Goal: Transaction & Acquisition: Download file/media

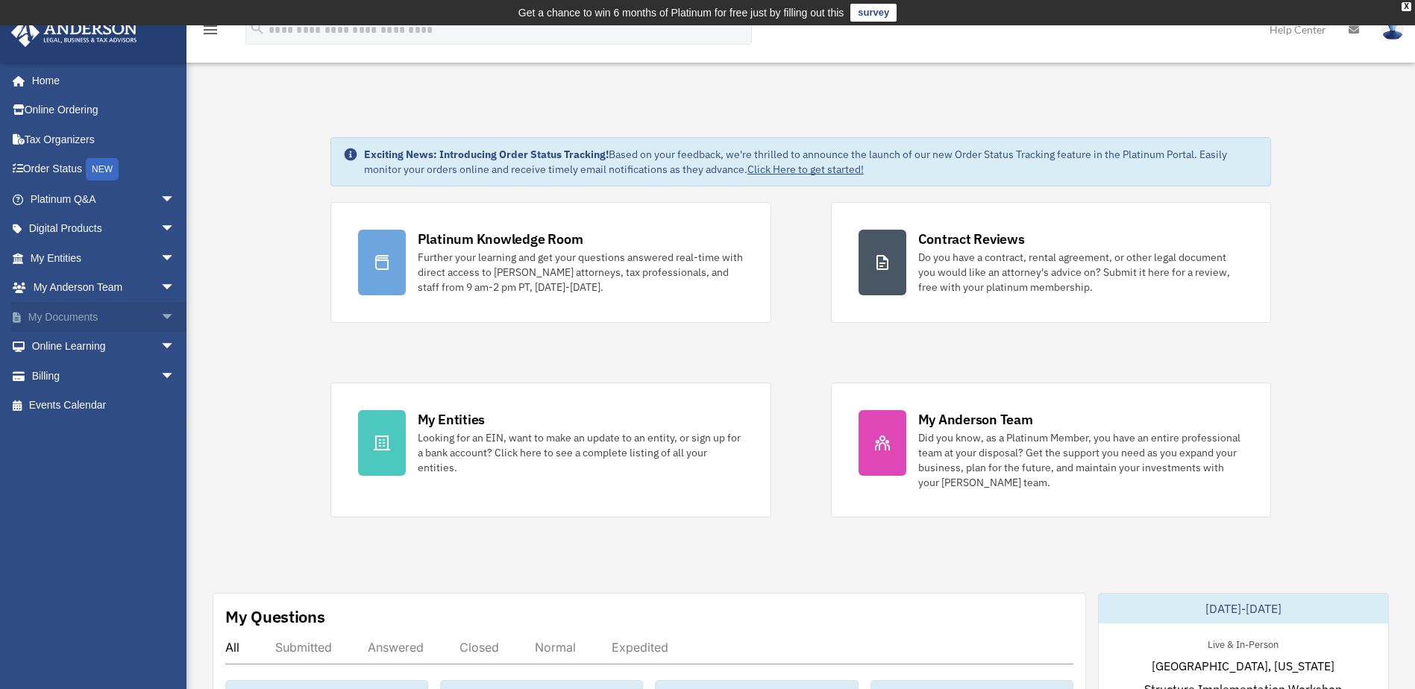
click at [160, 318] on span "arrow_drop_down" at bounding box center [175, 317] width 30 height 31
click at [68, 347] on link "Box" at bounding box center [109, 347] width 177 height 30
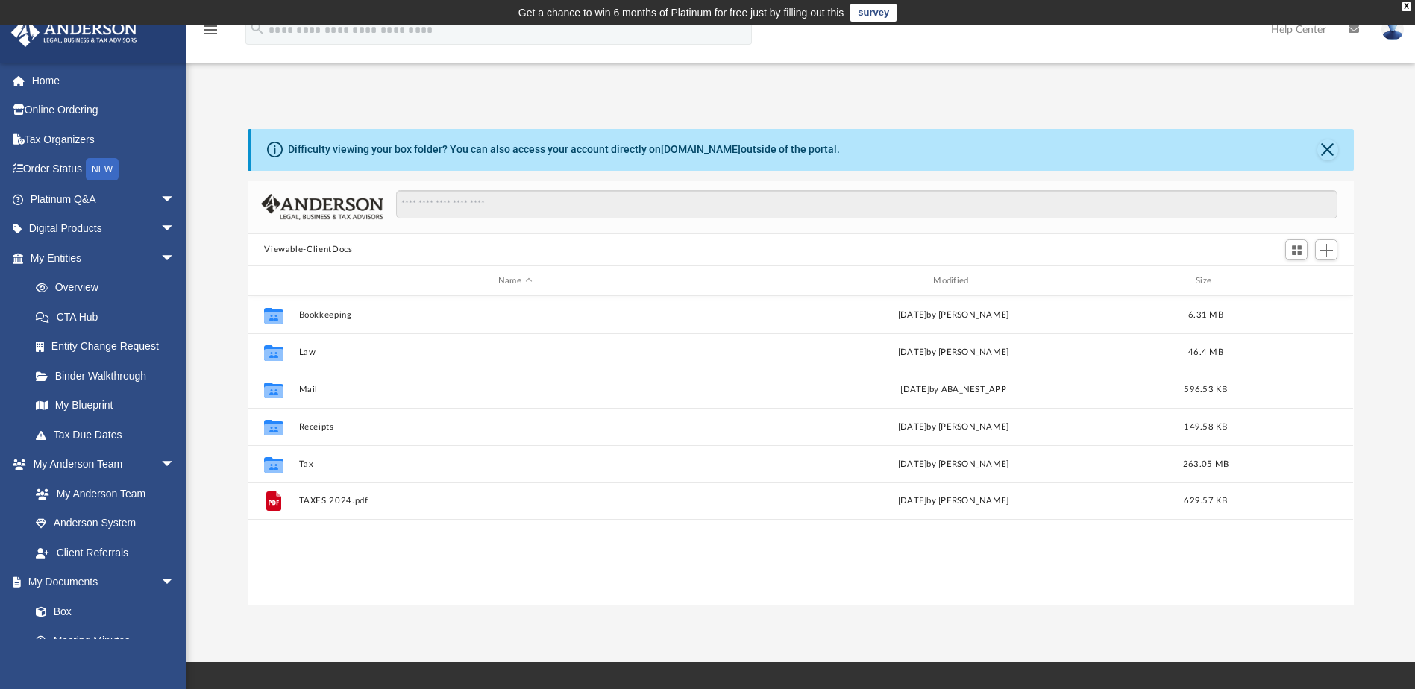
scroll to position [328, 1095]
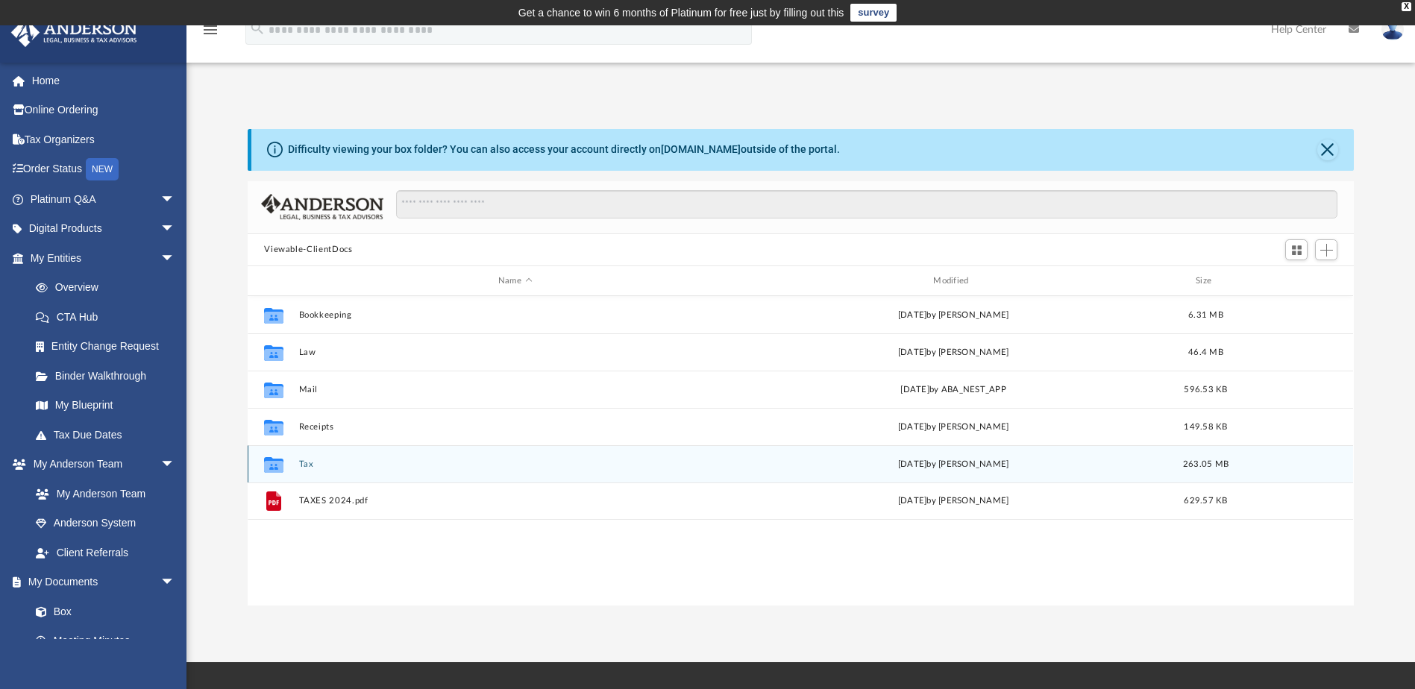
click at [304, 467] on button "Tax" at bounding box center [515, 465] width 432 height 10
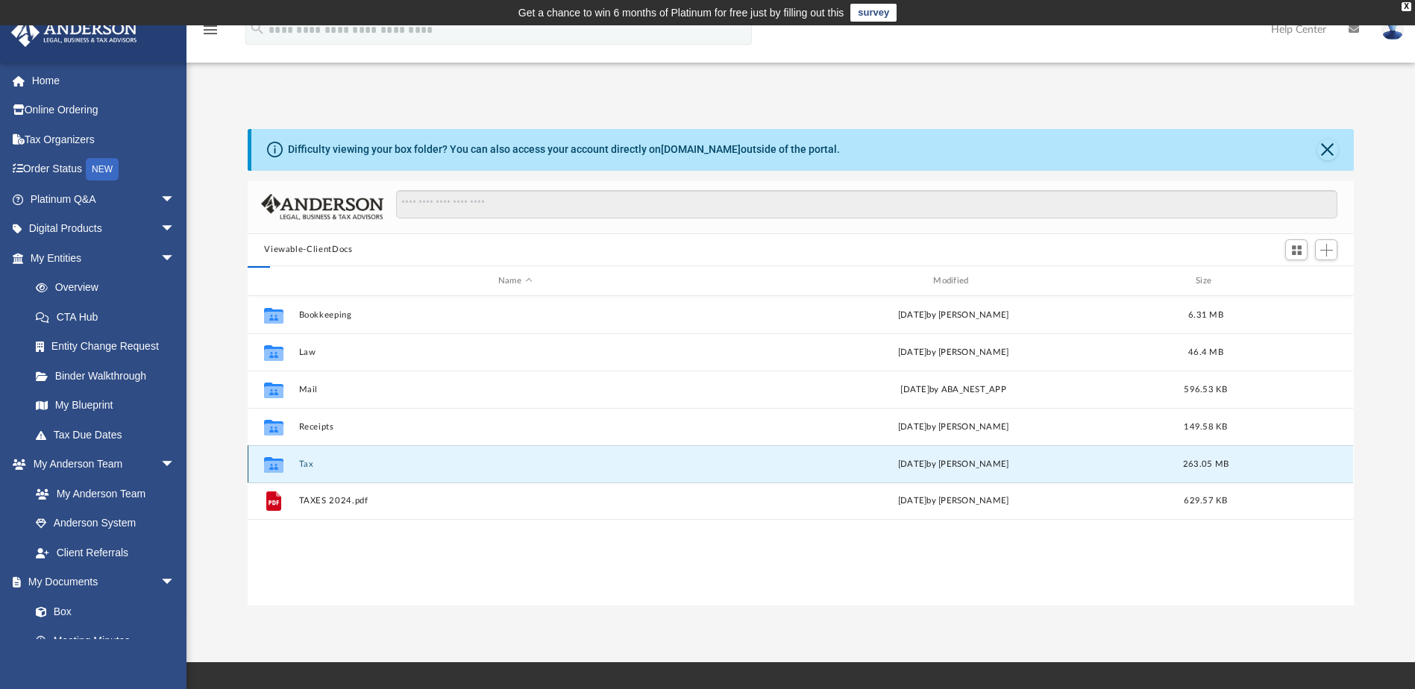
click at [304, 467] on button "Tax" at bounding box center [515, 465] width 432 height 10
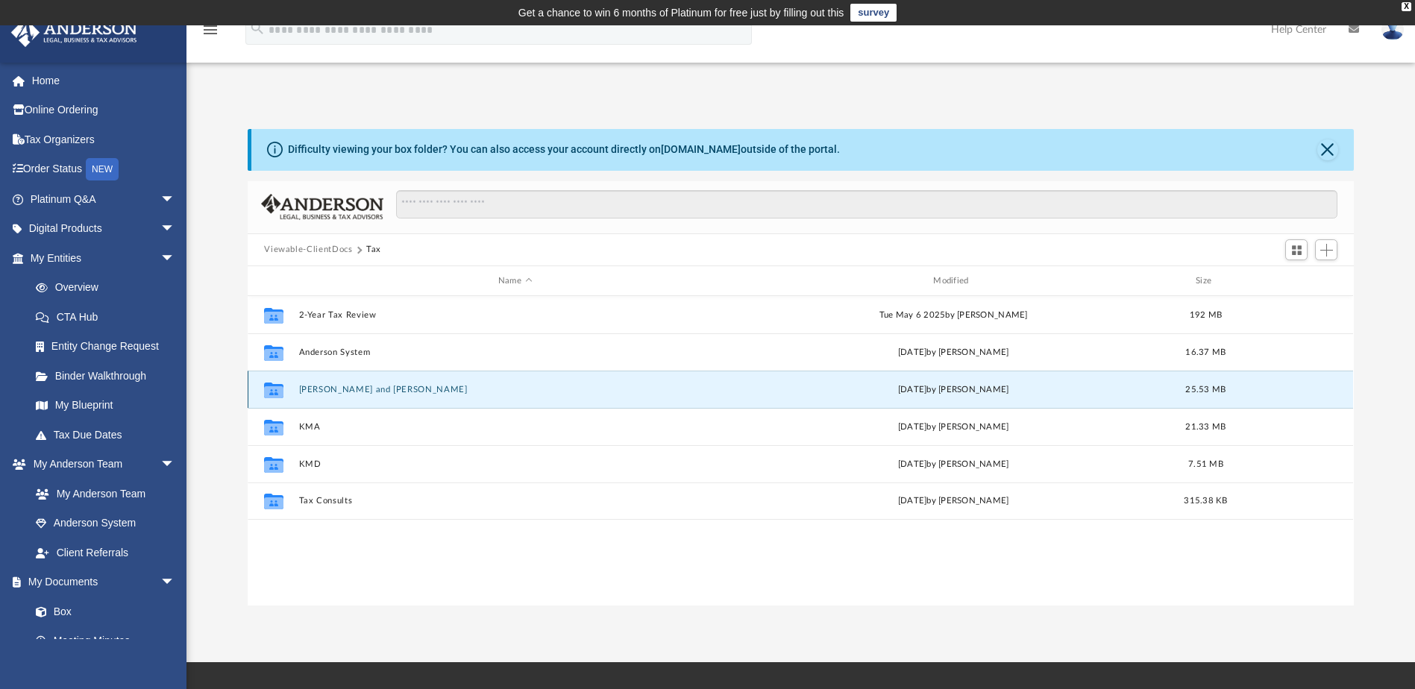
click at [337, 393] on button "[PERSON_NAME] and [PERSON_NAME]" at bounding box center [515, 390] width 432 height 10
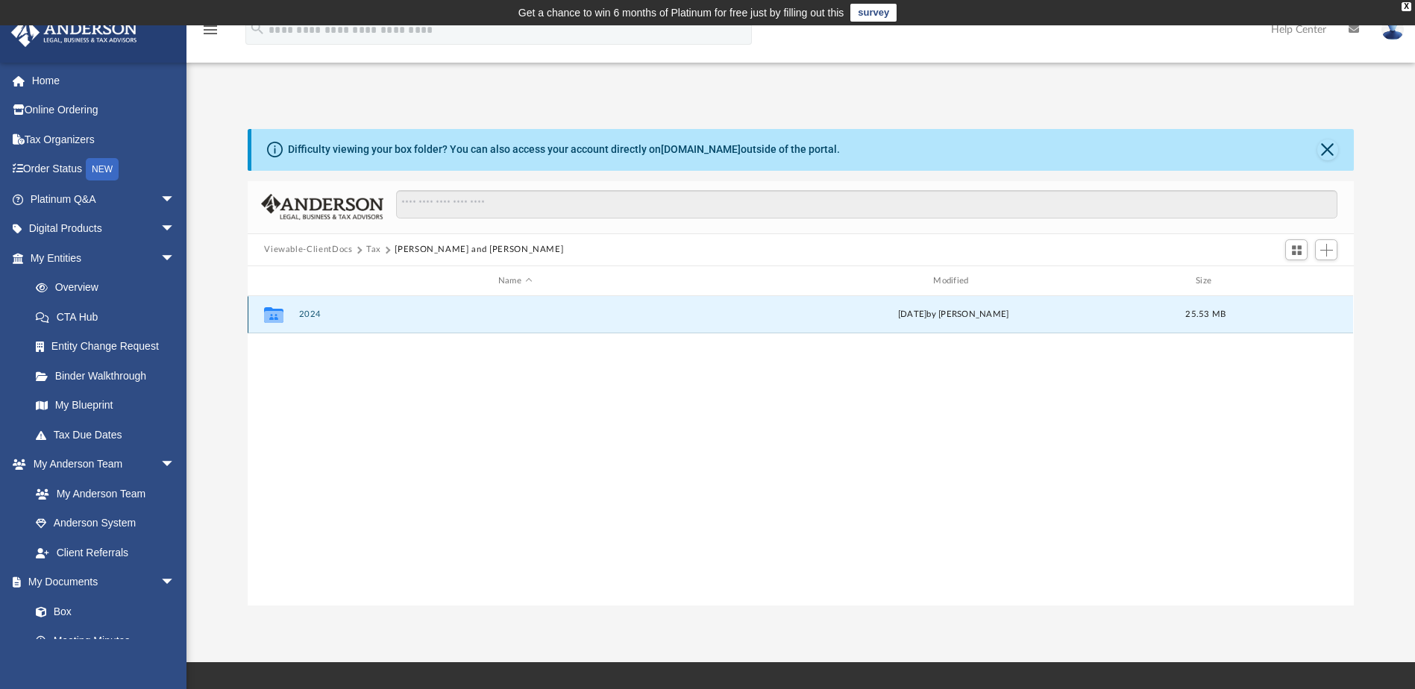
click at [312, 319] on button "2024" at bounding box center [515, 315] width 432 height 10
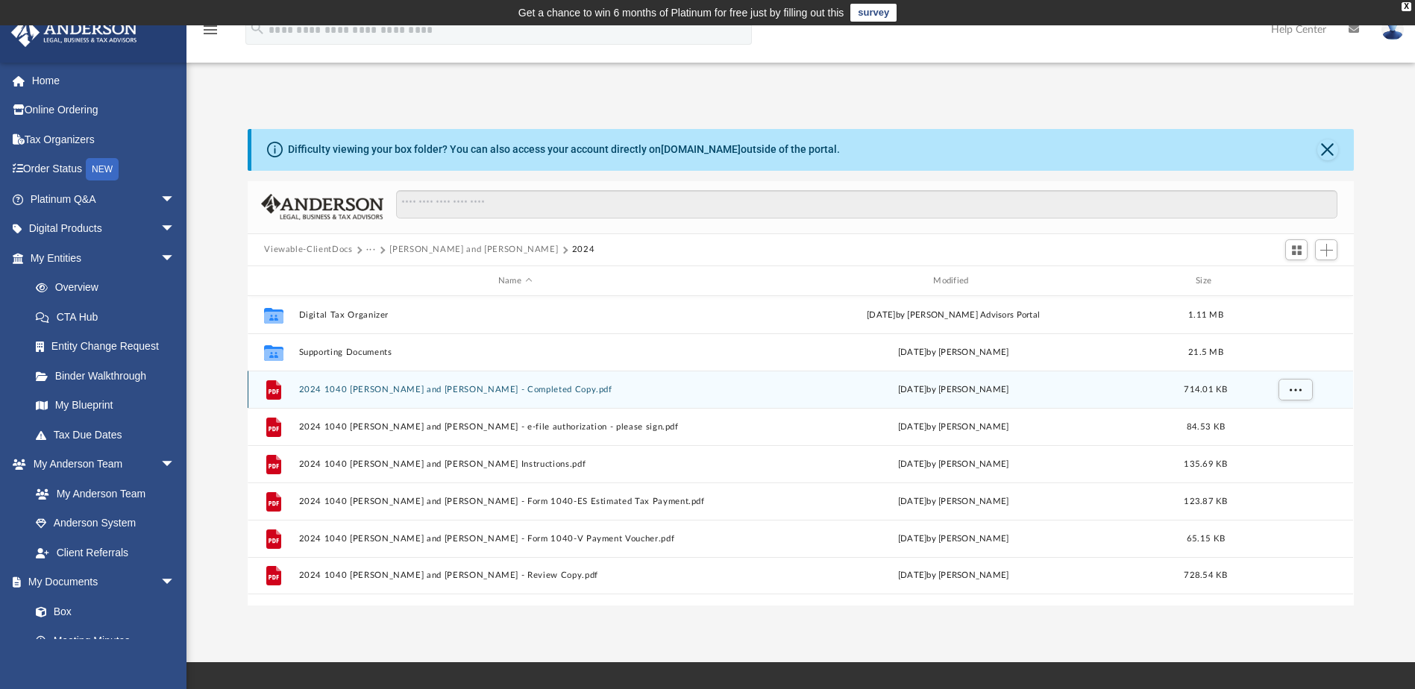
click at [365, 393] on button "2024 1040 [PERSON_NAME] and [PERSON_NAME] - Completed Copy.pdf" at bounding box center [515, 390] width 432 height 10
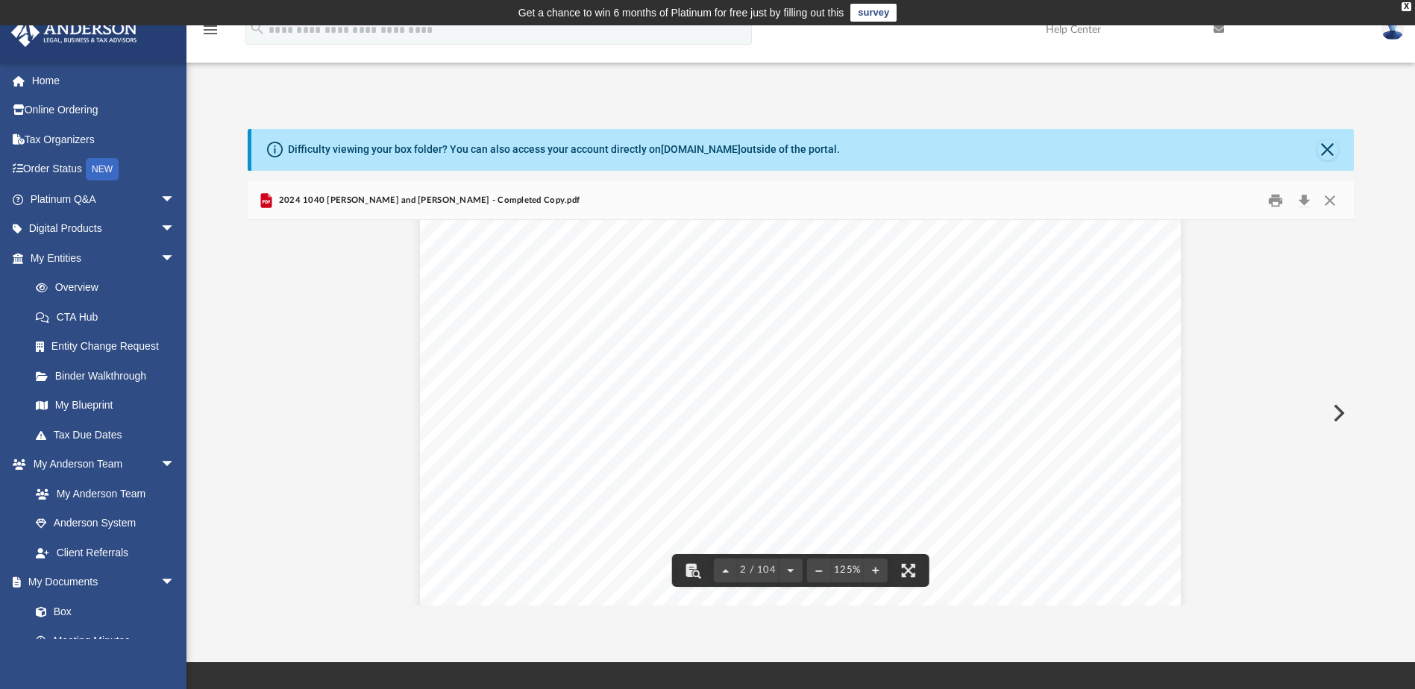
scroll to position [895, 0]
click at [1333, 199] on button "Close" at bounding box center [1330, 200] width 27 height 23
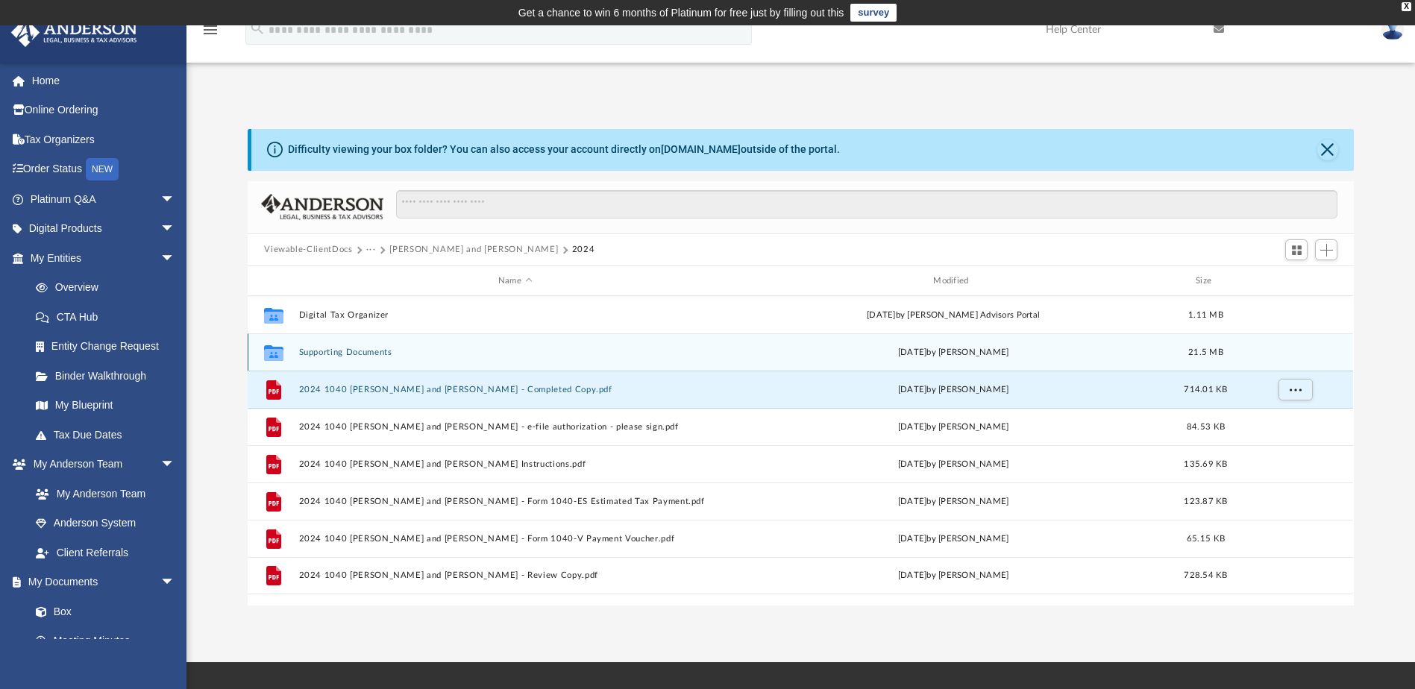
click at [324, 351] on button "Supporting Documents" at bounding box center [515, 353] width 432 height 10
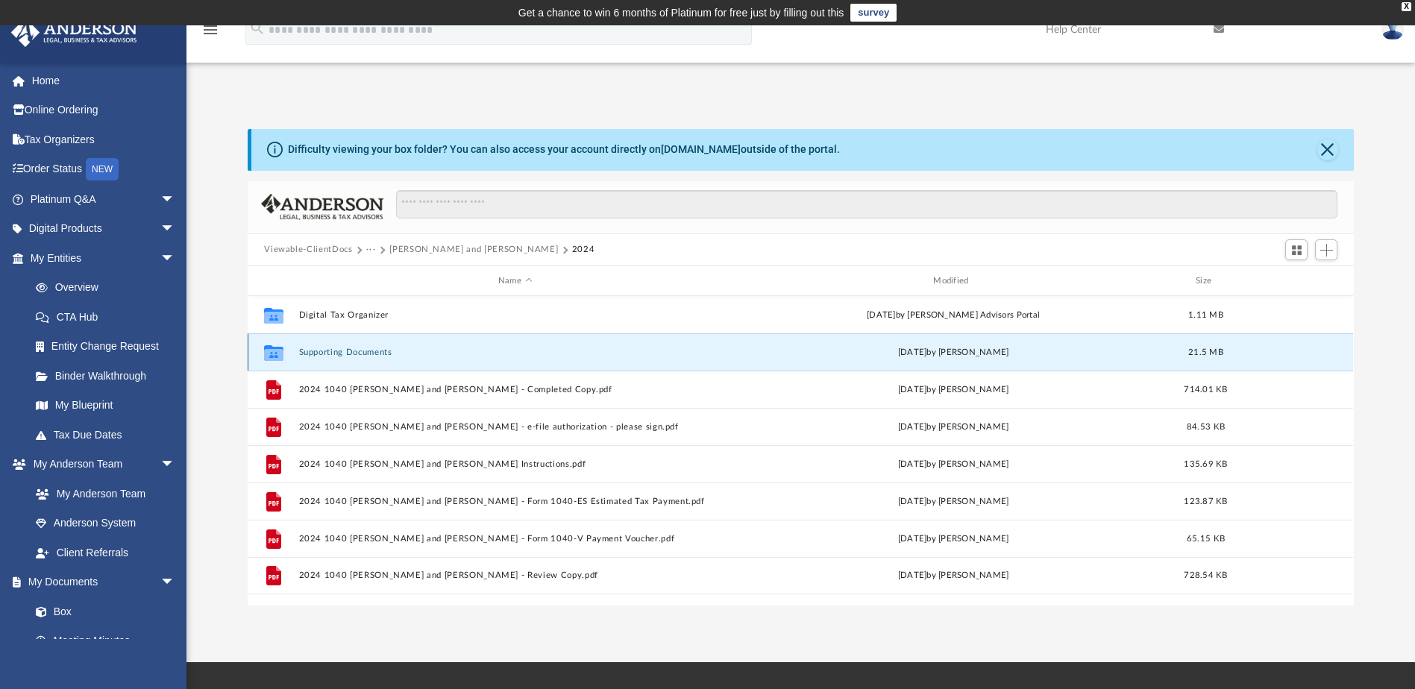
click at [324, 351] on button "Supporting Documents" at bounding box center [515, 353] width 432 height 10
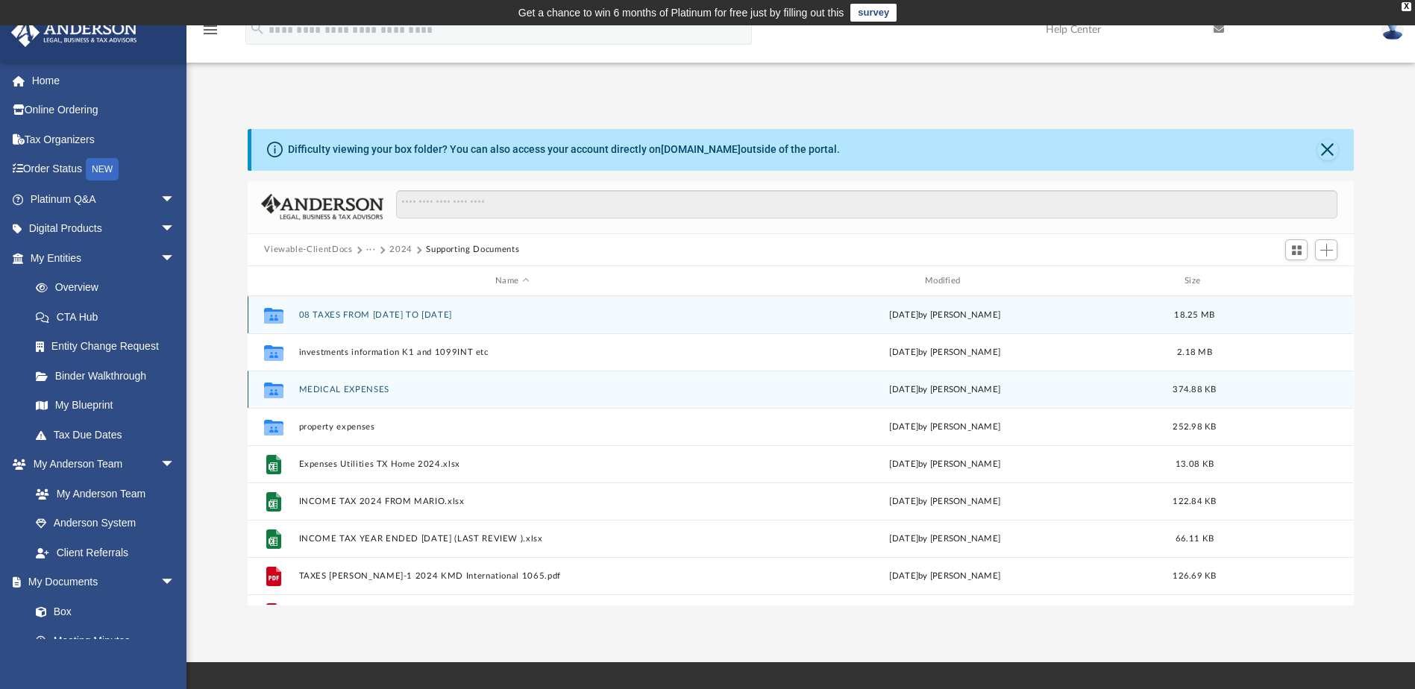
scroll to position [27, 0]
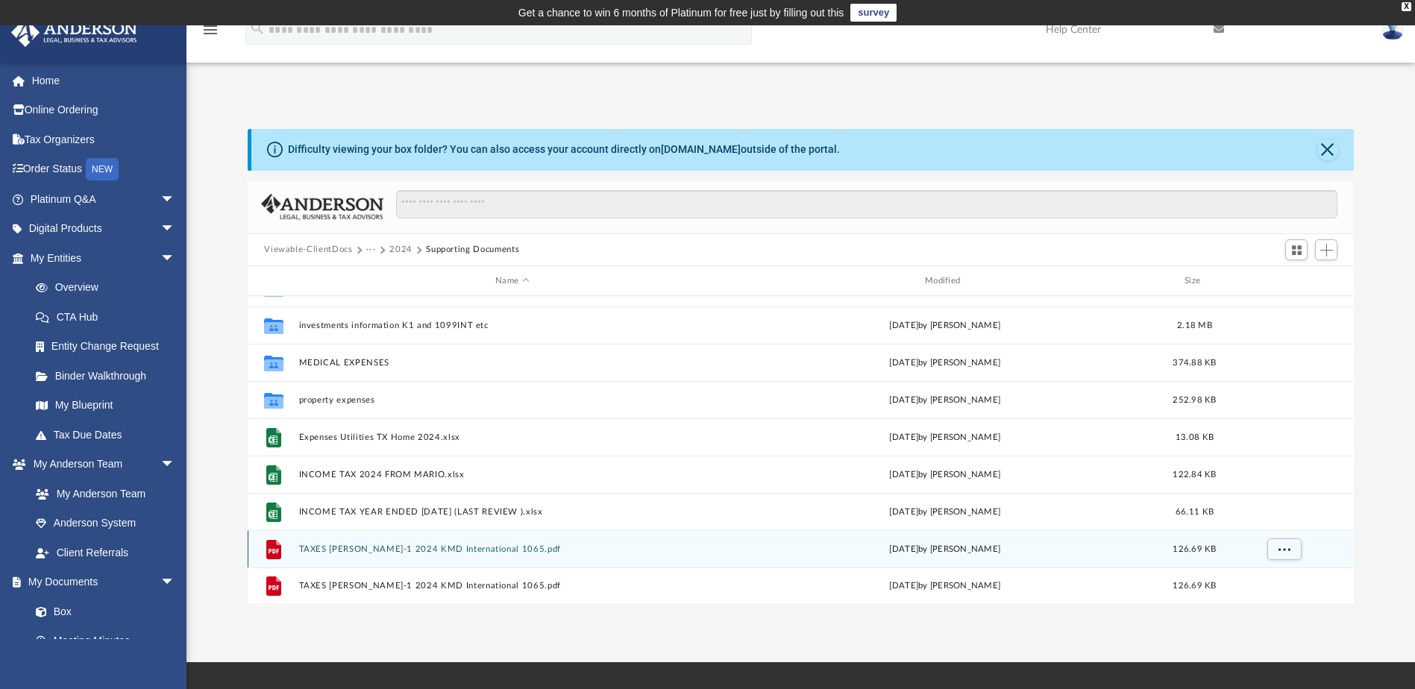
click at [421, 550] on button "TAXES [PERSON_NAME]-1 2024 KMD International 1065.pdf" at bounding box center [512, 550] width 427 height 10
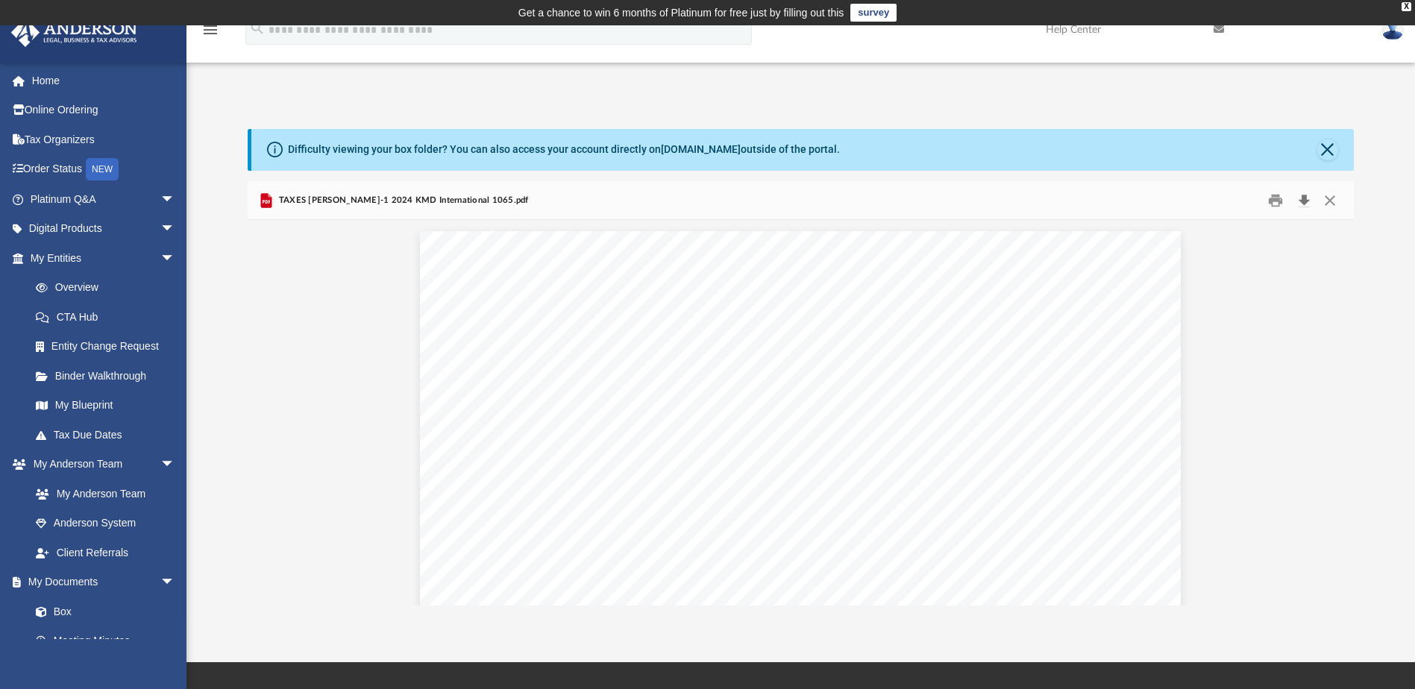
click at [1305, 198] on button "Download" at bounding box center [1304, 200] width 27 height 23
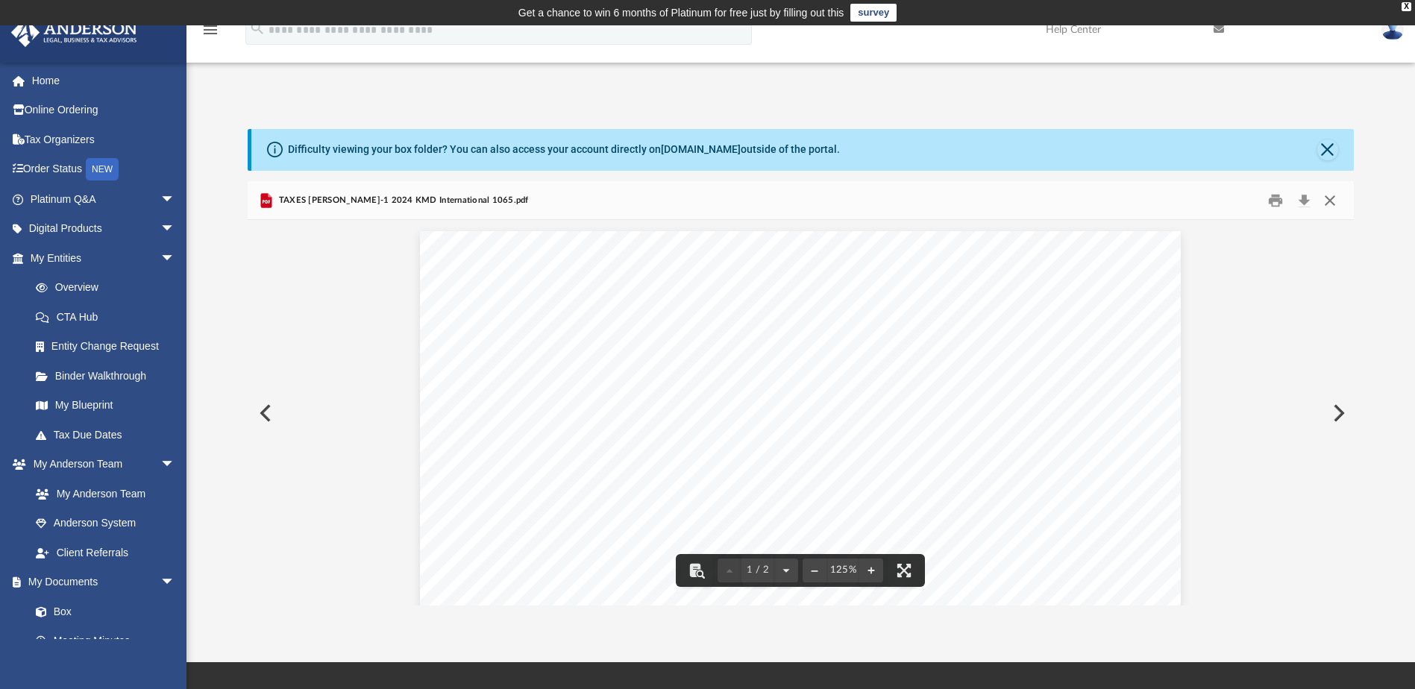
click at [1332, 201] on button "Close" at bounding box center [1330, 200] width 27 height 23
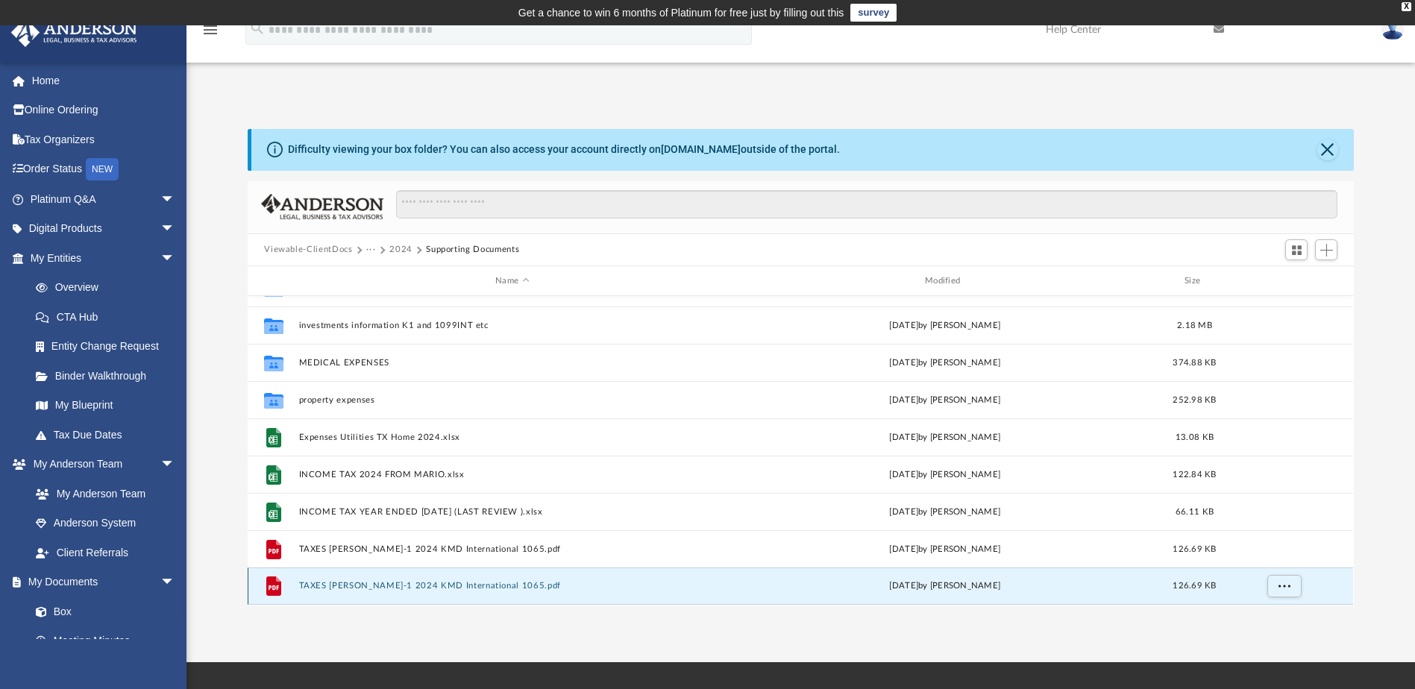
click at [430, 588] on button "TAXES [PERSON_NAME]-1 2024 KMD International 1065.pdf" at bounding box center [512, 587] width 427 height 10
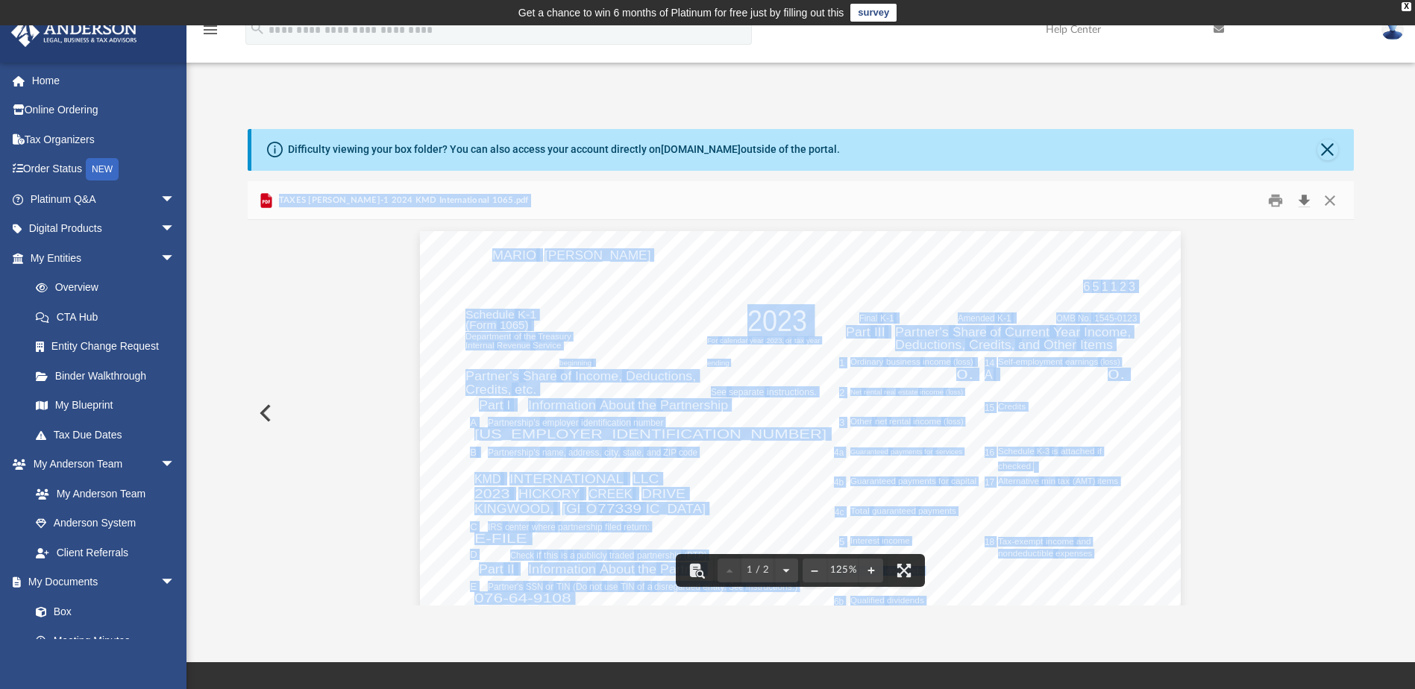
click at [1302, 200] on button "Download" at bounding box center [1304, 200] width 27 height 23
click at [1333, 195] on button "Close" at bounding box center [1330, 200] width 27 height 23
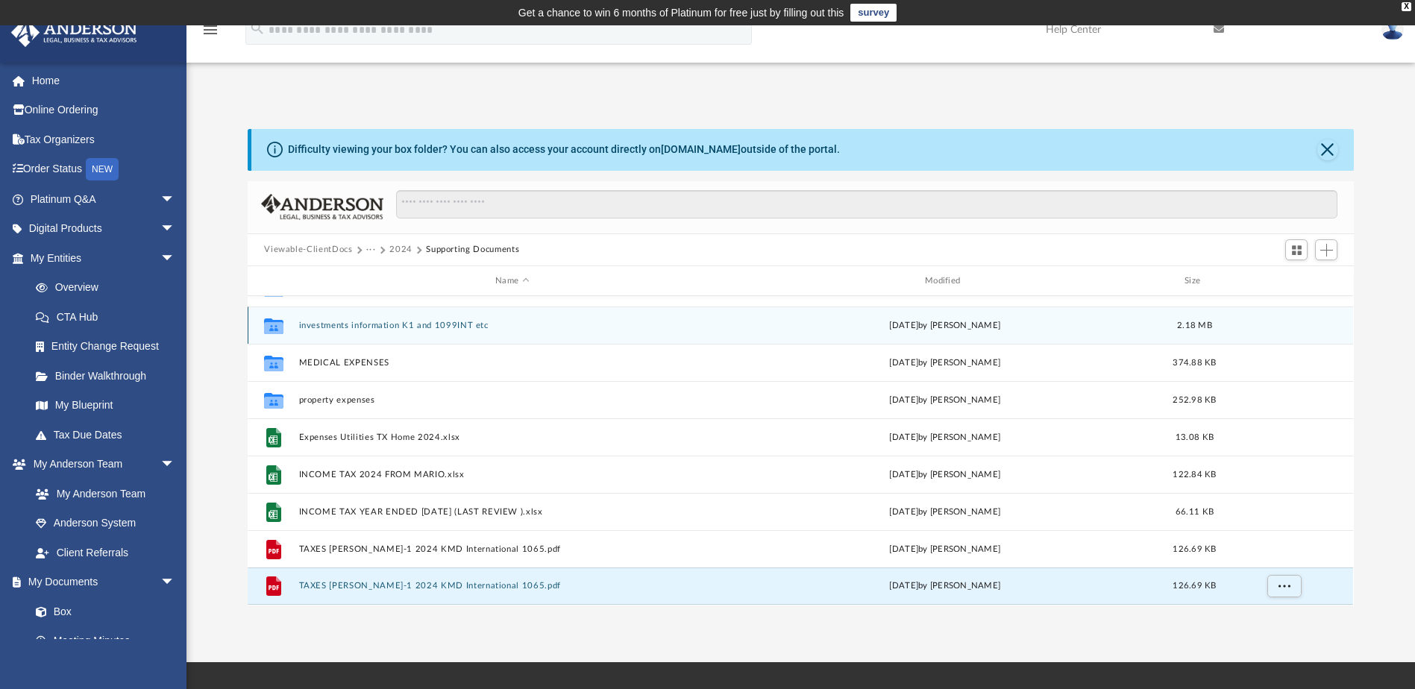
click at [266, 329] on icon "grid" at bounding box center [273, 328] width 19 height 12
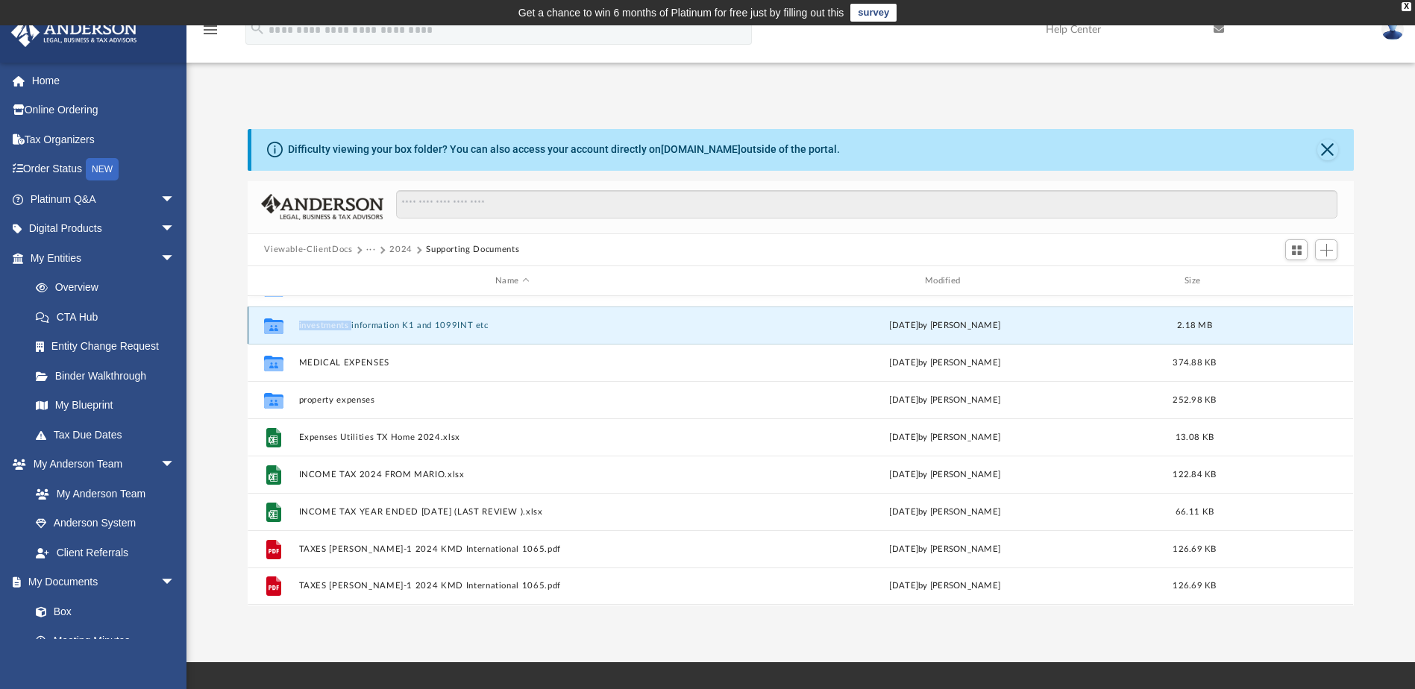
click at [266, 329] on icon "grid" at bounding box center [273, 328] width 19 height 12
drag, startPoint x: 266, startPoint y: 329, endPoint x: 277, endPoint y: 326, distance: 11.6
click at [277, 326] on icon "grid" at bounding box center [273, 328] width 19 height 12
drag, startPoint x: 277, startPoint y: 326, endPoint x: 366, endPoint y: 325, distance: 88.8
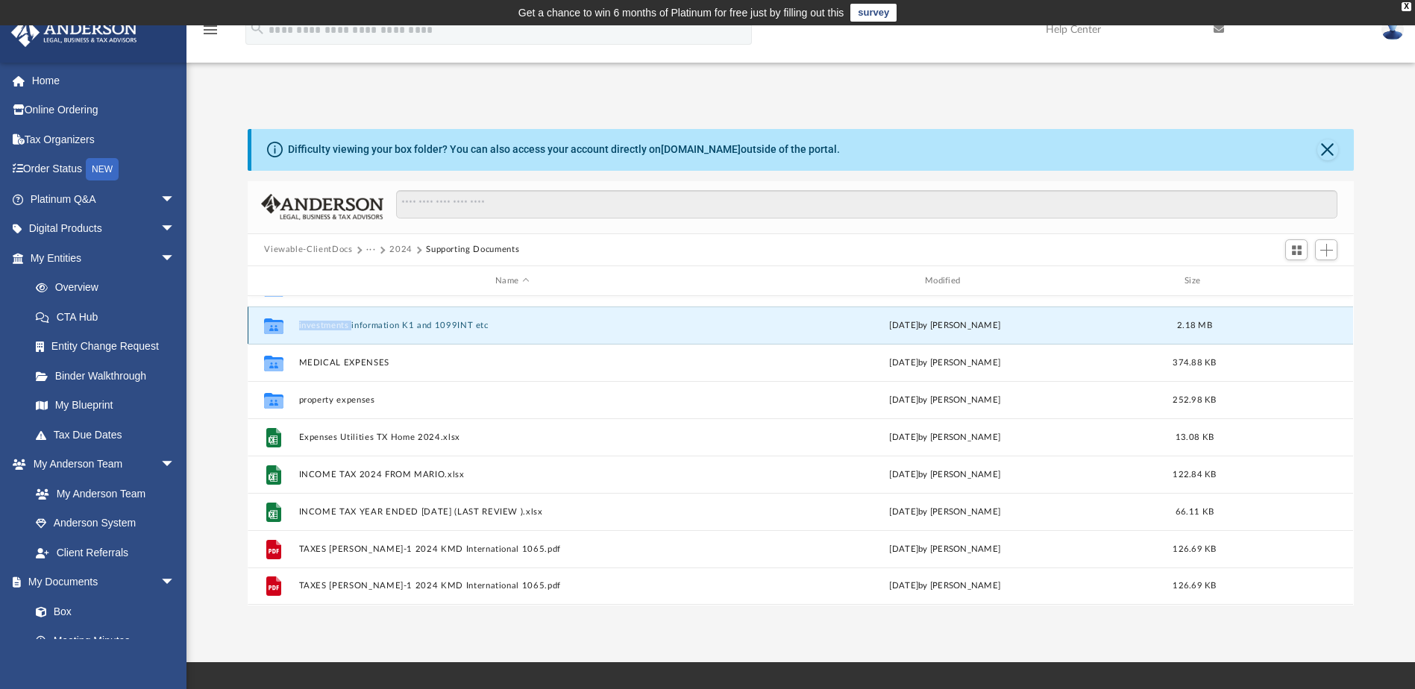
click at [366, 325] on button "investments information K1 and 1099INT etc" at bounding box center [512, 326] width 427 height 10
click at [375, 322] on button "investments information K1 and 1099INT etc" at bounding box center [512, 326] width 427 height 10
drag, startPoint x: 375, startPoint y: 322, endPoint x: 367, endPoint y: 338, distance: 17.7
click at [367, 338] on div "Collaborated Folder investments information K1 and 1099INT etc [DATE] by [PERSO…" at bounding box center [801, 325] width 1106 height 37
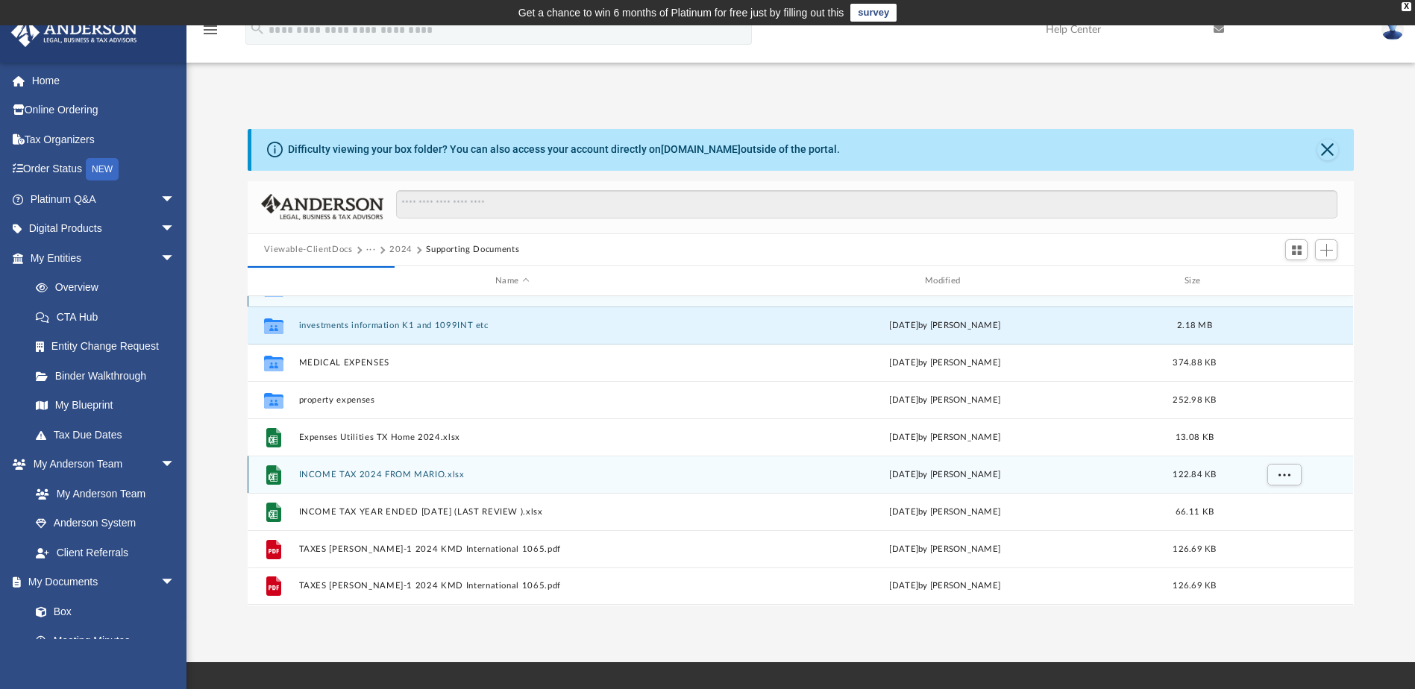
click at [496, 460] on div "Collaborated Folder 08 TAXES FROM [DATE] TO [DATE] [DATE] by [PERSON_NAME] 18.2…" at bounding box center [801, 437] width 1106 height 336
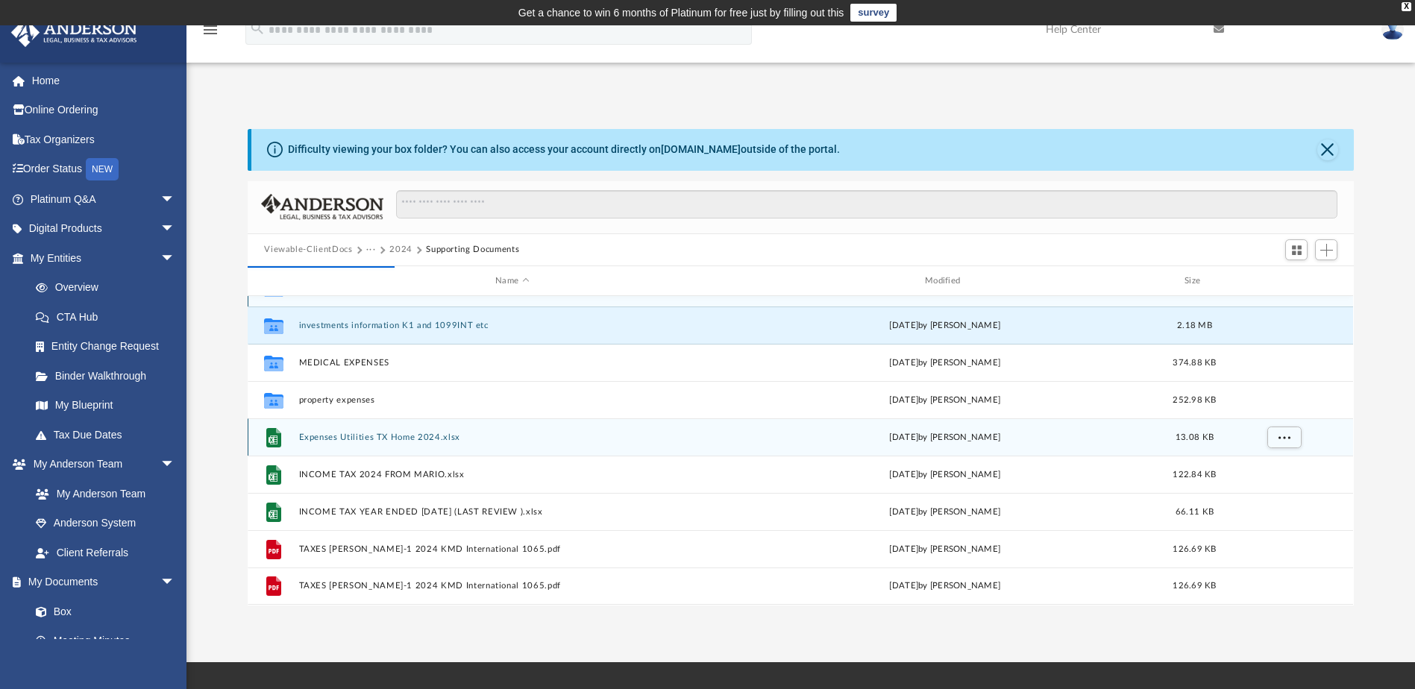
scroll to position [0, 0]
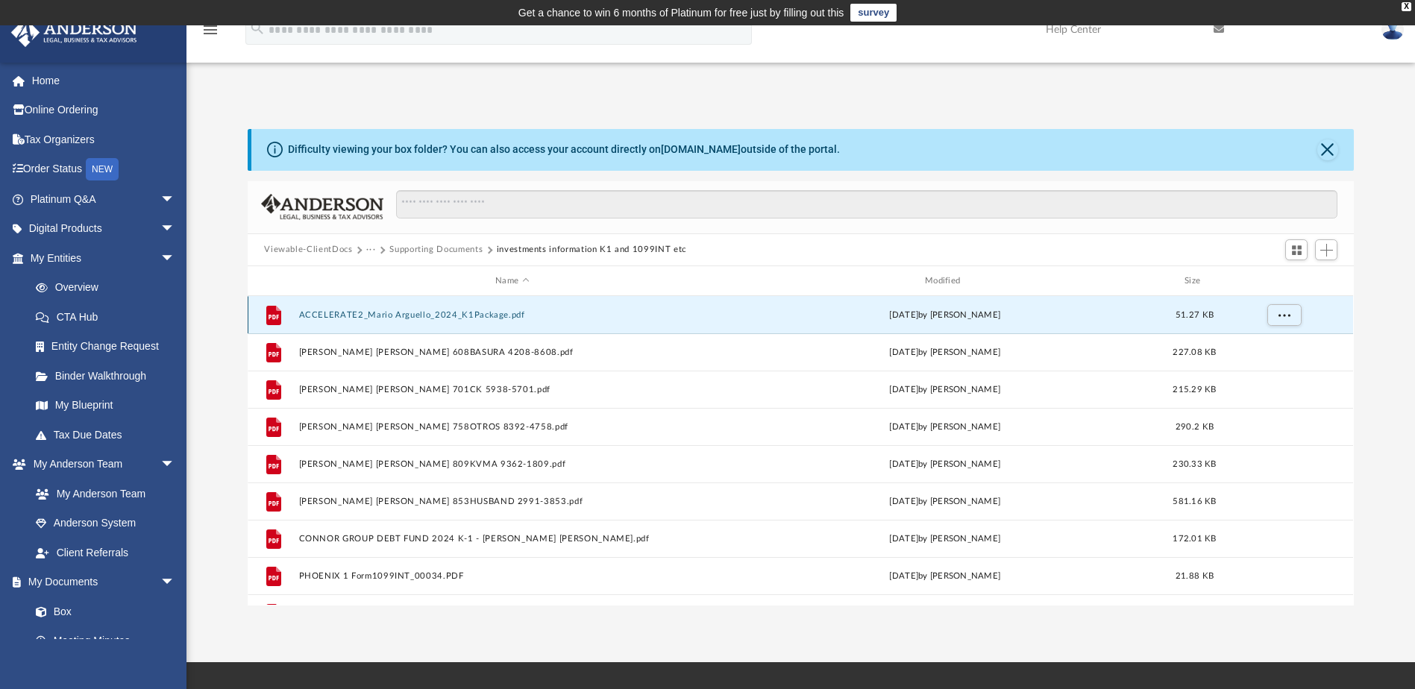
click at [371, 315] on button "ACCELERATE2_Mario Arguello_2024_K1Package.pdf" at bounding box center [512, 315] width 427 height 10
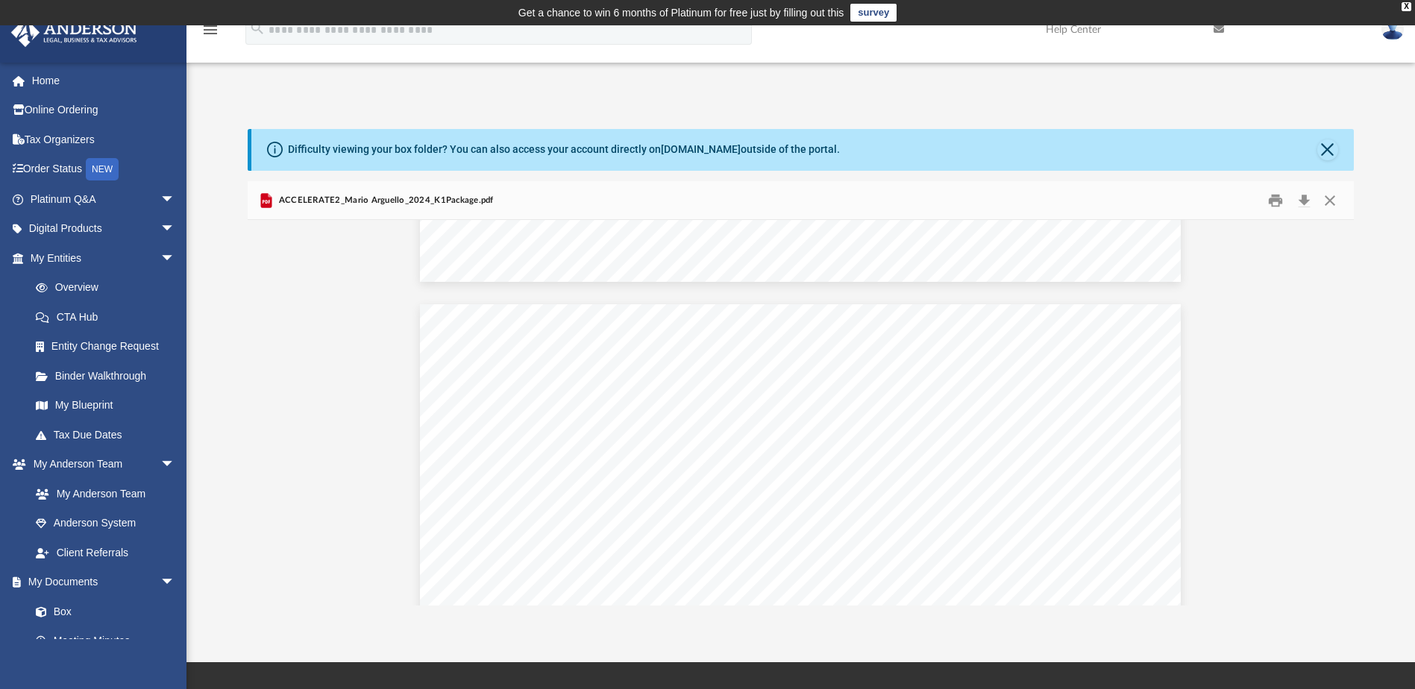
scroll to position [2014, 0]
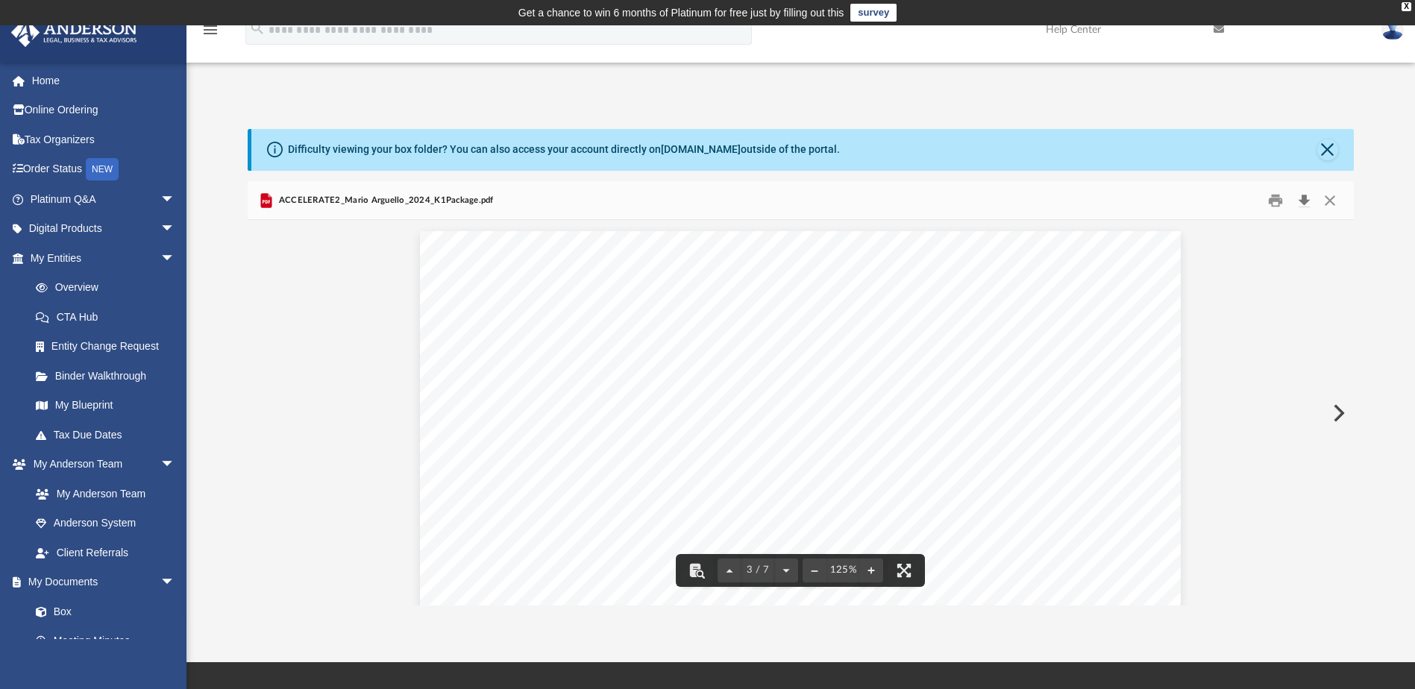
click at [1308, 198] on button "Download" at bounding box center [1304, 200] width 27 height 23
click at [1329, 204] on button "Close" at bounding box center [1330, 200] width 27 height 23
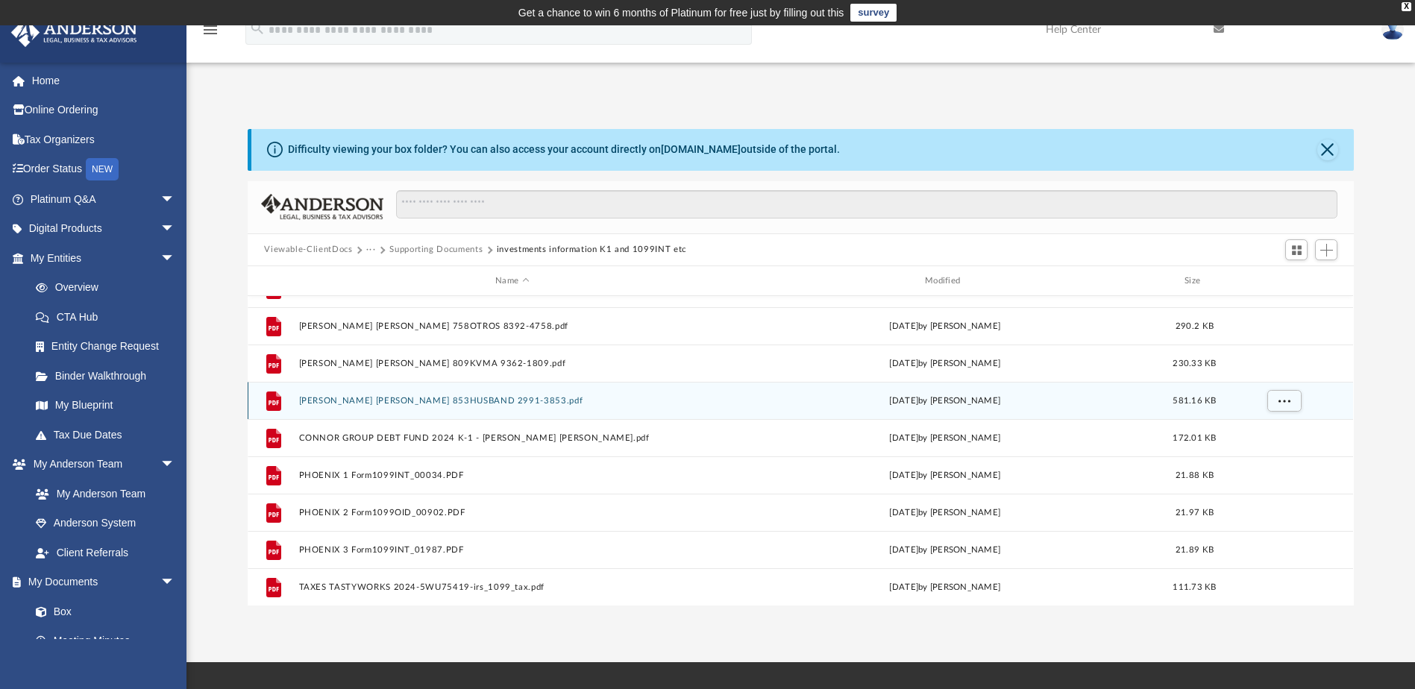
scroll to position [149, 0]
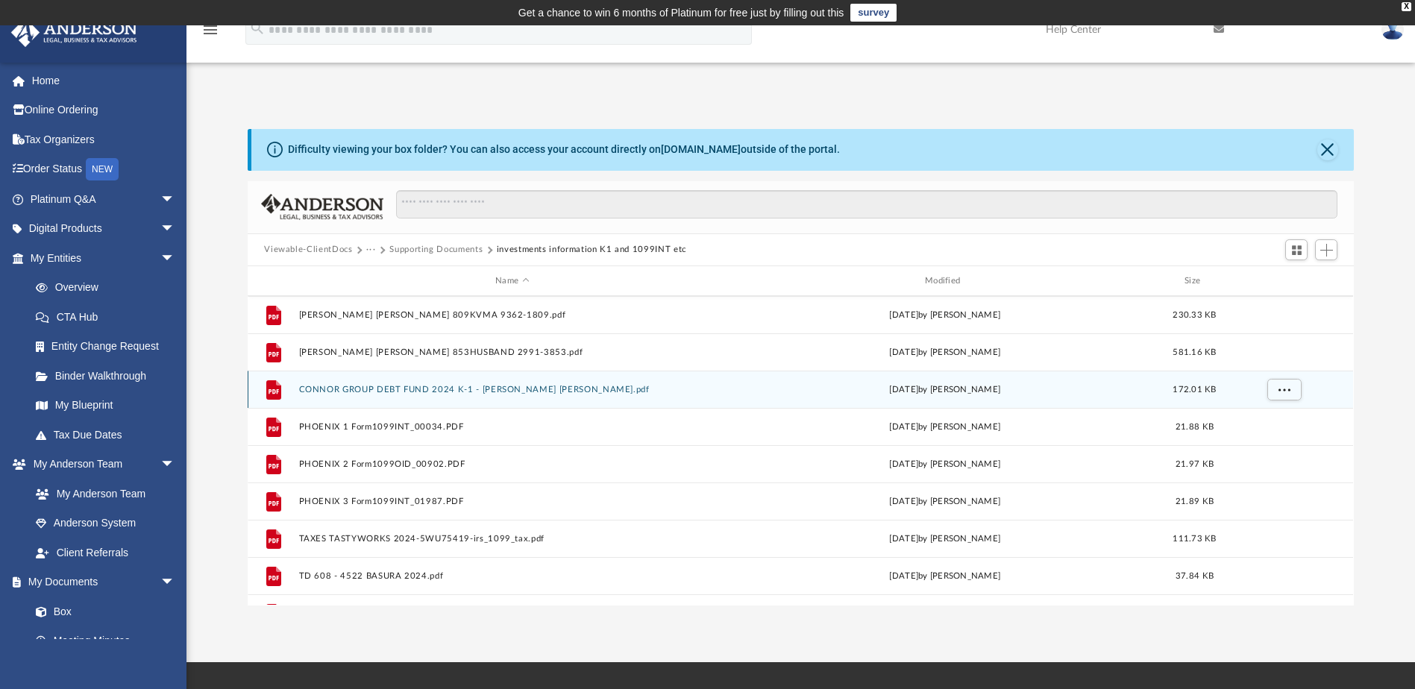
click at [433, 389] on button "CONNOR GROUP DEBT FUND 2024 K-1 - [PERSON_NAME] [PERSON_NAME].pdf" at bounding box center [512, 390] width 427 height 10
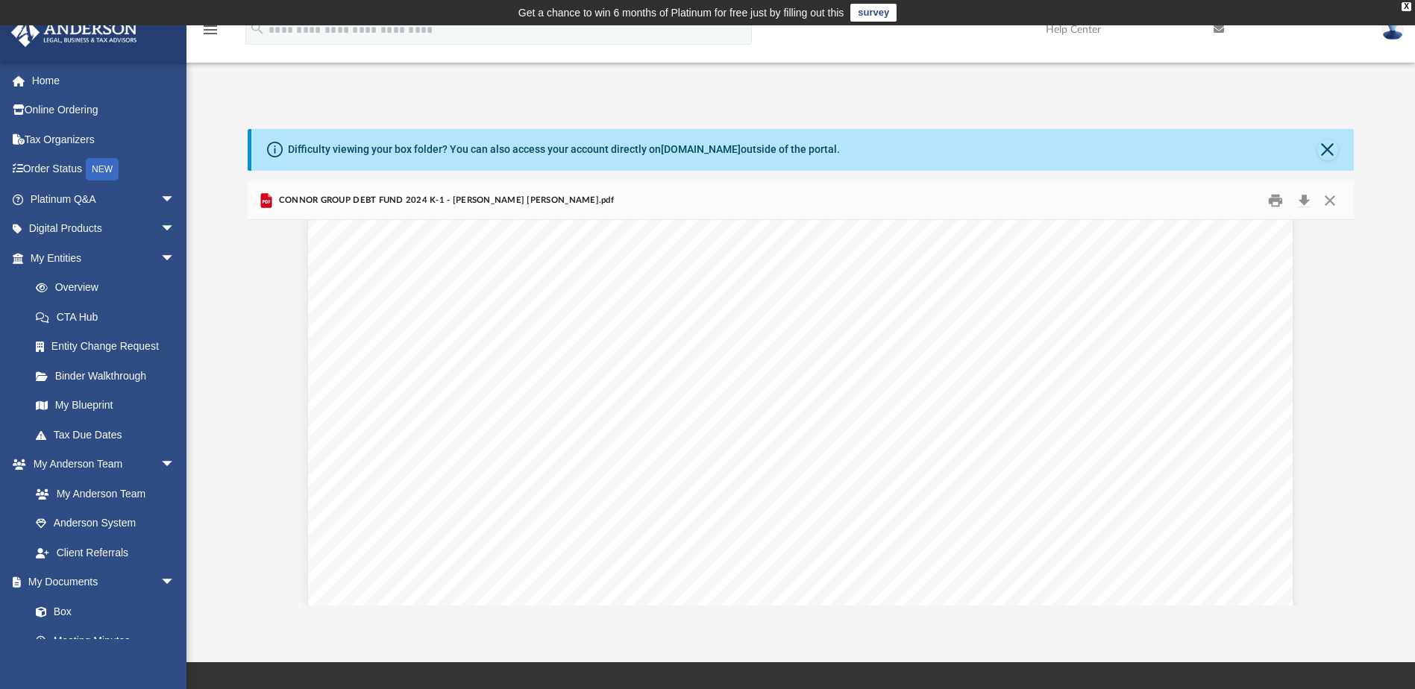
scroll to position [8566, 0]
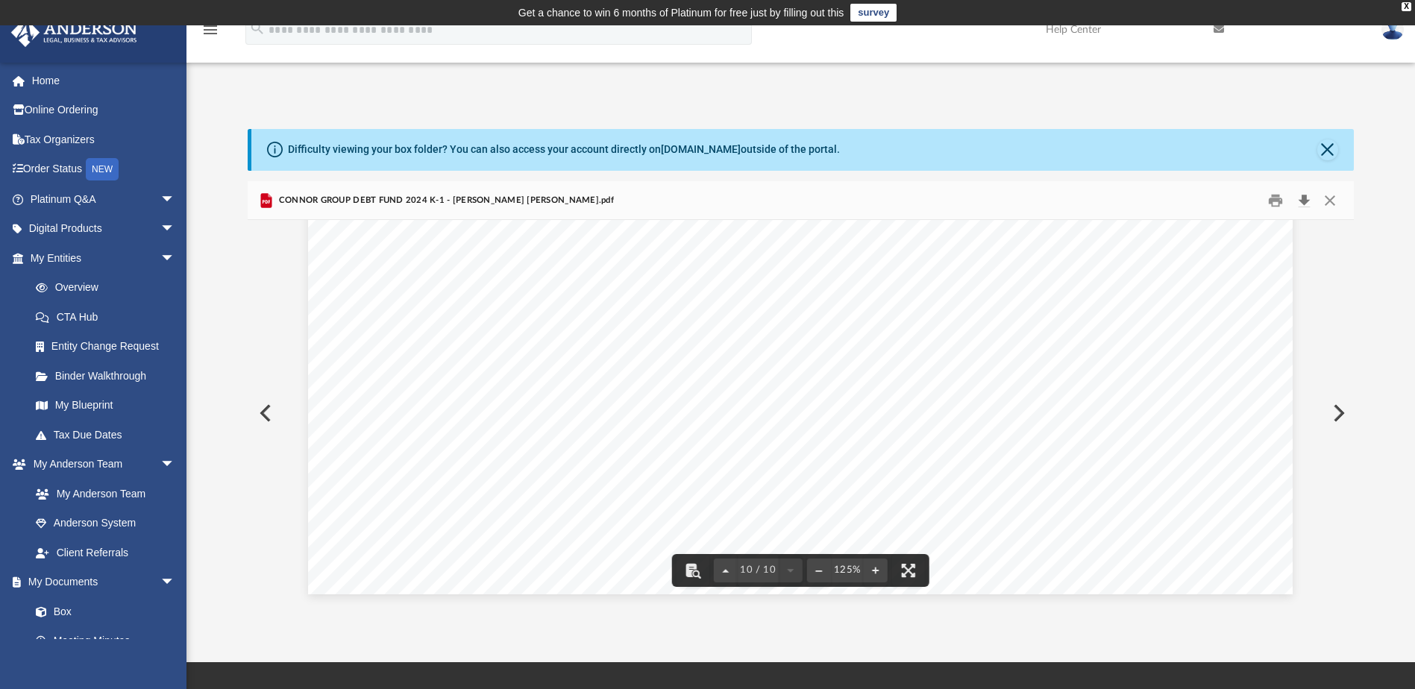
click at [1307, 202] on button "Download" at bounding box center [1304, 200] width 27 height 23
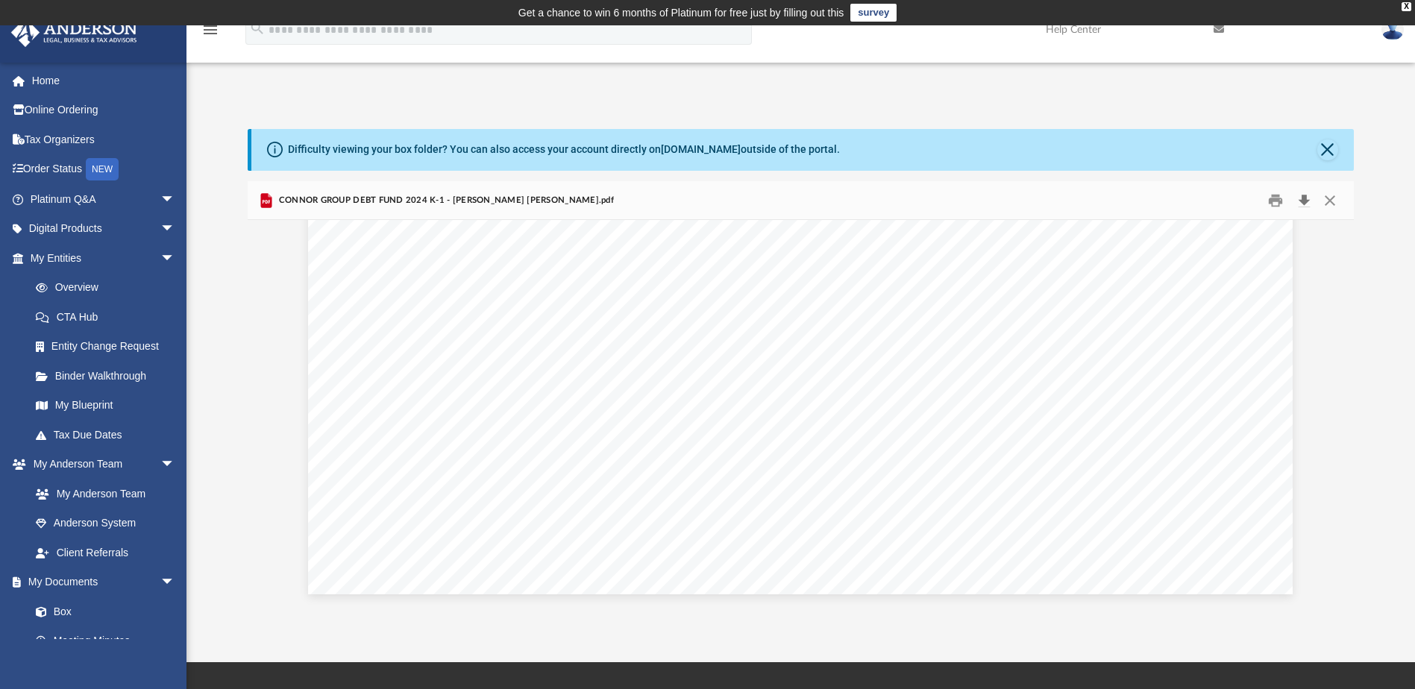
click at [1307, 202] on button "Download" at bounding box center [1304, 200] width 27 height 23
click at [1303, 196] on button "Download" at bounding box center [1304, 200] width 27 height 23
click at [1304, 200] on button "Download" at bounding box center [1304, 200] width 27 height 23
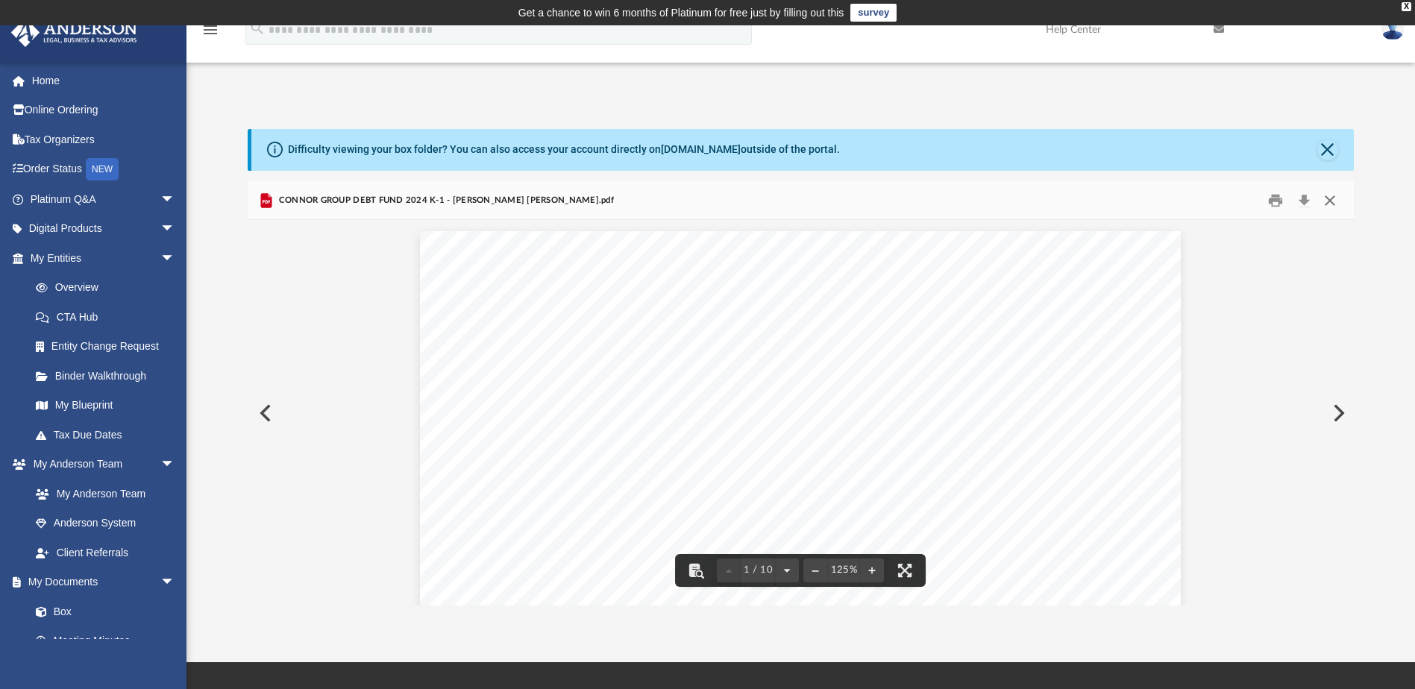
click at [1329, 203] on button "Close" at bounding box center [1330, 200] width 27 height 23
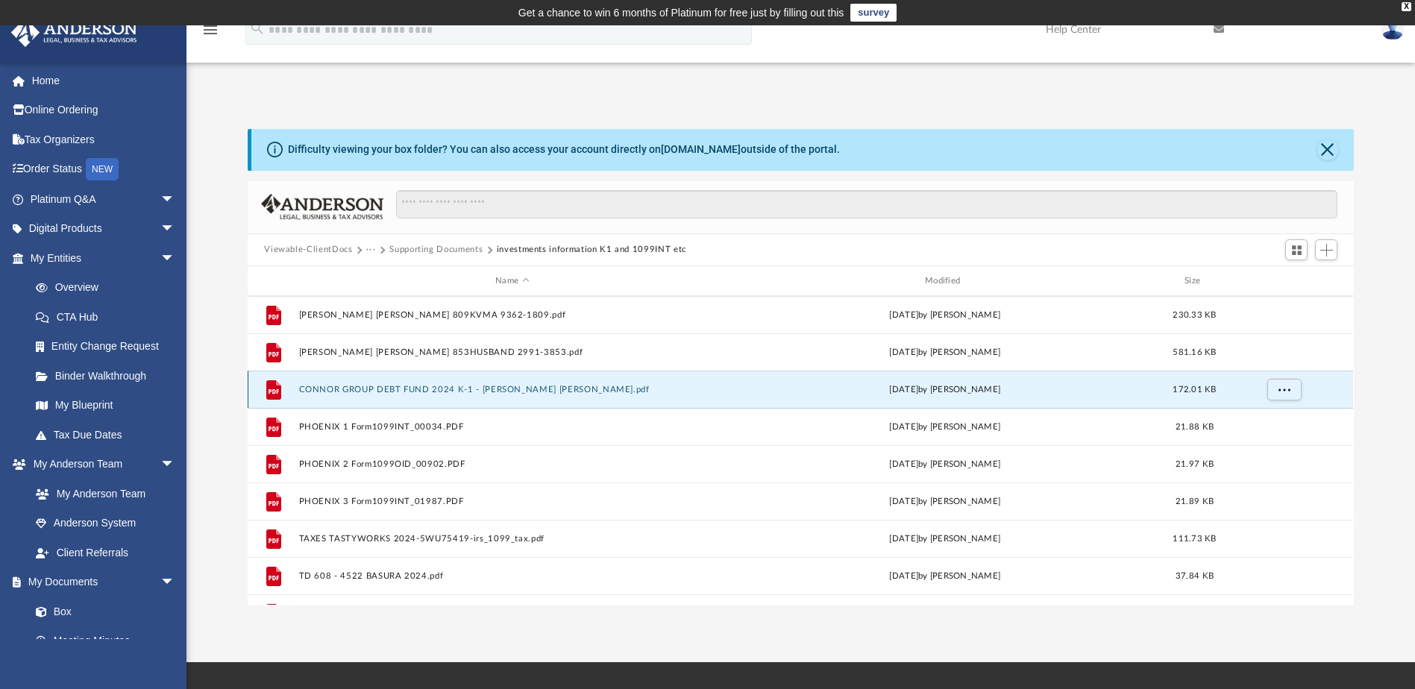
click at [428, 383] on div "File CONNOR GROUP DEBT FUND 2024 K-1 - [PERSON_NAME] [PERSON_NAME].pdf [DATE] b…" at bounding box center [801, 389] width 1106 height 37
click at [822, 86] on div "App [PERSON_NAME][EMAIL_ADDRESS][DOMAIN_NAME] Sign Out [PERSON_NAME][EMAIL_ADDR…" at bounding box center [707, 344] width 1415 height 524
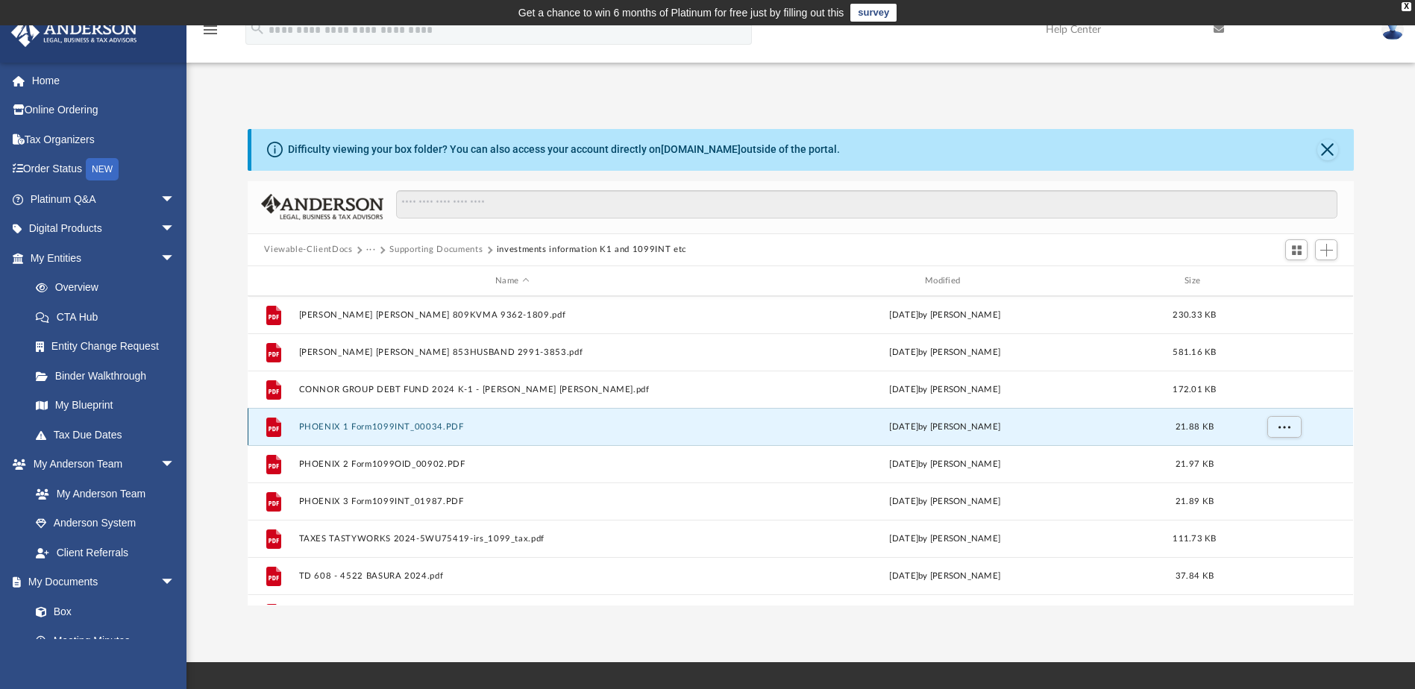
click at [413, 427] on button "PHOENIX 1 Form1099INT_00034.PDF" at bounding box center [512, 427] width 427 height 10
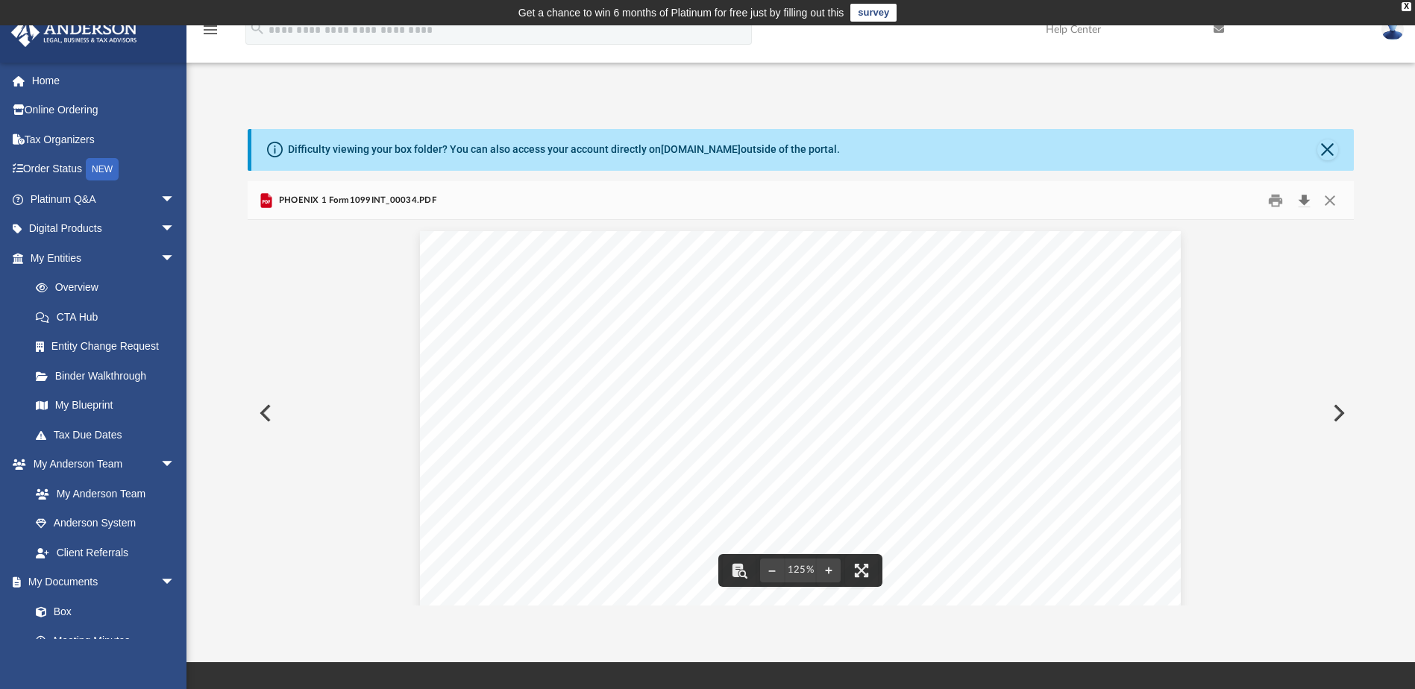
click at [1307, 201] on button "Download" at bounding box center [1304, 200] width 27 height 23
click at [1336, 148] on button "Close" at bounding box center [1327, 149] width 21 height 21
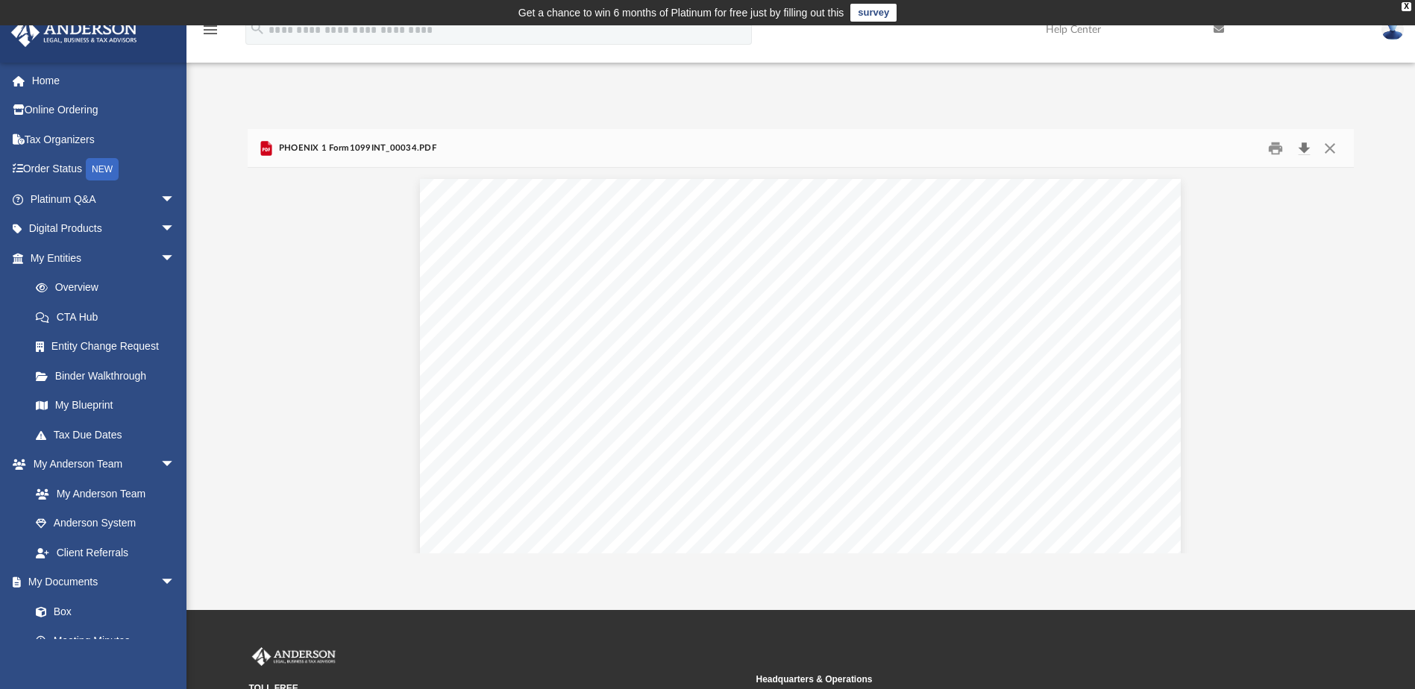
click at [1305, 146] on button "Download" at bounding box center [1304, 148] width 27 height 23
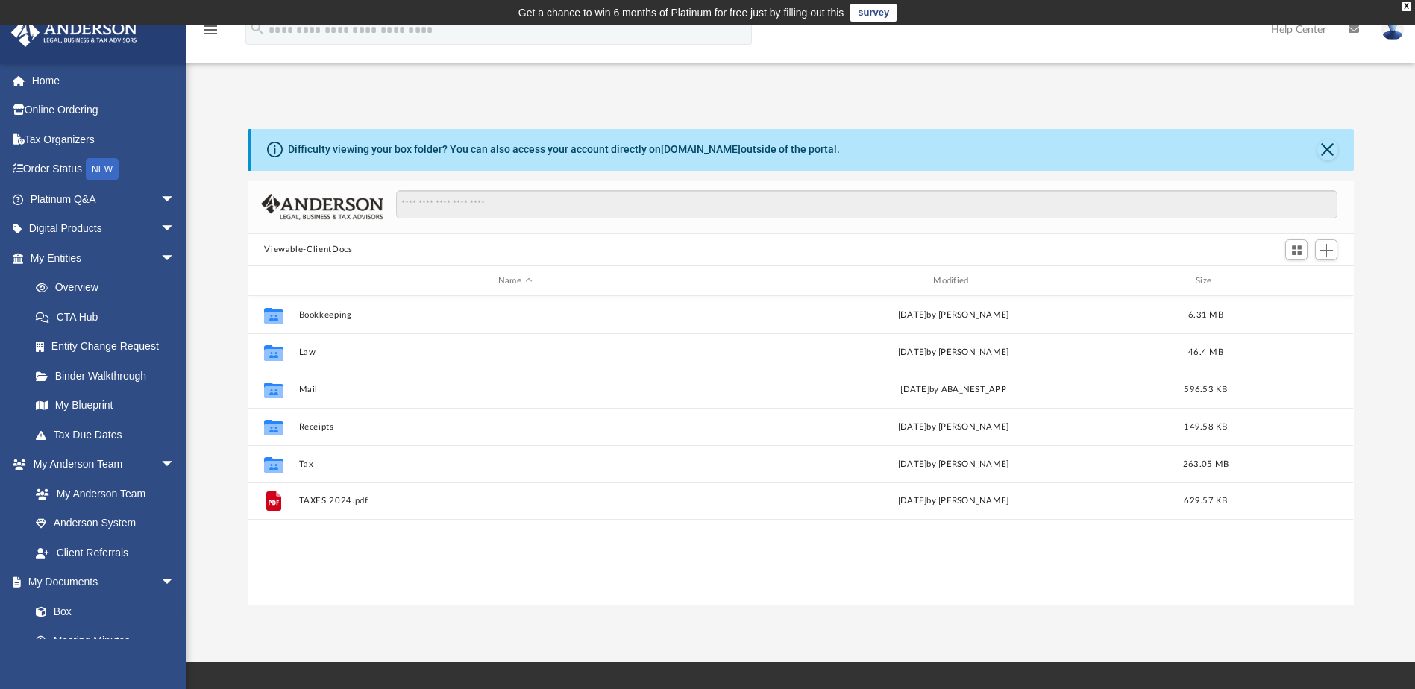
scroll to position [328, 1095]
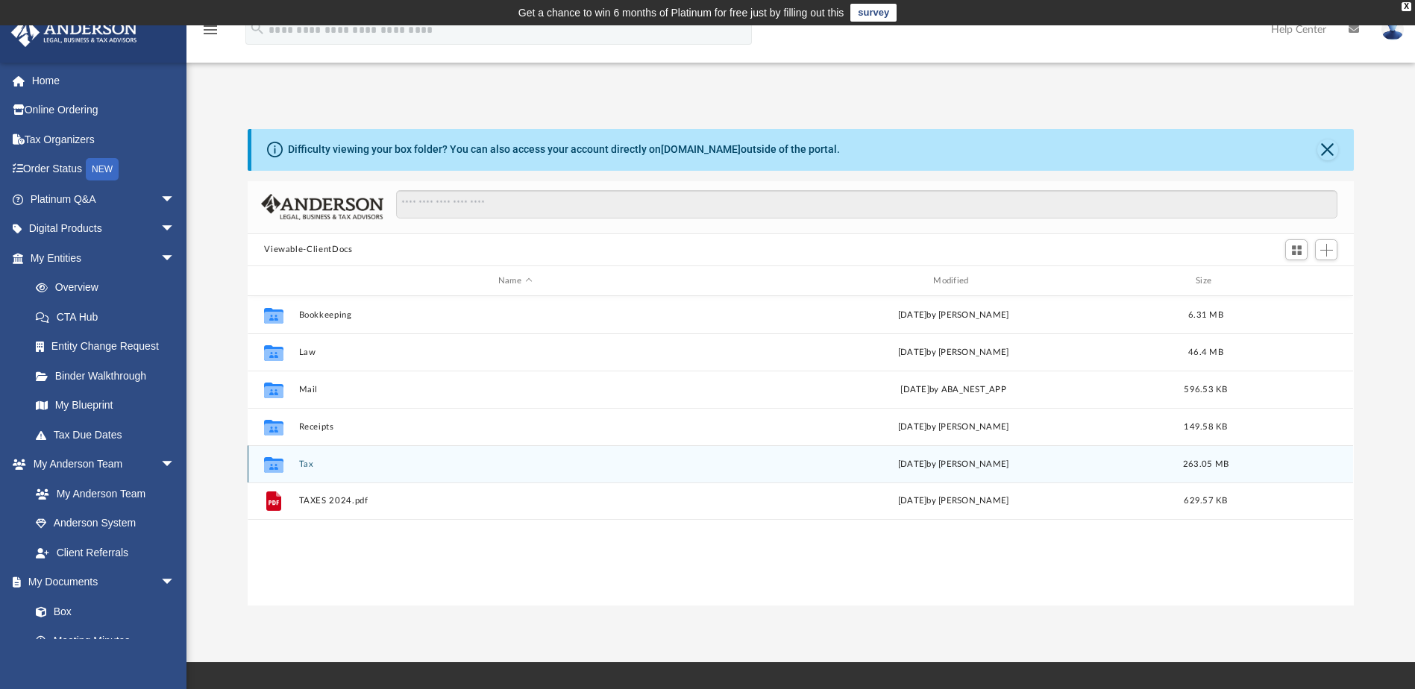
click at [301, 466] on button "Tax" at bounding box center [515, 465] width 432 height 10
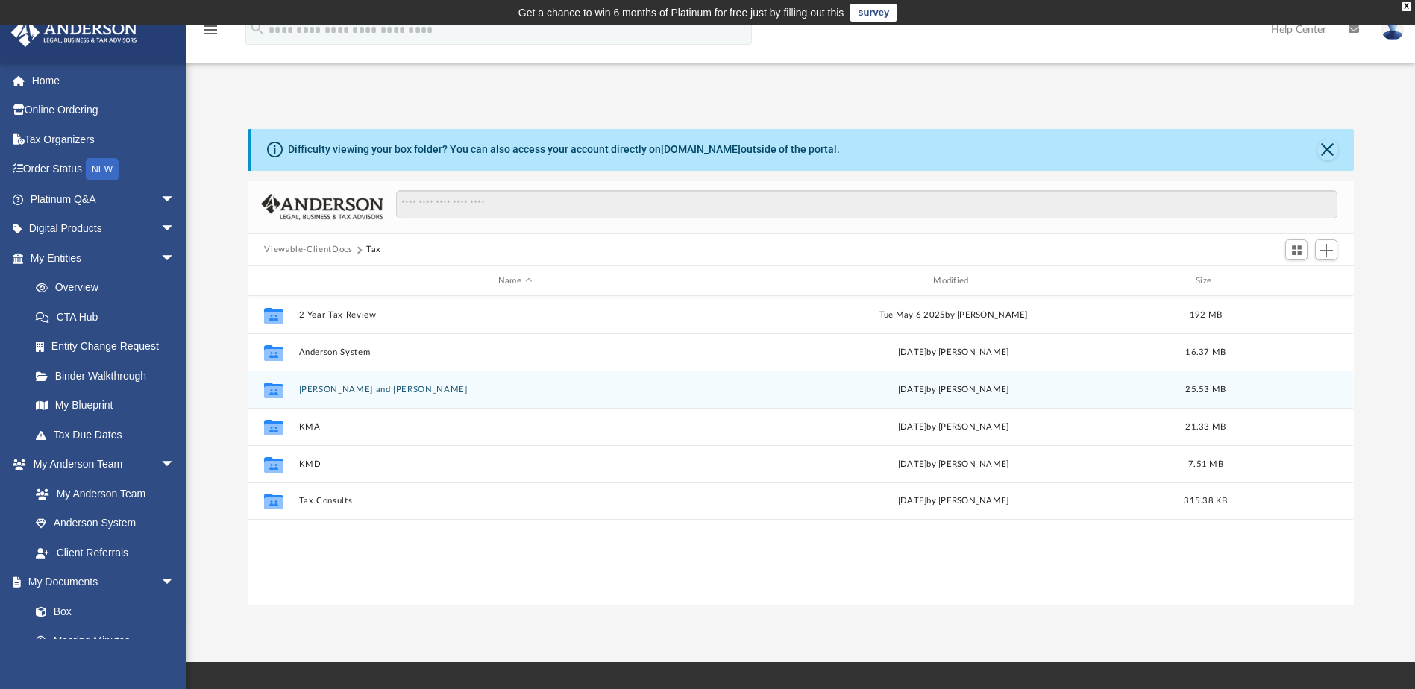
click at [362, 381] on div "Collaborated Folder Arguello, Karla and Mario Tue Aug 5 2025 by Jasmine Splunge…" at bounding box center [801, 389] width 1106 height 37
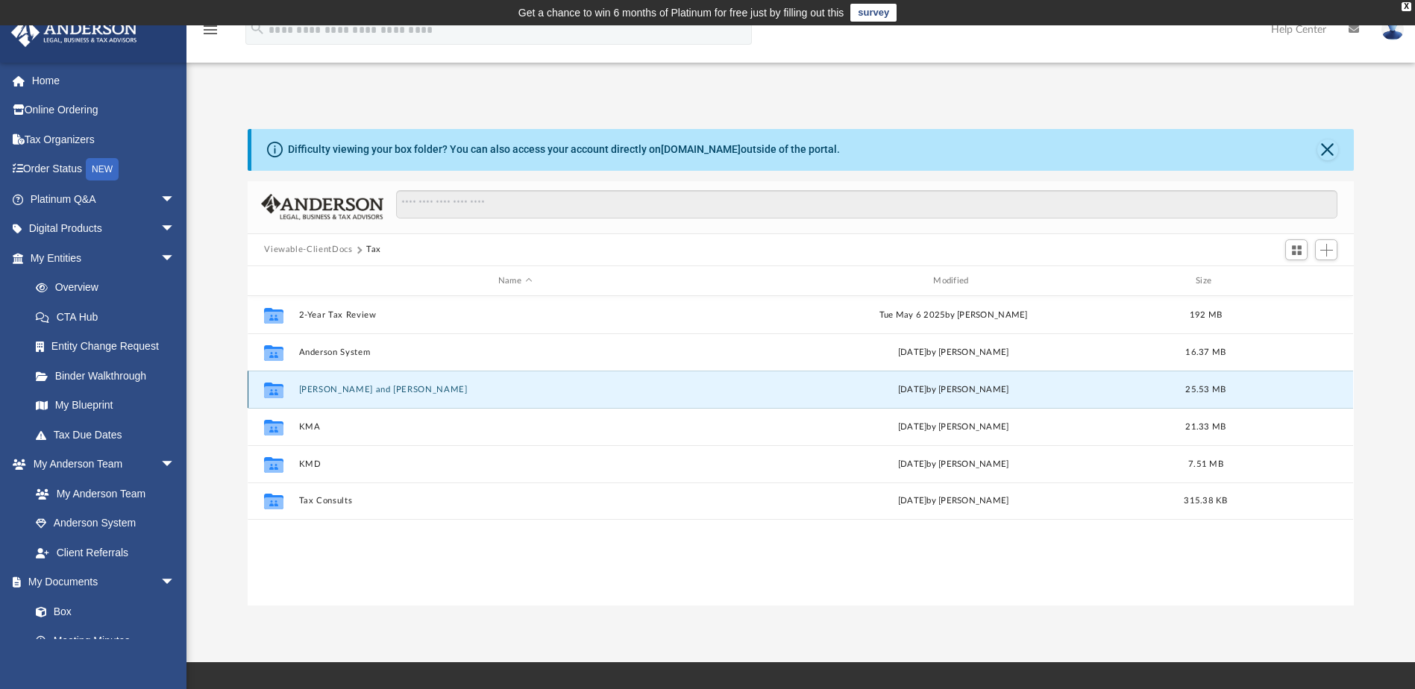
click at [361, 390] on button "Arguello, Karla and Mario" at bounding box center [515, 390] width 432 height 10
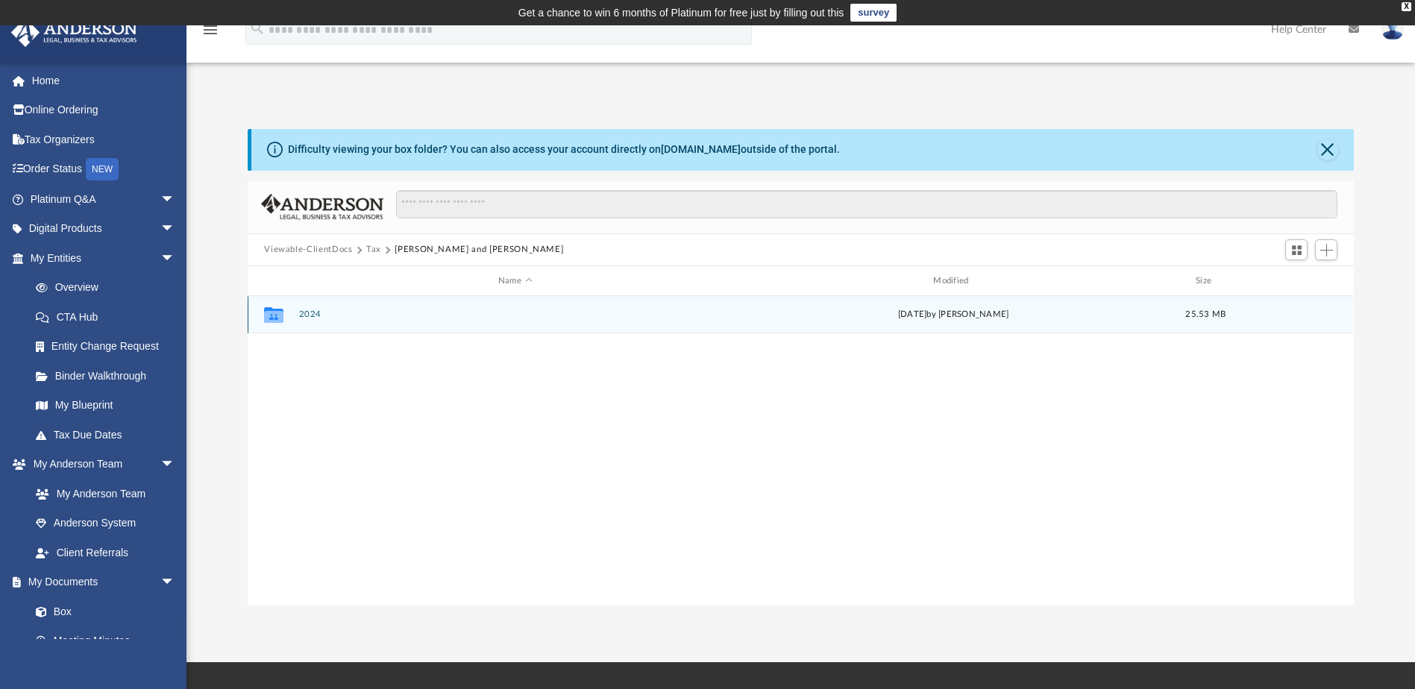
click at [304, 316] on button "2024" at bounding box center [515, 315] width 432 height 10
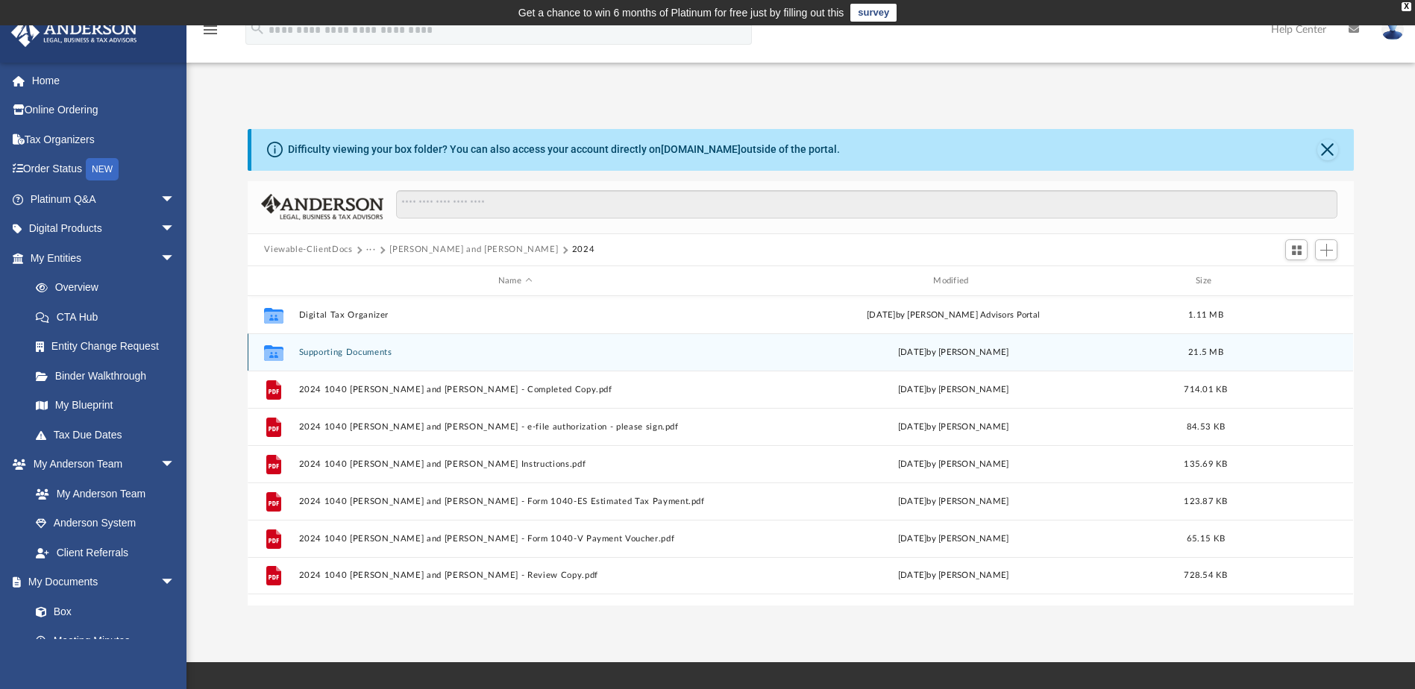
click at [364, 354] on button "Supporting Documents" at bounding box center [515, 353] width 432 height 10
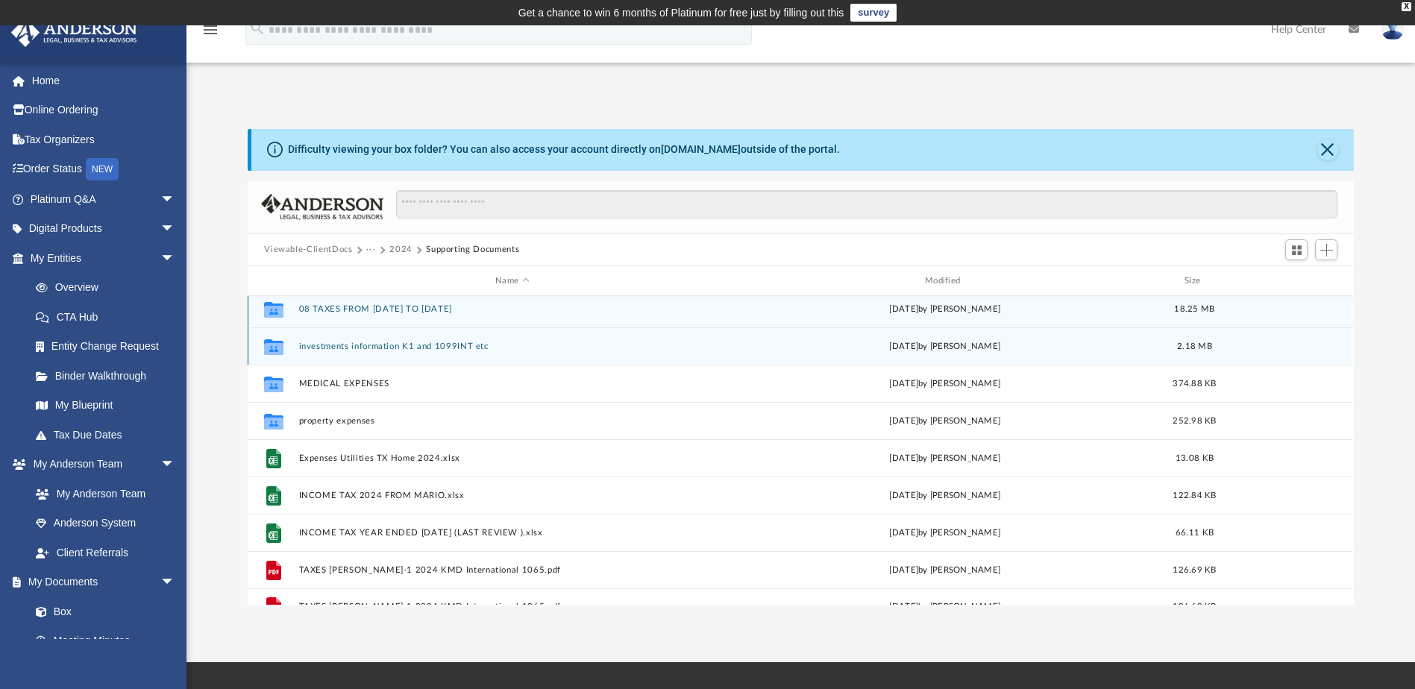
scroll to position [0, 0]
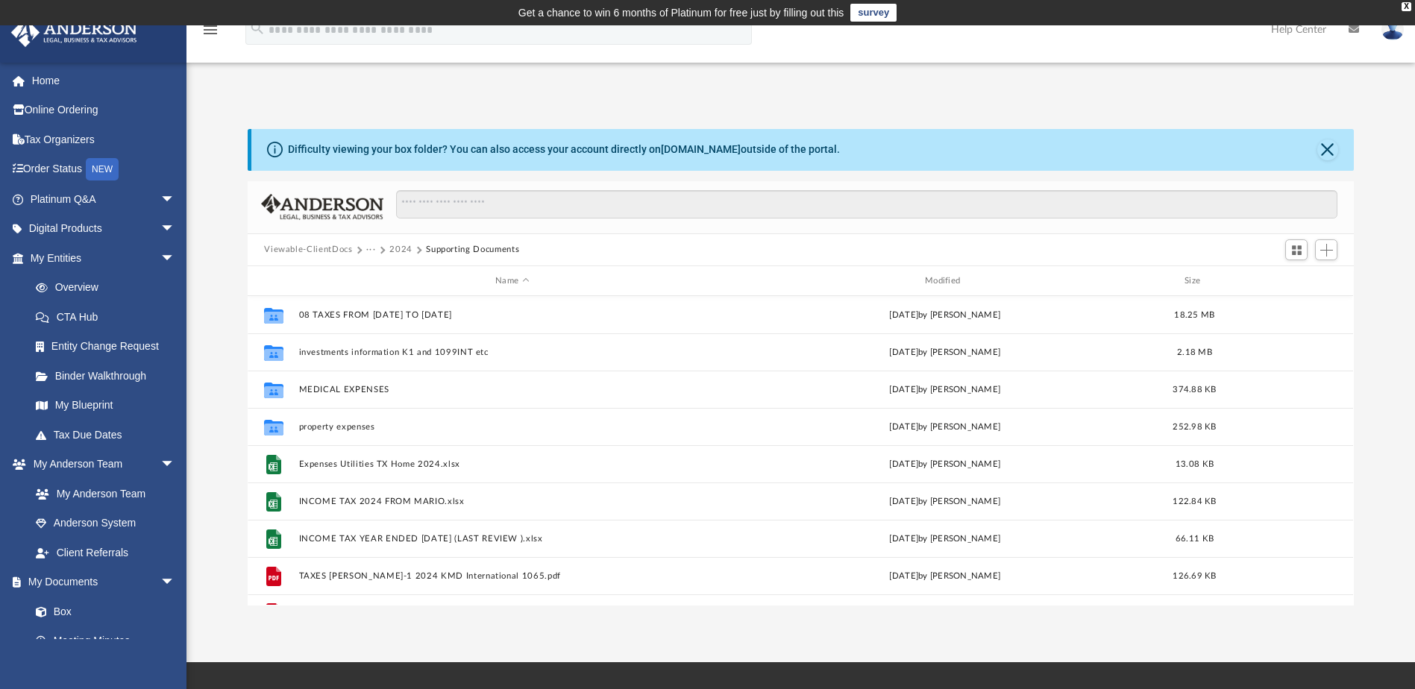
click at [474, 251] on button "Supporting Documents" at bounding box center [472, 249] width 93 height 13
click at [396, 245] on button "2024" at bounding box center [400, 249] width 23 height 13
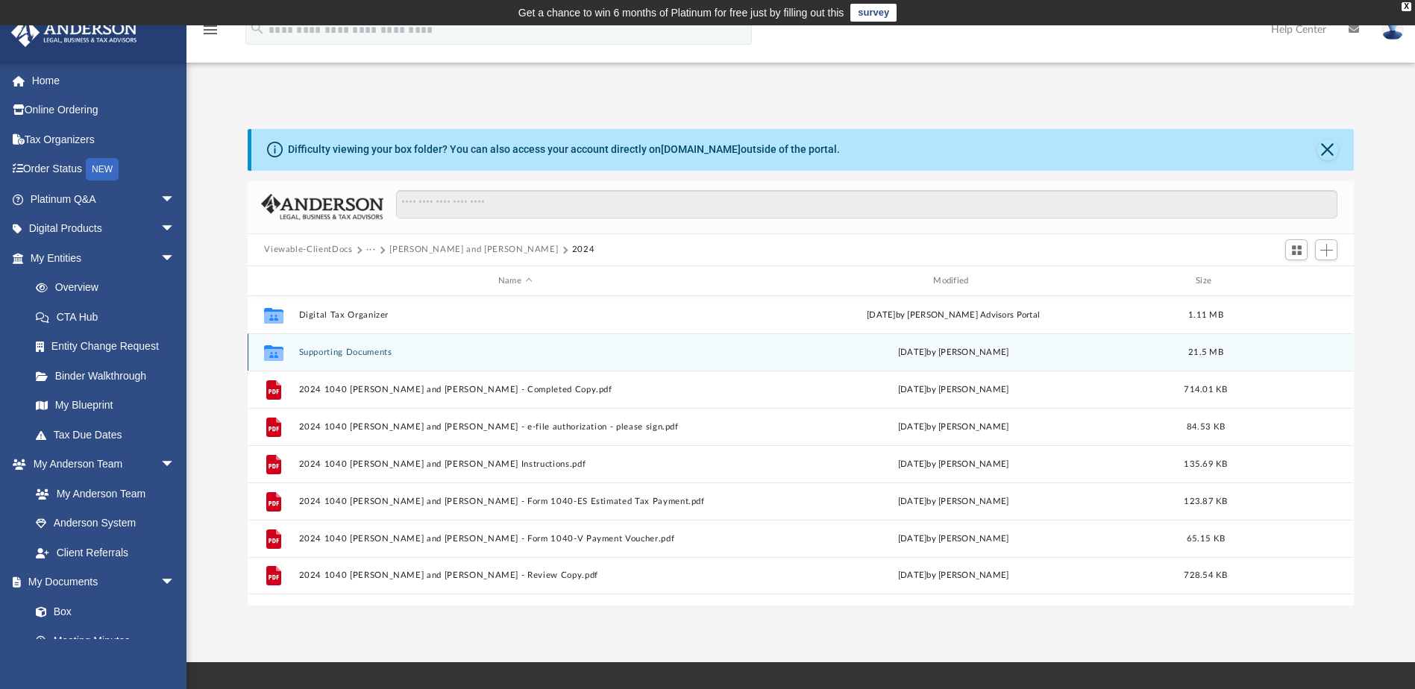
click at [333, 355] on button "Supporting Documents" at bounding box center [515, 353] width 432 height 10
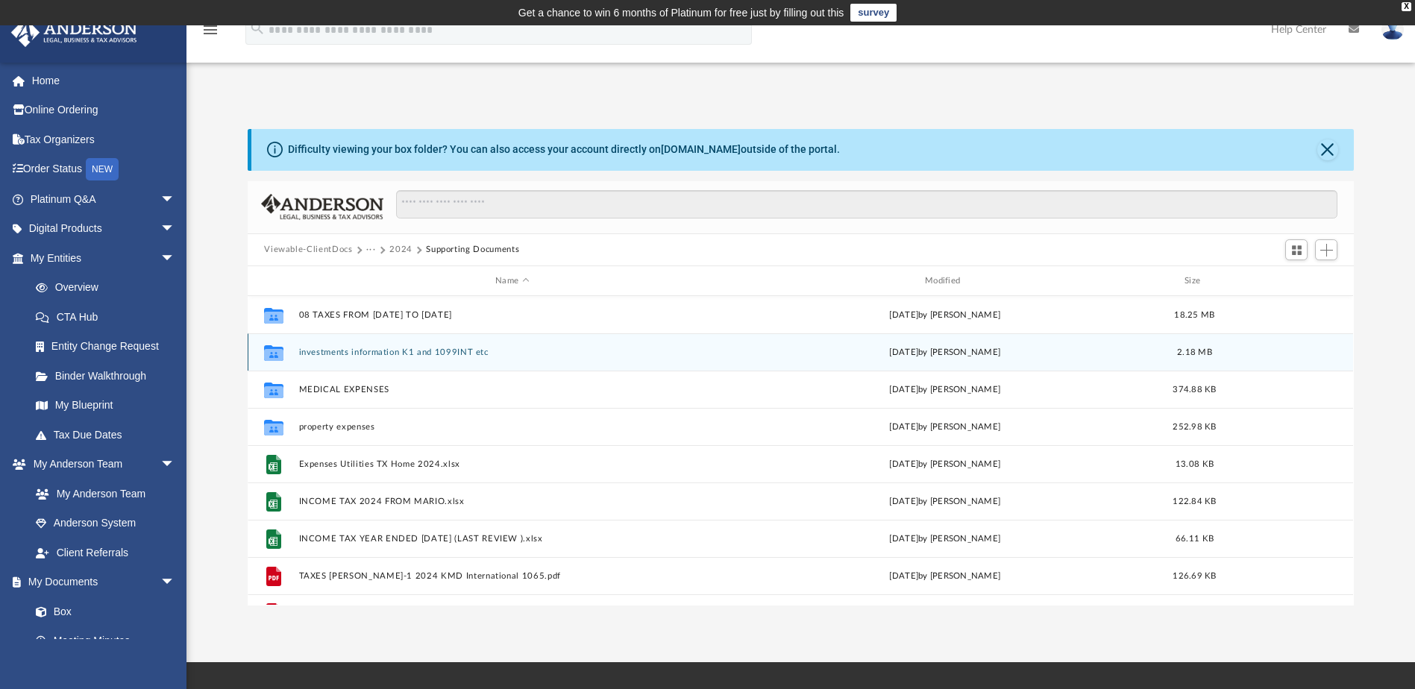
click at [324, 355] on button "investments information K1 and 1099INT etc" at bounding box center [512, 353] width 427 height 10
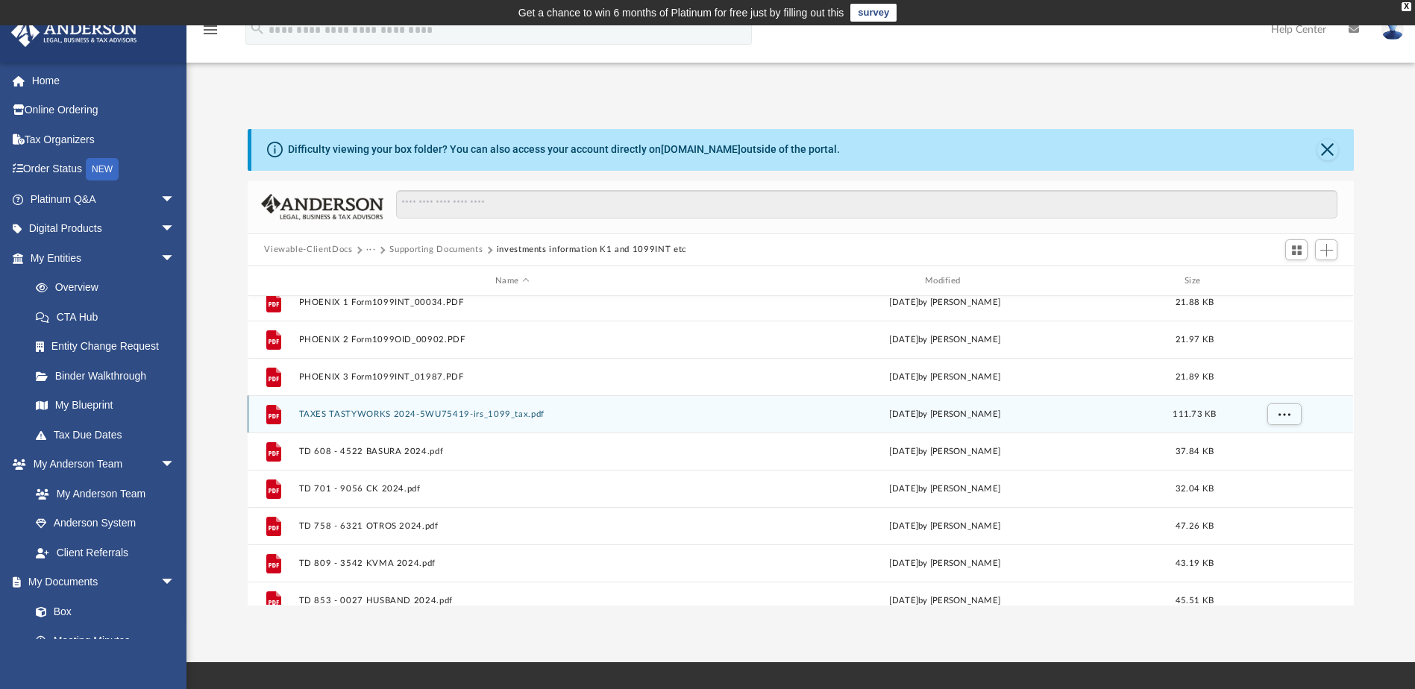
scroll to position [251, 0]
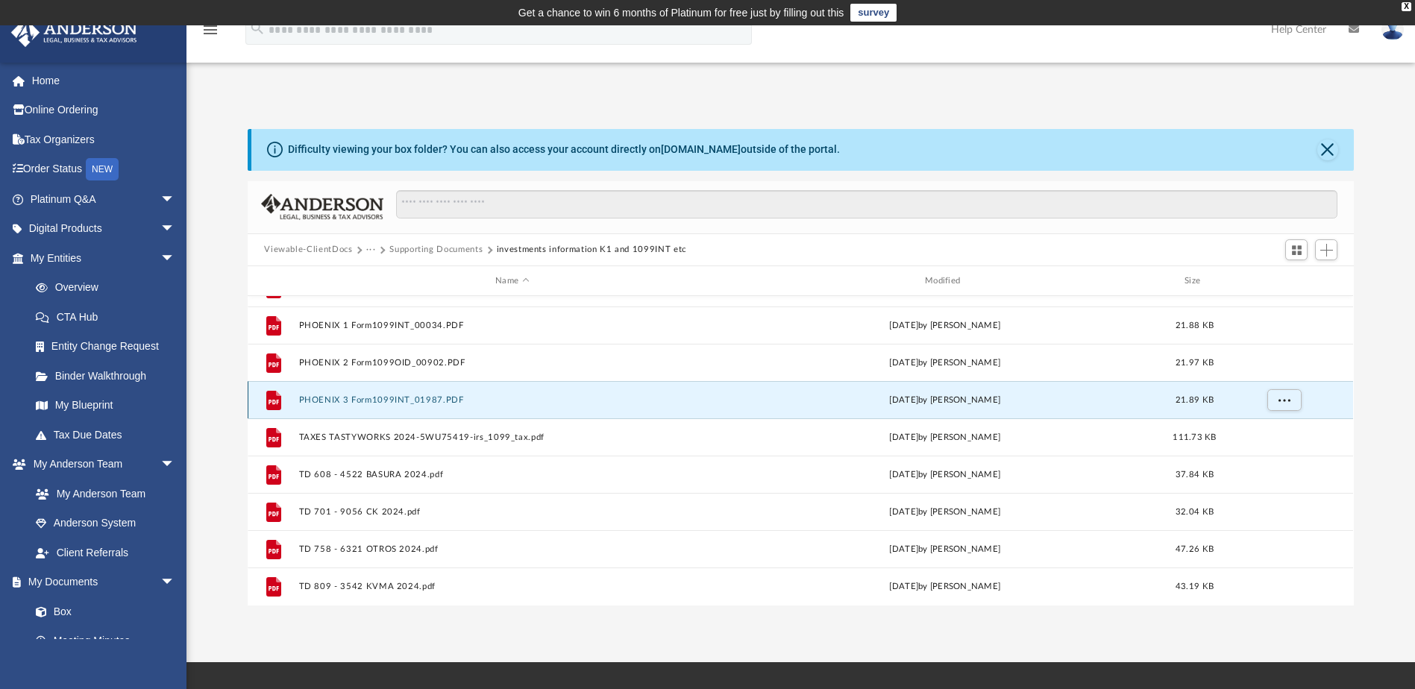
click at [421, 398] on button "PHOENIX 3 Form1099INT_01987.PDF" at bounding box center [512, 400] width 427 height 10
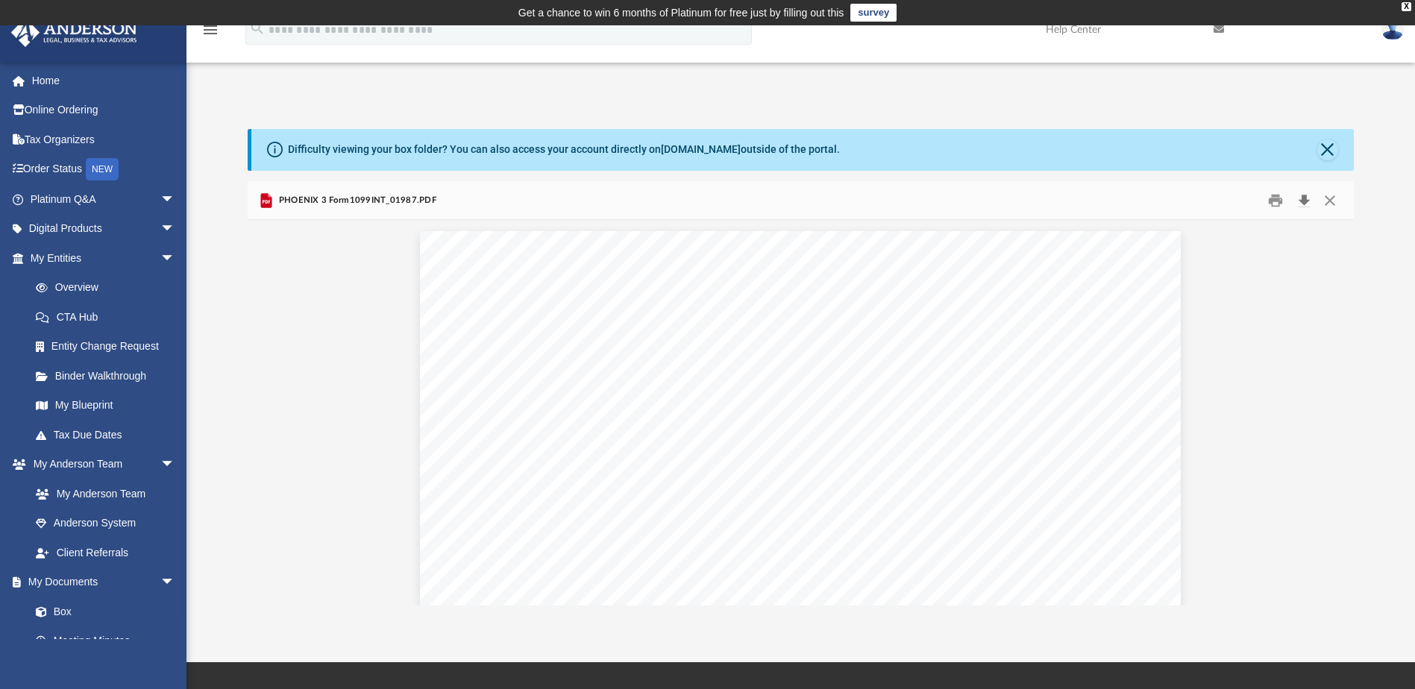
click at [1305, 195] on button "Download" at bounding box center [1304, 200] width 27 height 23
click at [1335, 201] on button "Close" at bounding box center [1330, 200] width 27 height 23
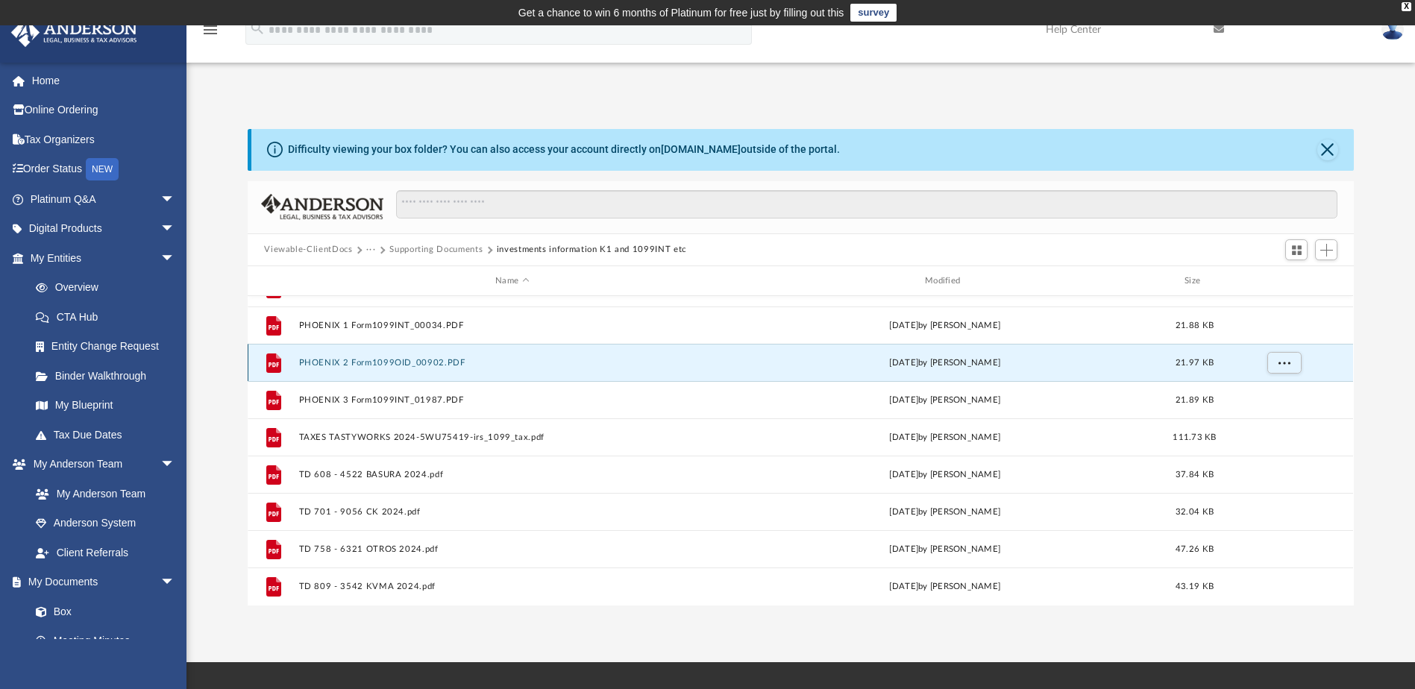
click at [427, 362] on button "PHOENIX 2 Form1099OID_00902.PDF" at bounding box center [512, 363] width 427 height 10
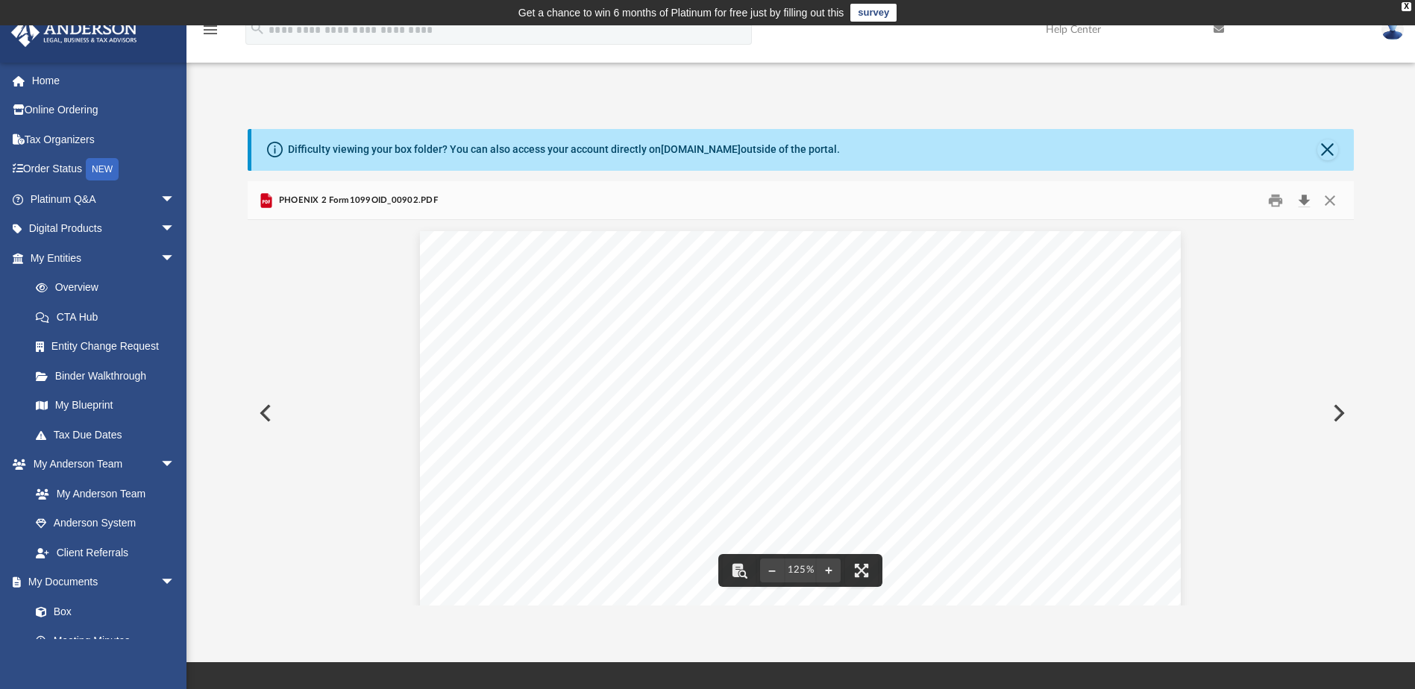
click at [1308, 197] on button "Download" at bounding box center [1304, 200] width 27 height 23
click at [1332, 152] on button "Close" at bounding box center [1327, 149] width 21 height 21
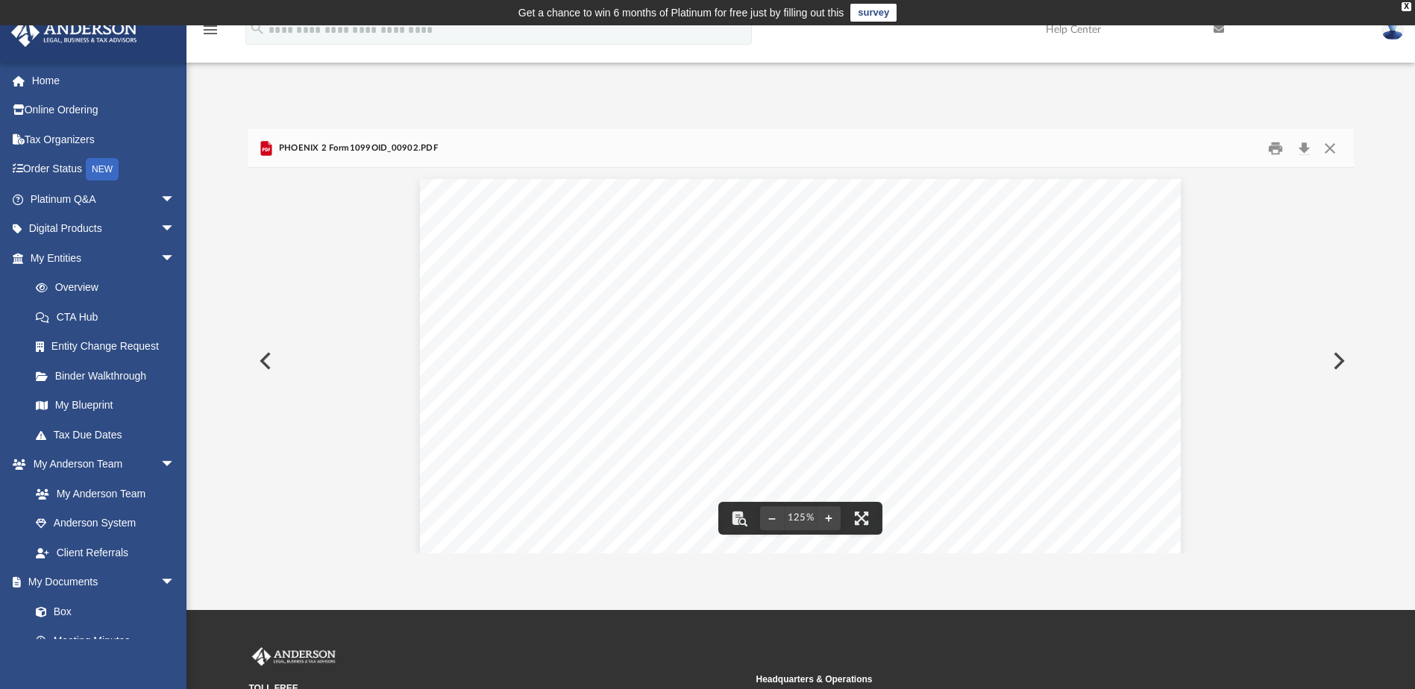
click at [1302, 143] on button "Download" at bounding box center [1304, 148] width 27 height 23
click at [1305, 147] on button "Download" at bounding box center [1304, 148] width 27 height 23
drag, startPoint x: 1323, startPoint y: 0, endPoint x: 1017, endPoint y: 190, distance: 360.8
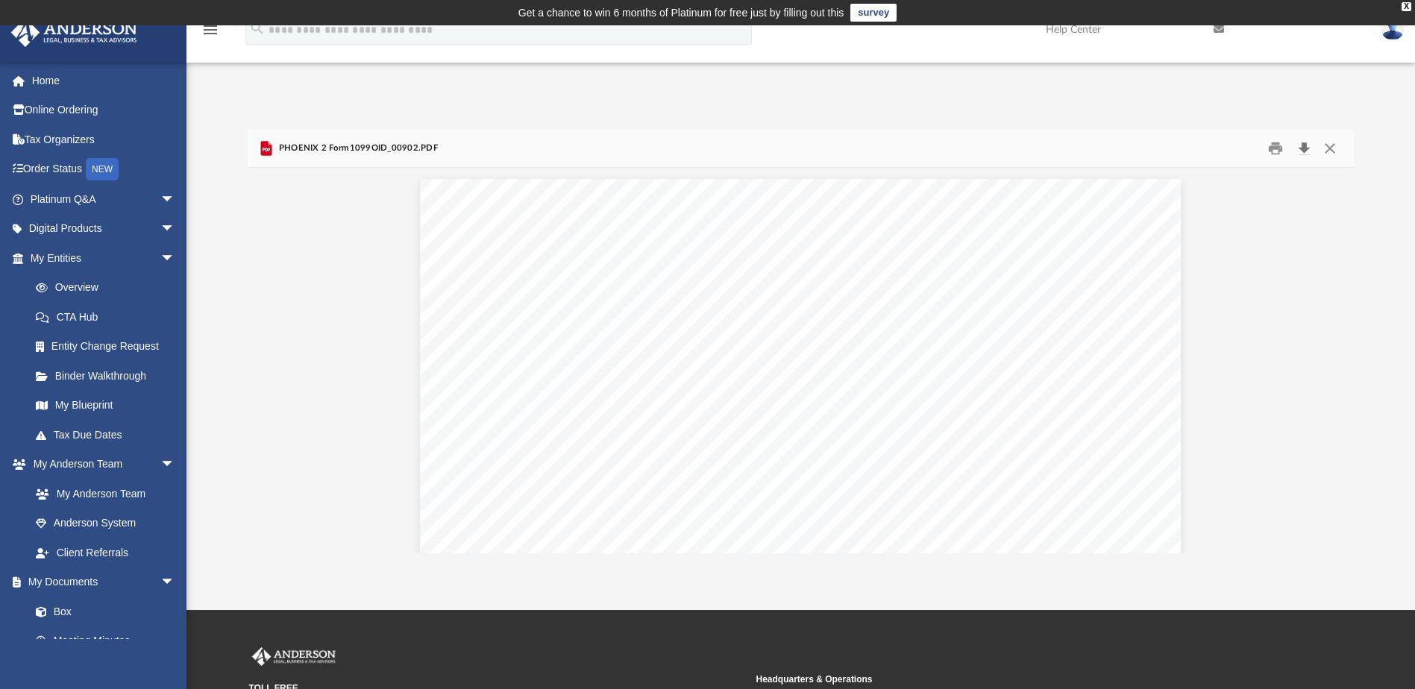
click at [1302, 147] on button "Download" at bounding box center [1304, 148] width 27 height 23
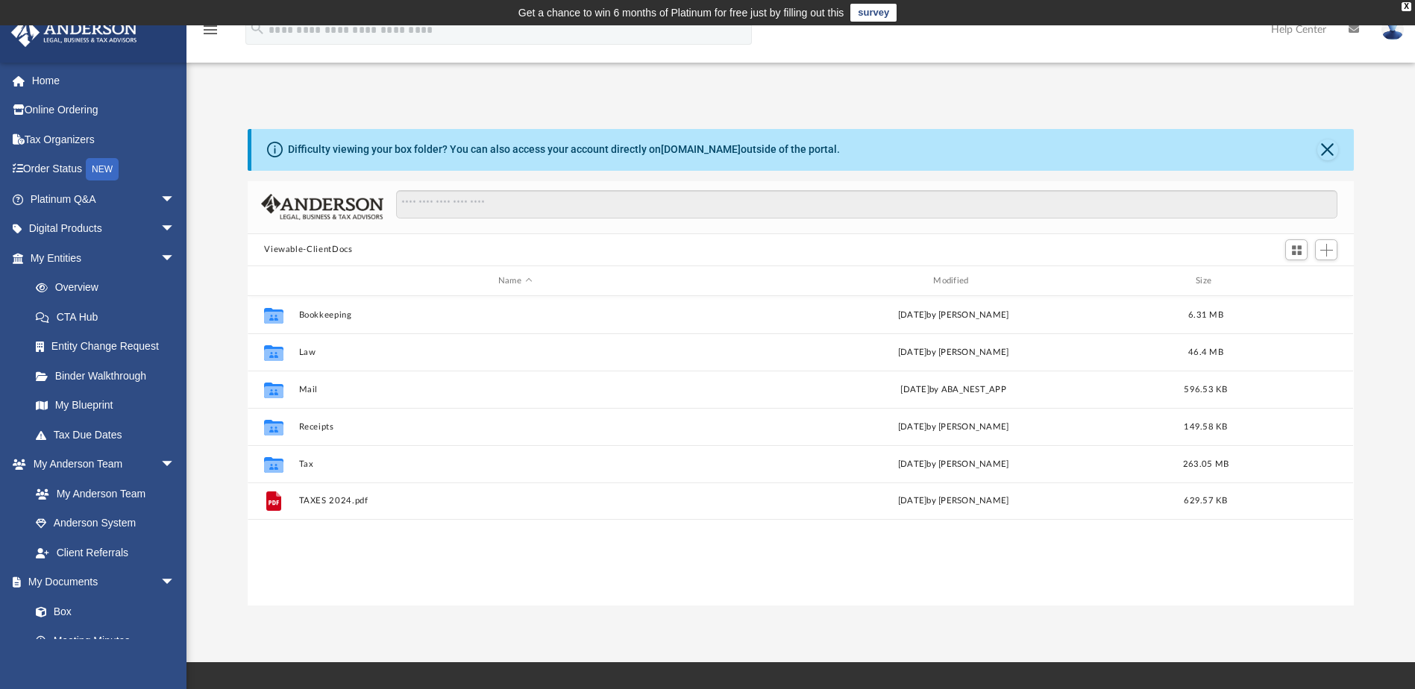
scroll to position [328, 1095]
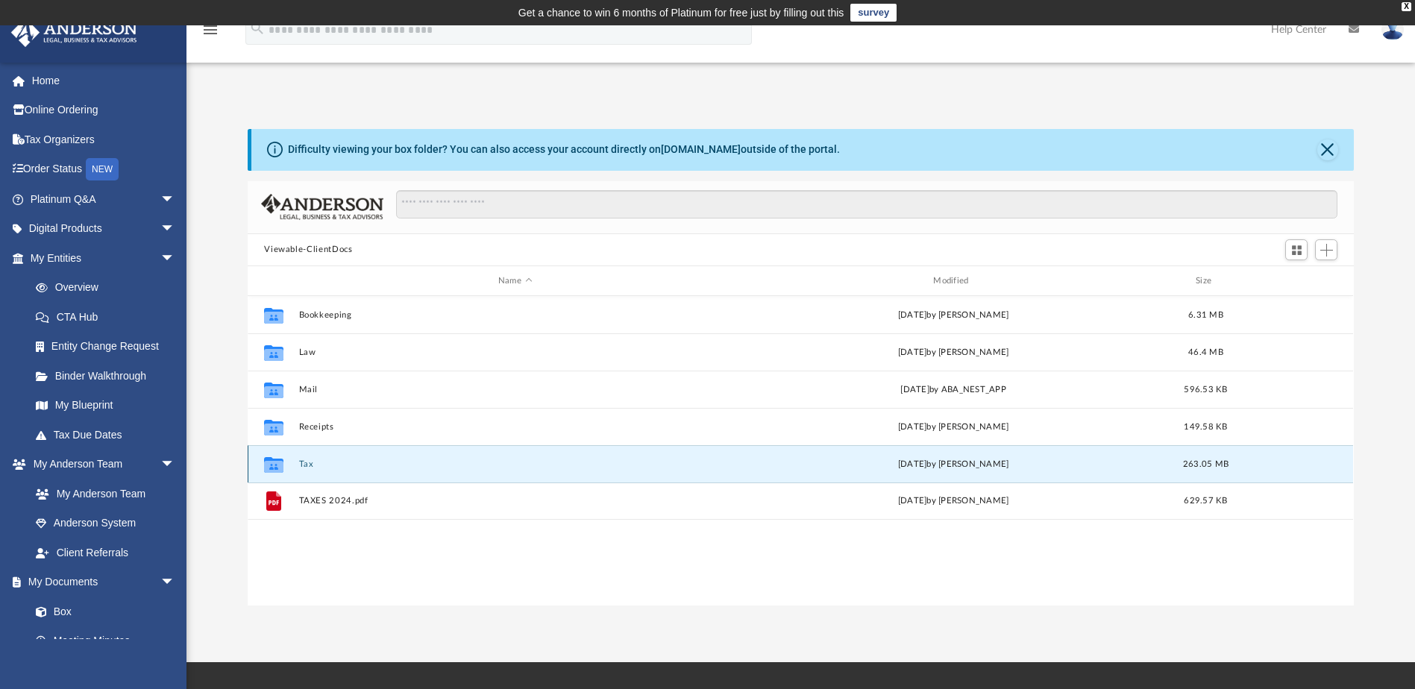
click at [304, 461] on button "Tax" at bounding box center [515, 465] width 432 height 10
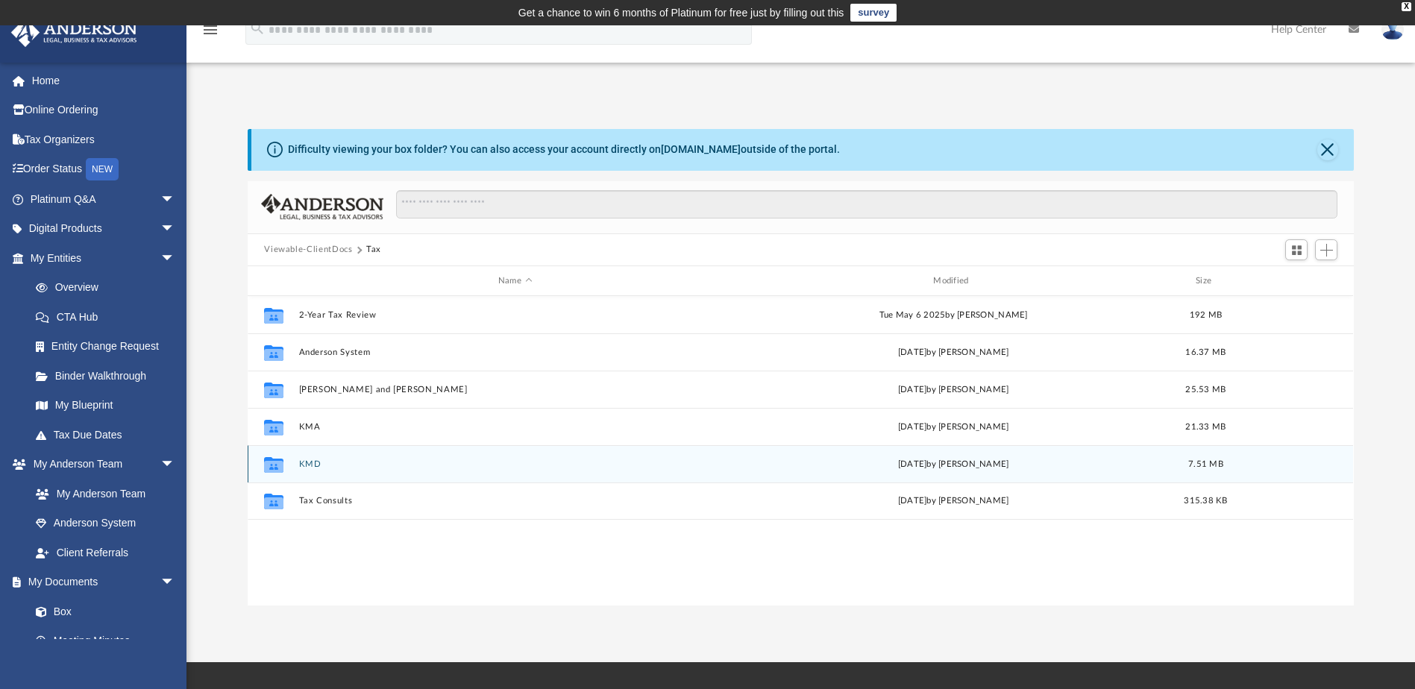
click at [304, 463] on button "KMD" at bounding box center [515, 465] width 432 height 10
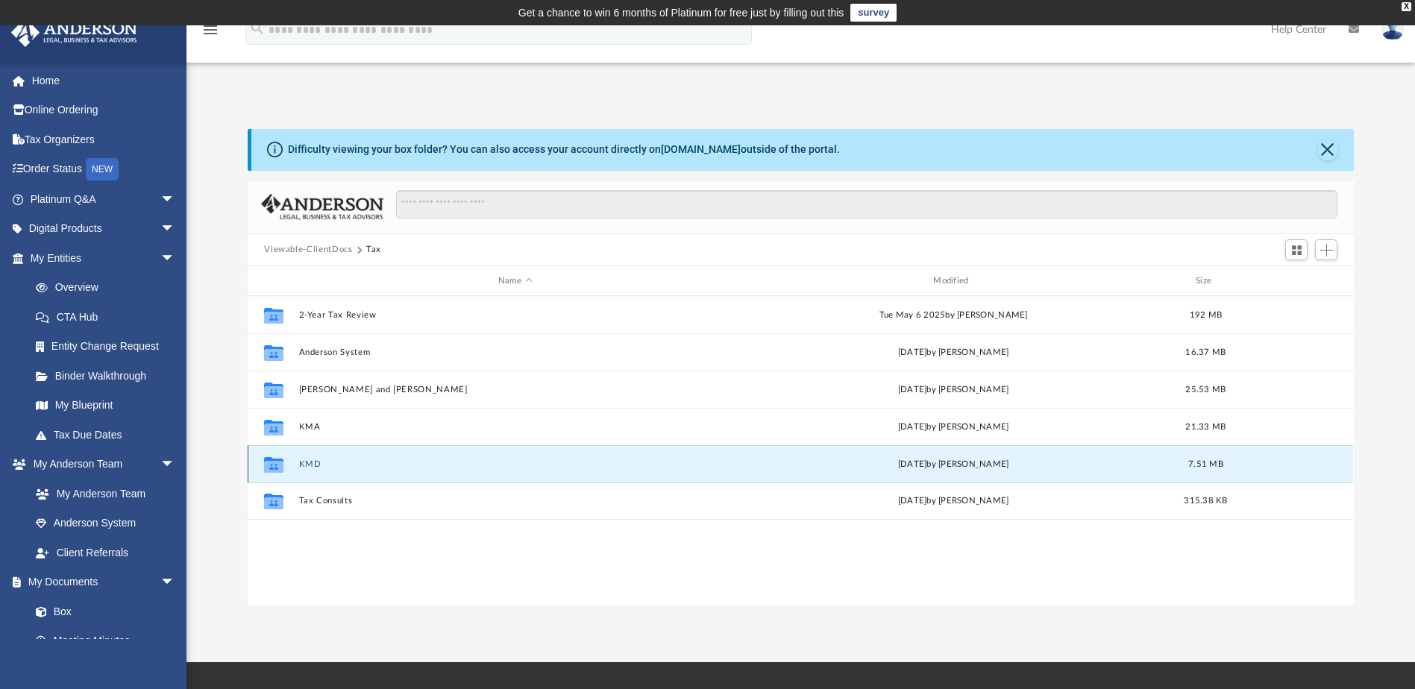
click at [304, 463] on button "KMD" at bounding box center [515, 465] width 432 height 10
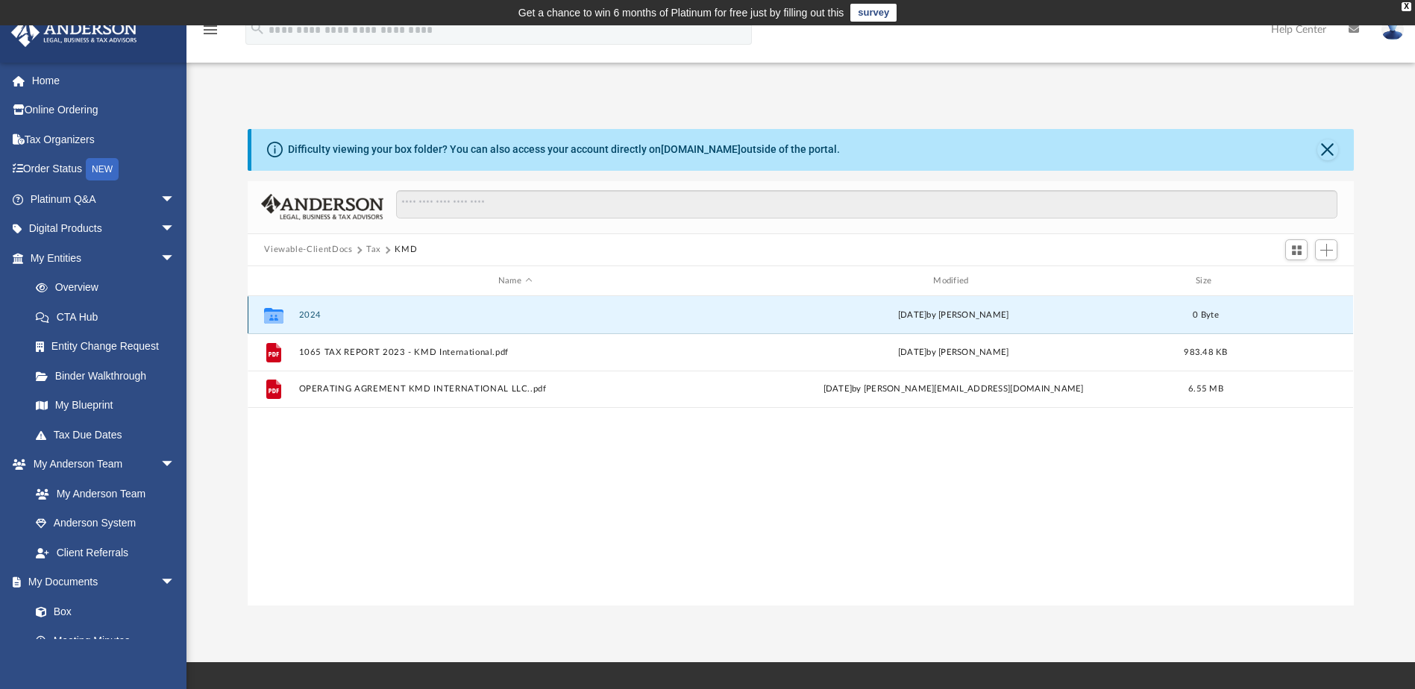
click at [315, 317] on button "2024" at bounding box center [515, 315] width 432 height 10
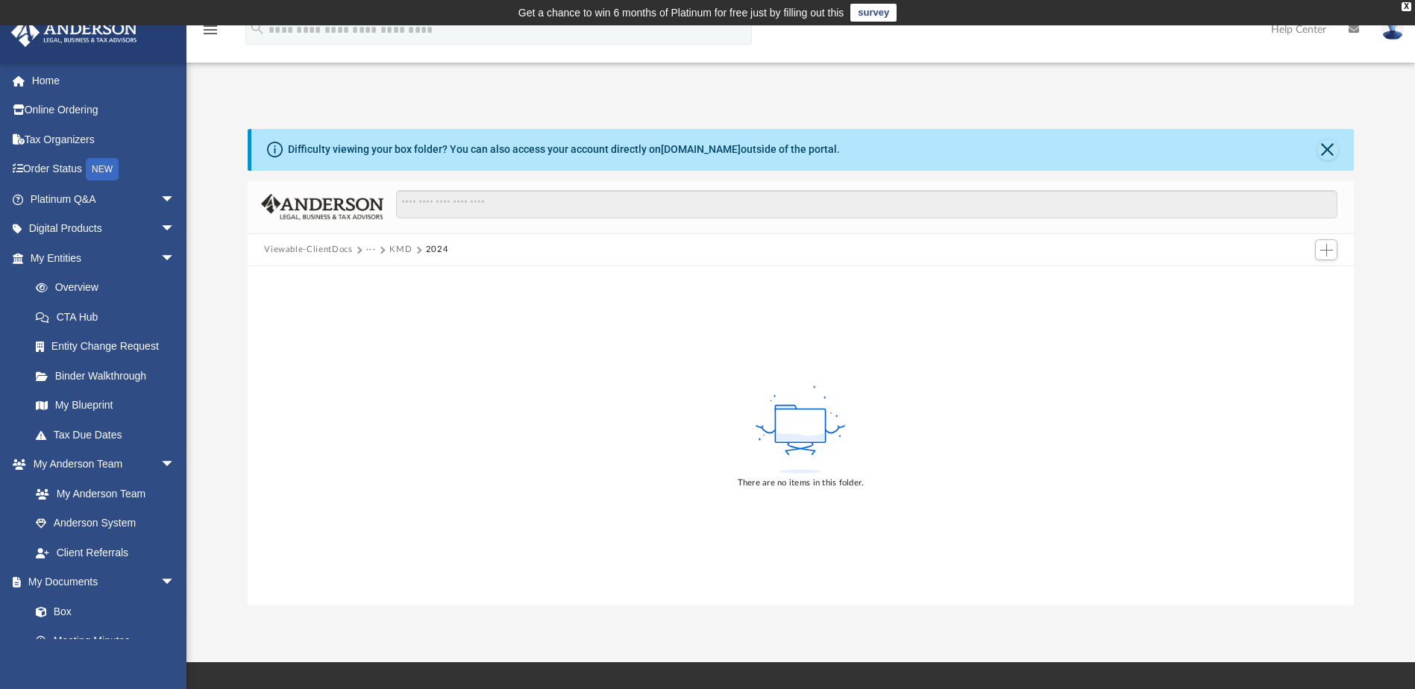
click at [434, 250] on button "2024" at bounding box center [437, 249] width 23 height 13
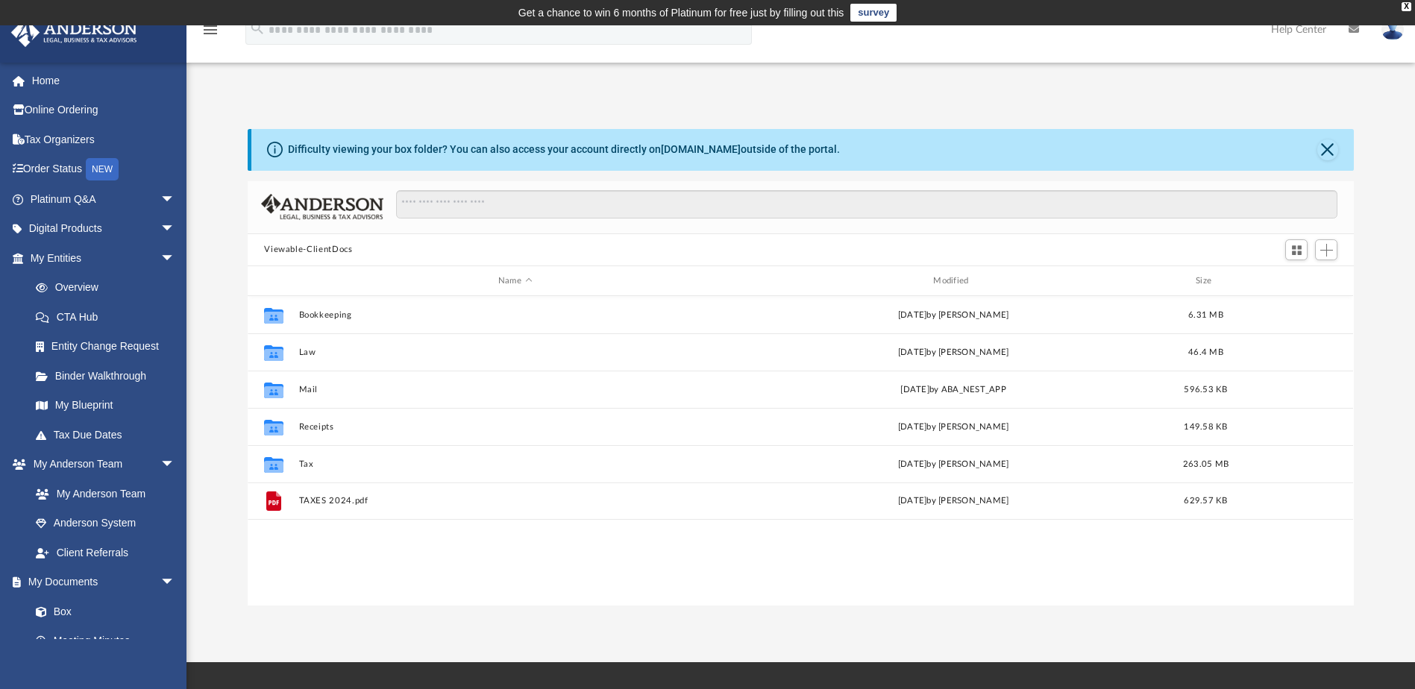
scroll to position [328, 1095]
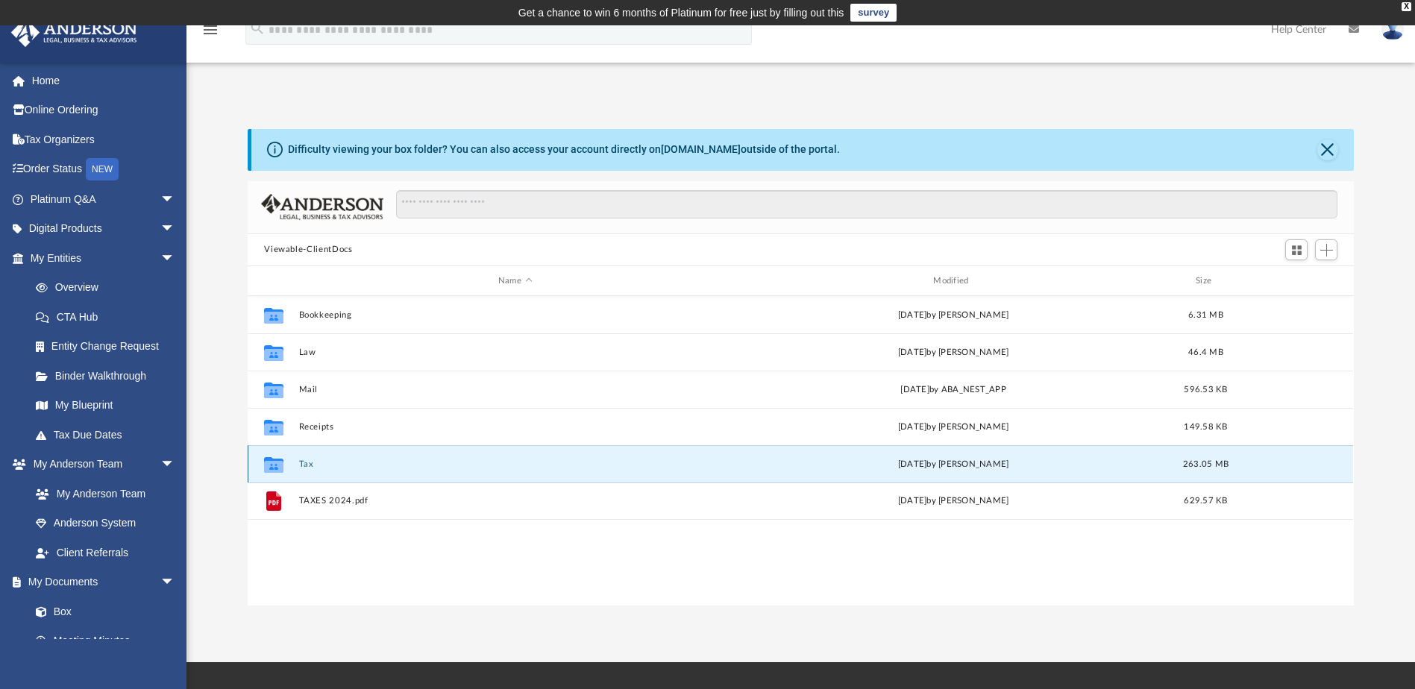
click at [310, 465] on button "Tax" at bounding box center [515, 465] width 432 height 10
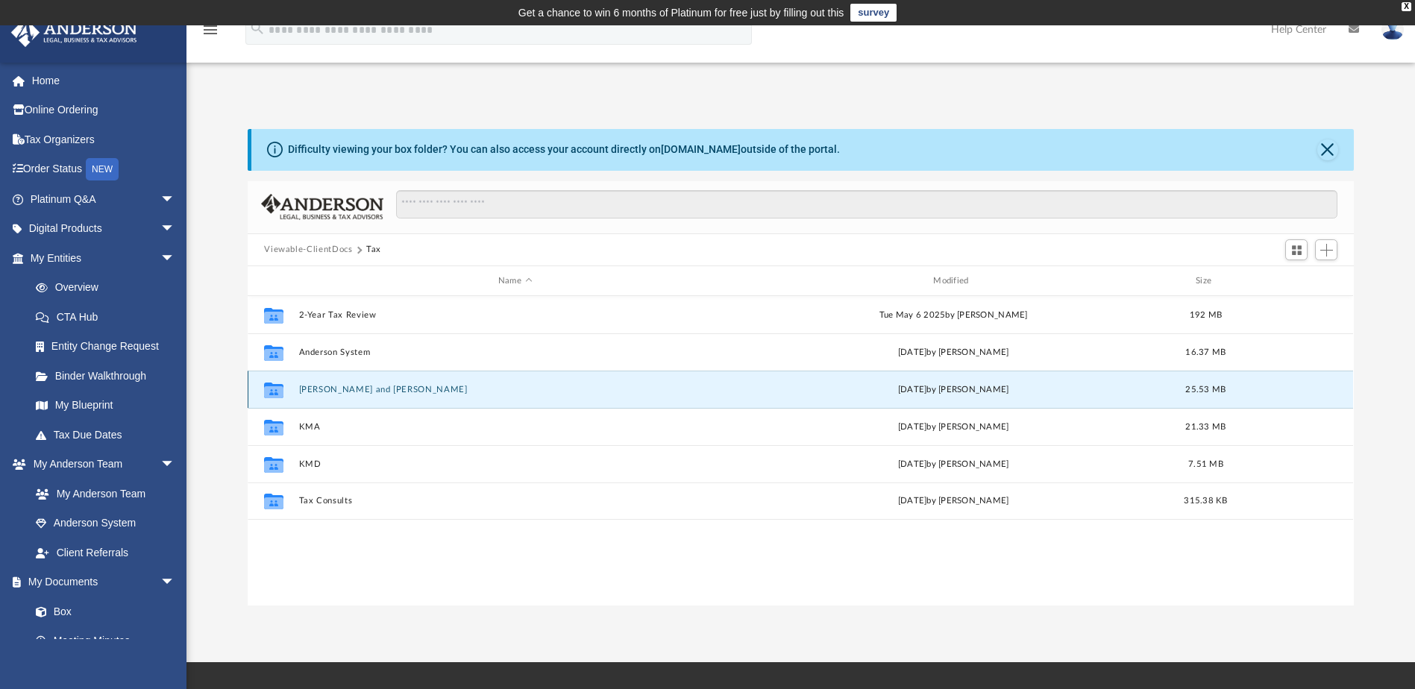
click at [364, 386] on button "[PERSON_NAME] and [PERSON_NAME]" at bounding box center [515, 390] width 432 height 10
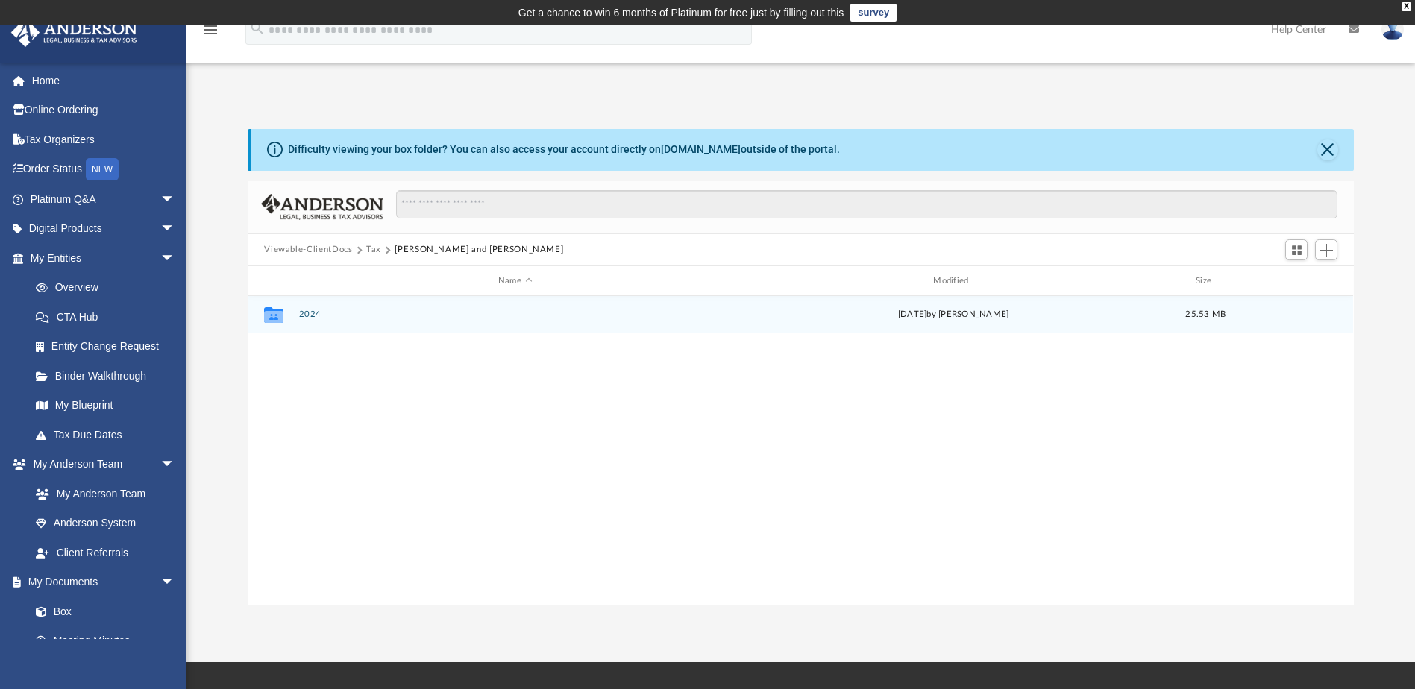
click at [307, 310] on button "2024" at bounding box center [515, 315] width 432 height 10
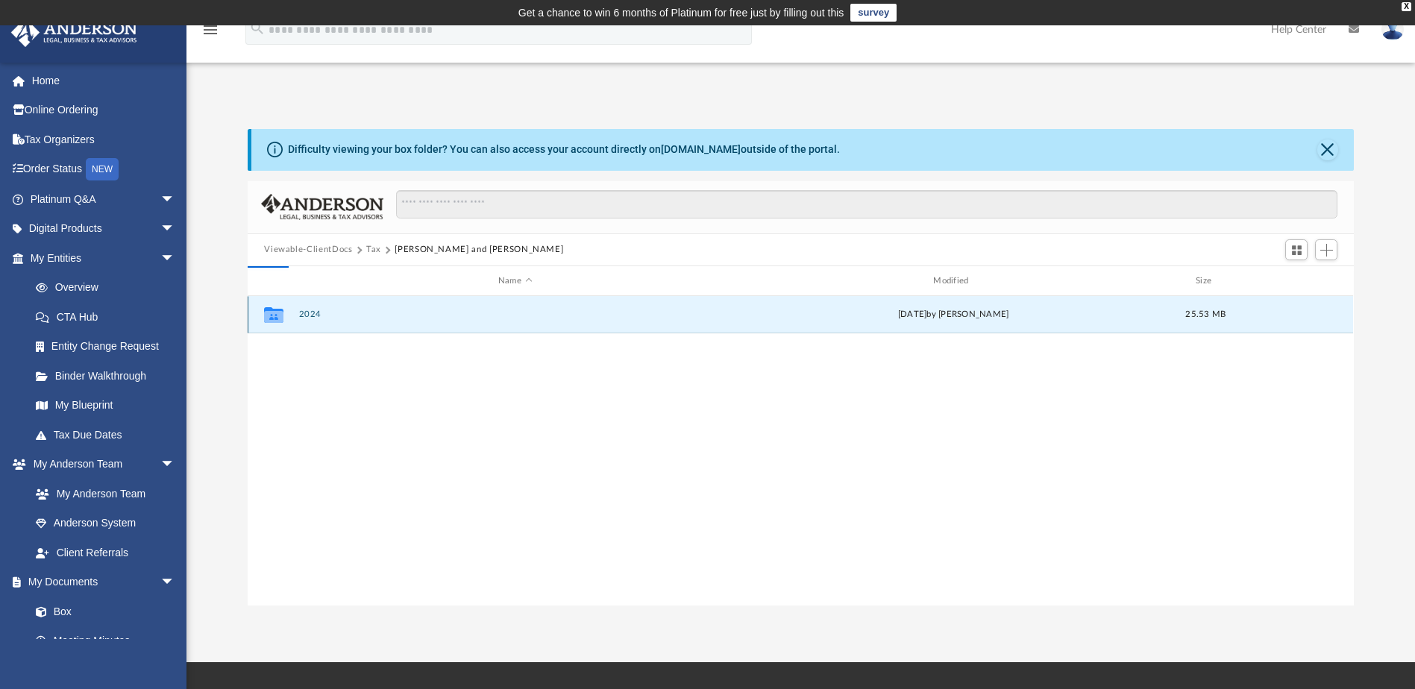
click at [307, 310] on button "2024" at bounding box center [515, 315] width 432 height 10
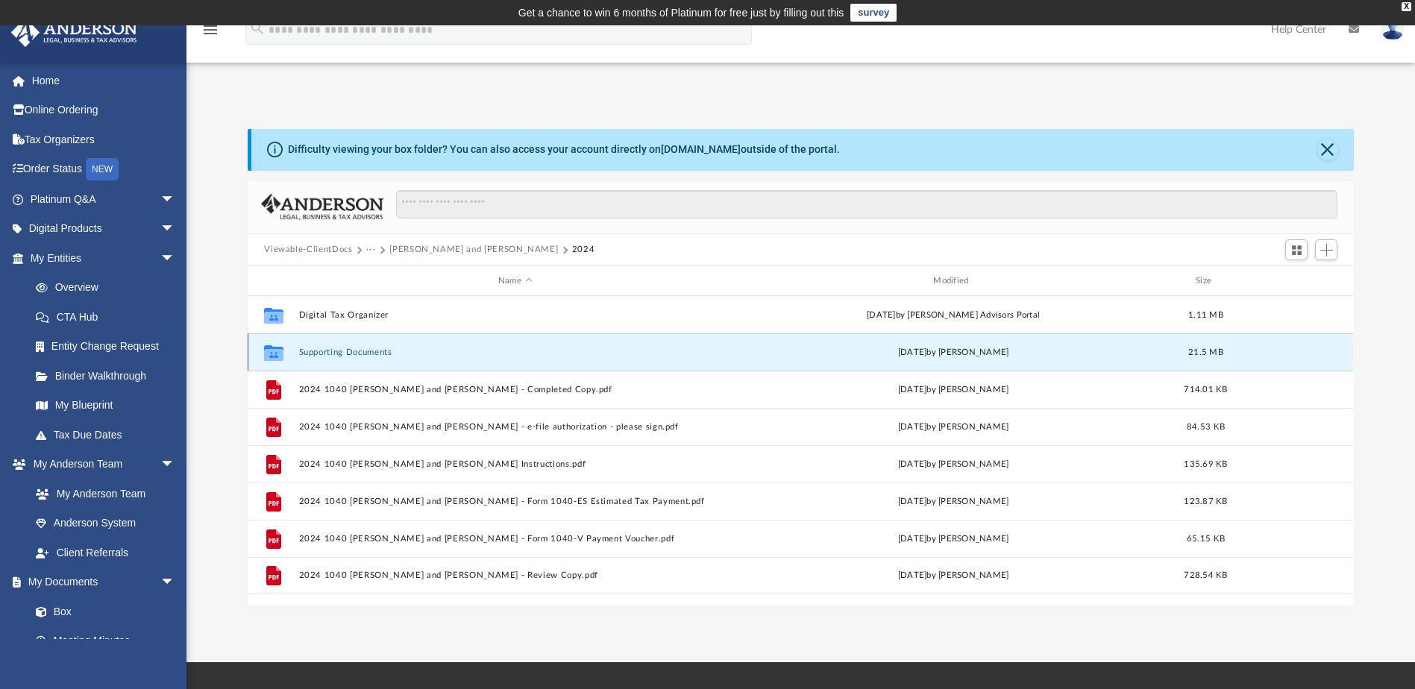
click at [311, 351] on button "Supporting Documents" at bounding box center [515, 353] width 432 height 10
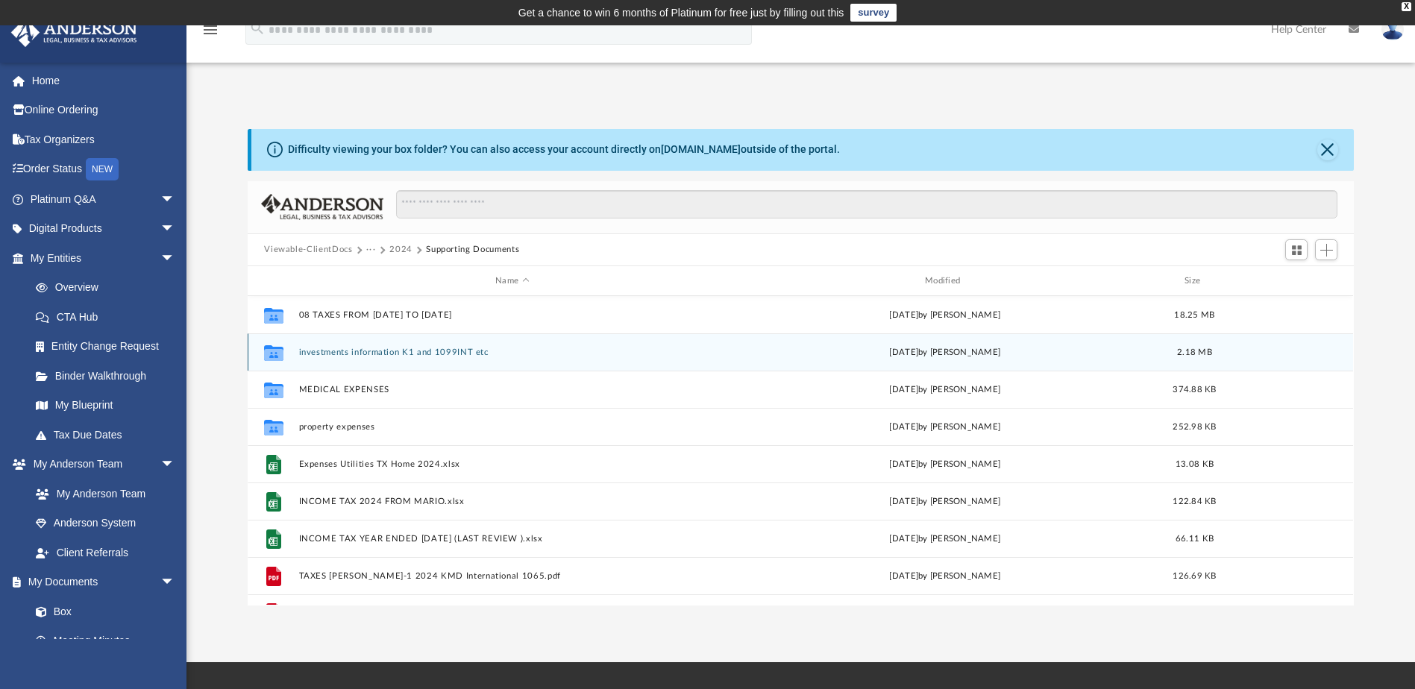
click at [380, 353] on button "investments information K1 and 1099INT etc" at bounding box center [512, 353] width 427 height 10
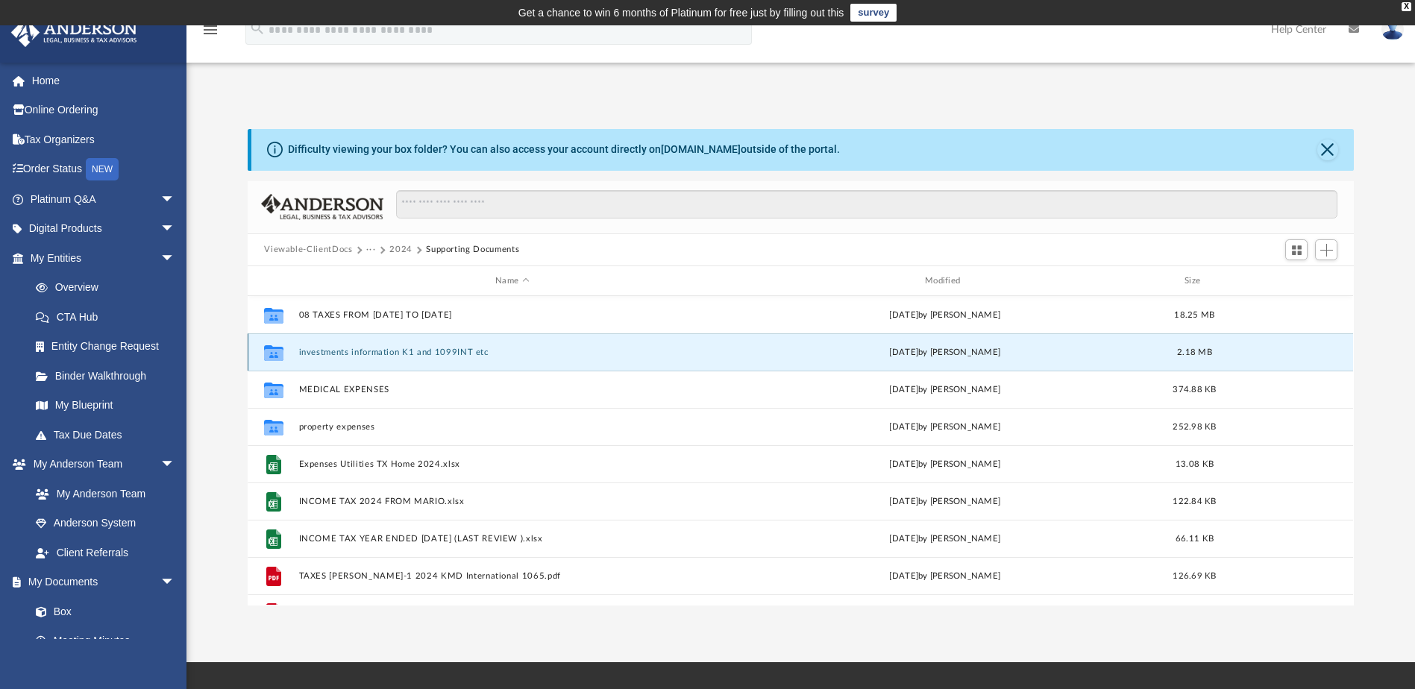
click at [380, 353] on button "investments information K1 and 1099INT etc" at bounding box center [512, 353] width 427 height 10
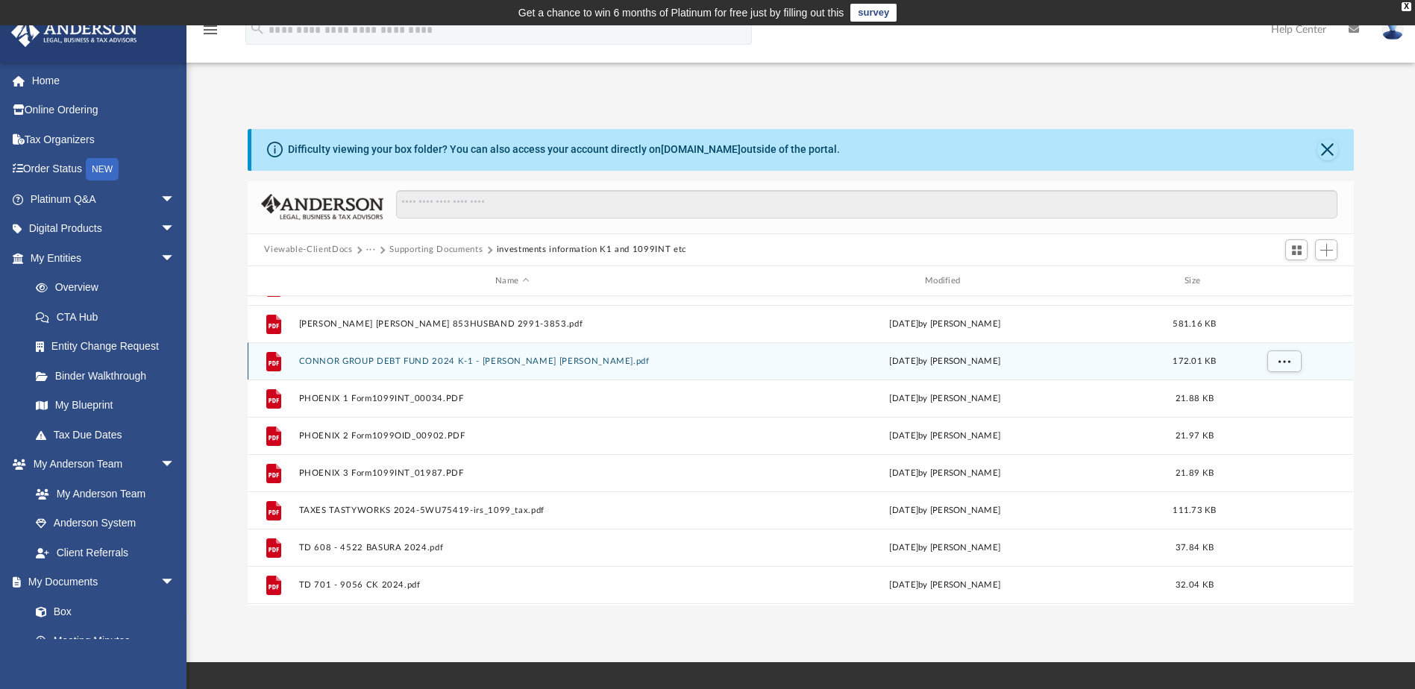
scroll to position [224, 0]
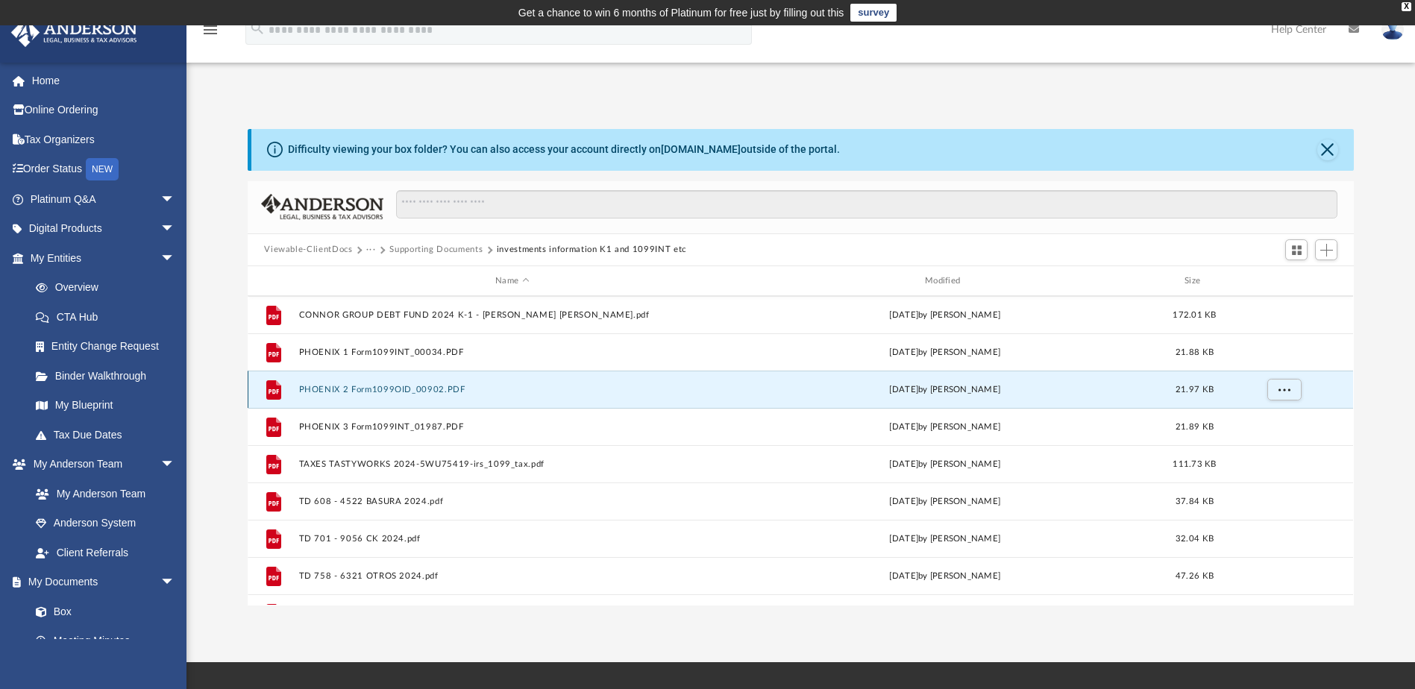
click at [405, 392] on button "PHOENIX 2 Form1099OID_00902.PDF" at bounding box center [512, 390] width 427 height 10
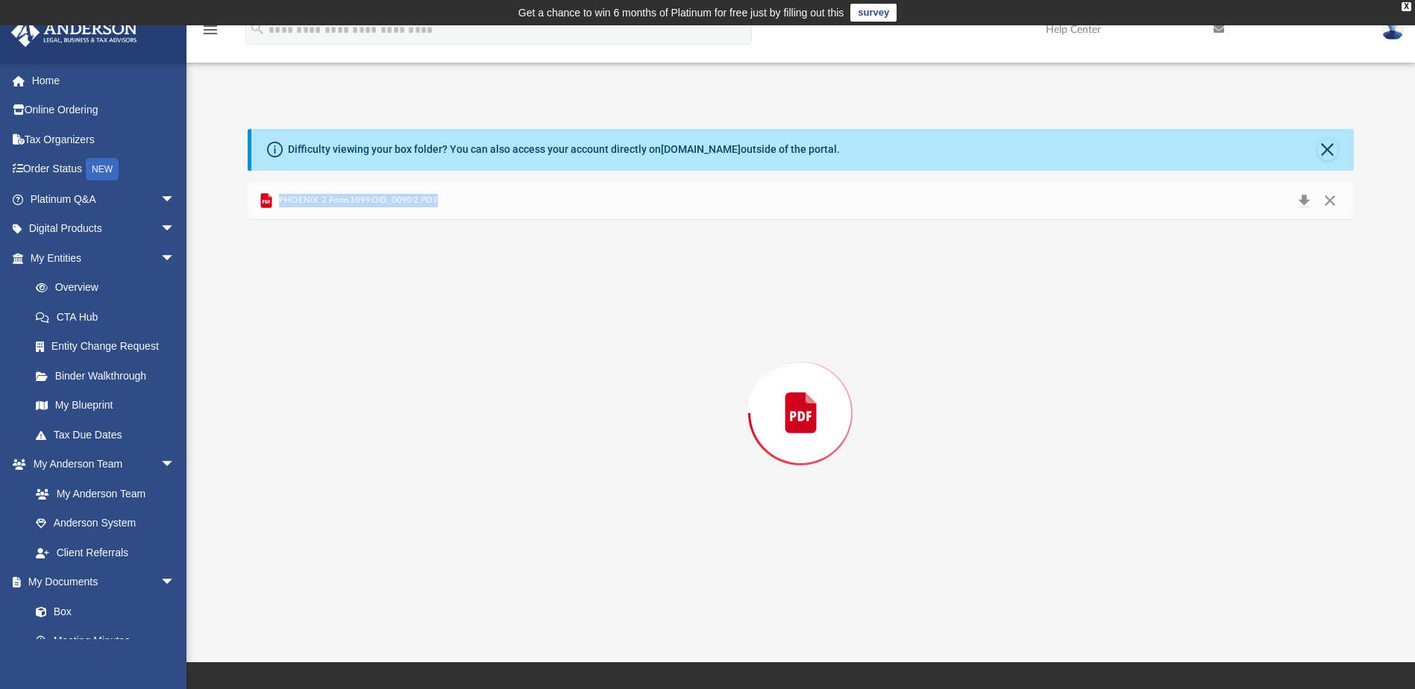
click at [405, 392] on div "Preview" at bounding box center [801, 412] width 1106 height 385
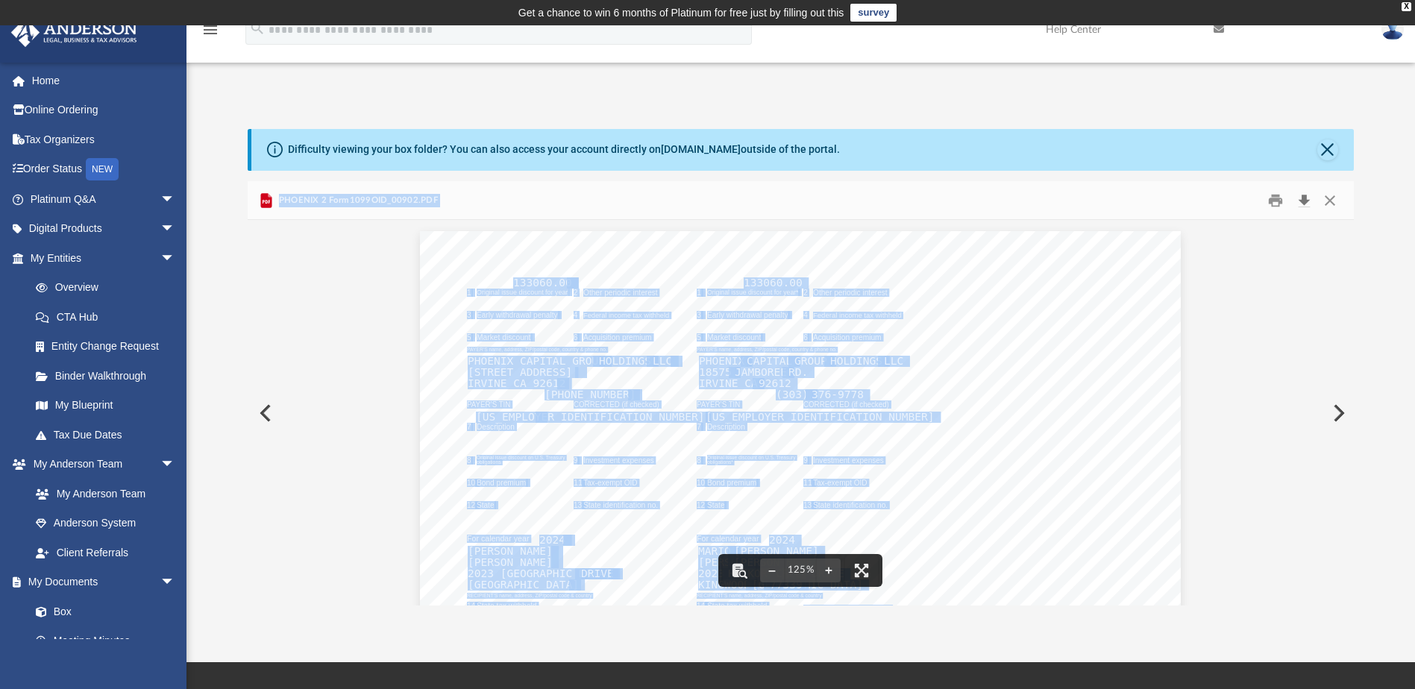
click at [1308, 198] on button "Download" at bounding box center [1304, 200] width 27 height 23
click at [1330, 199] on button "Close" at bounding box center [1330, 200] width 27 height 23
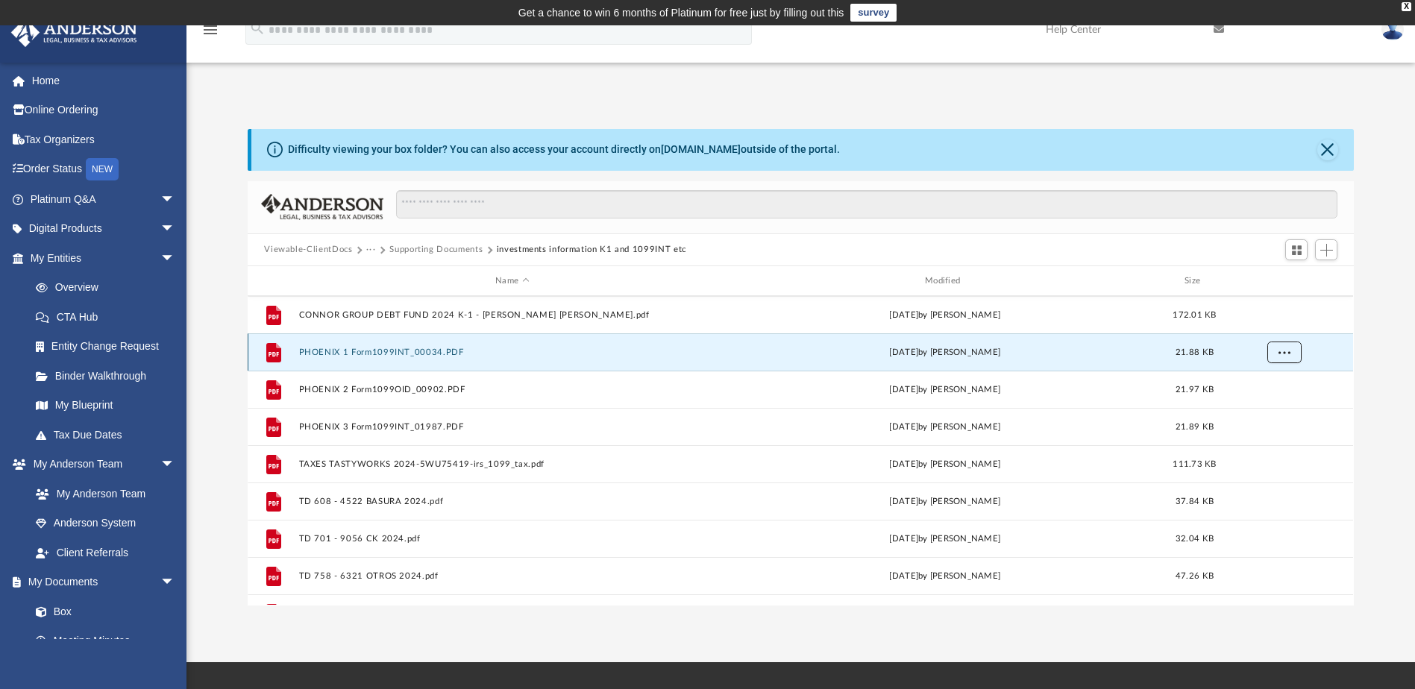
click at [1285, 352] on span "More options" at bounding box center [1285, 352] width 12 height 8
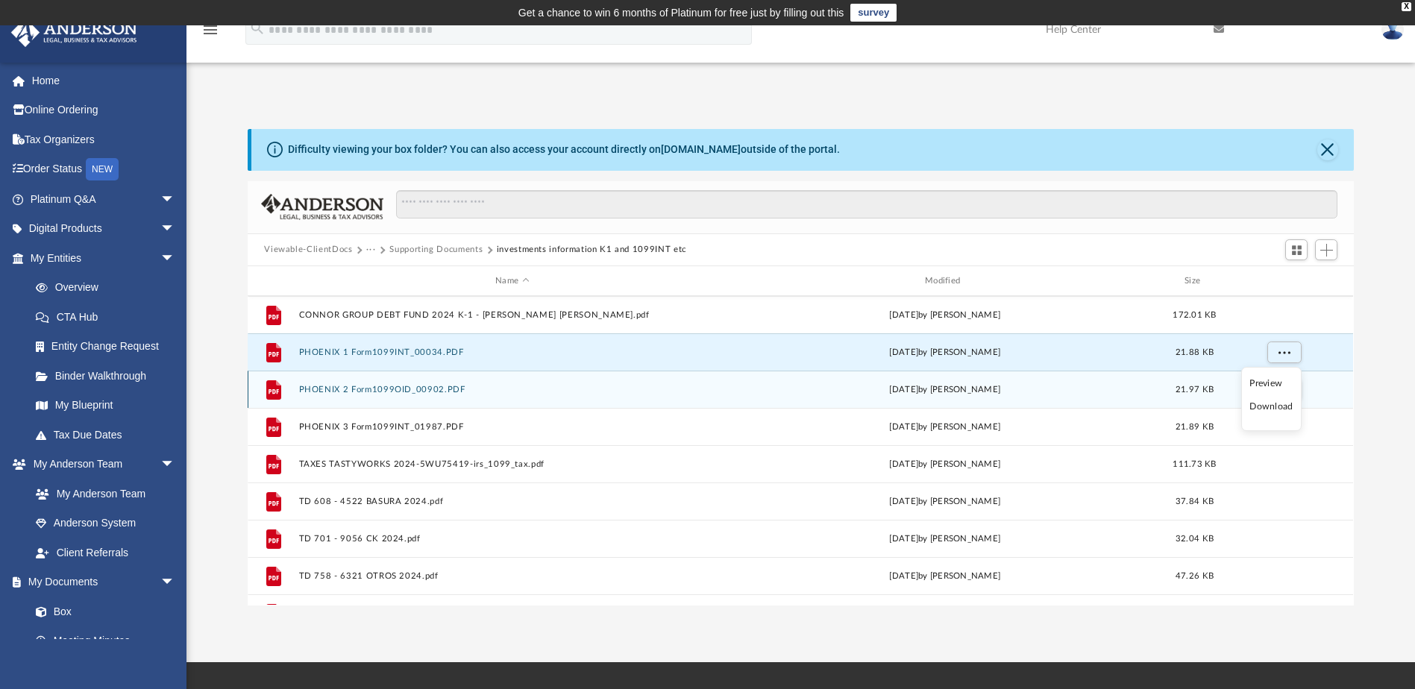
click at [909, 385] on div "Fri Mar 21 2025 by Karla Arguello" at bounding box center [945, 389] width 427 height 13
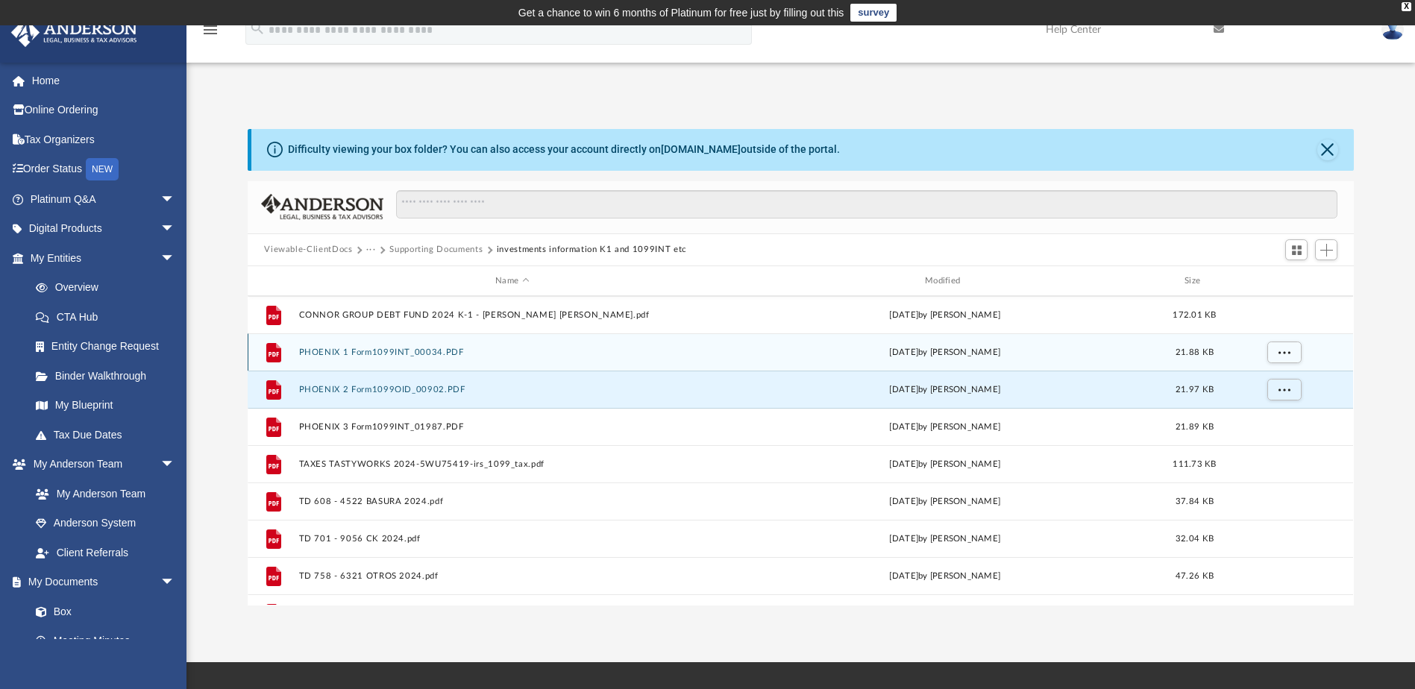
click at [947, 354] on div "Fri Mar 21 2025 by Karla Arguello" at bounding box center [945, 352] width 427 height 13
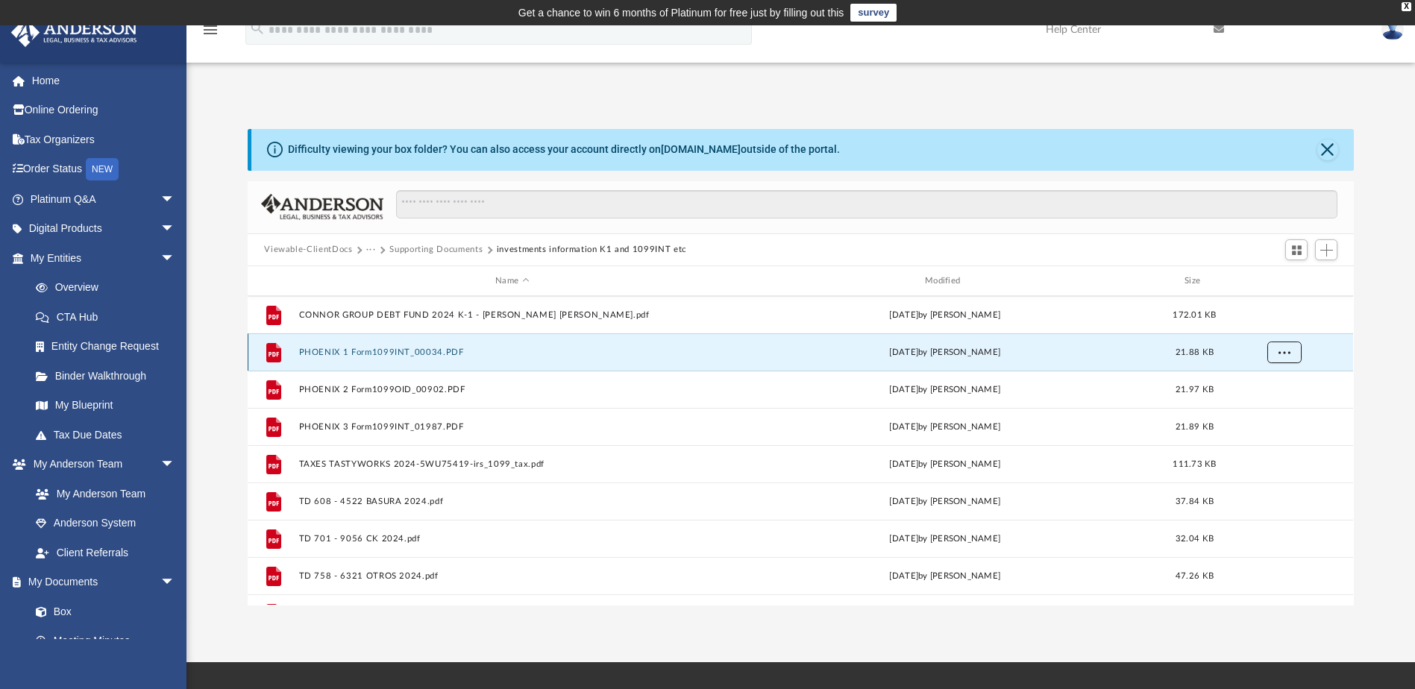
click at [1288, 354] on span "More options" at bounding box center [1285, 352] width 12 height 8
click at [1272, 405] on li "Download" at bounding box center [1270, 407] width 43 height 16
click at [1285, 352] on span "More options" at bounding box center [1285, 352] width 12 height 8
click at [424, 349] on button "PHOENIX 1 Form1099INT_00034.PDF" at bounding box center [512, 353] width 427 height 10
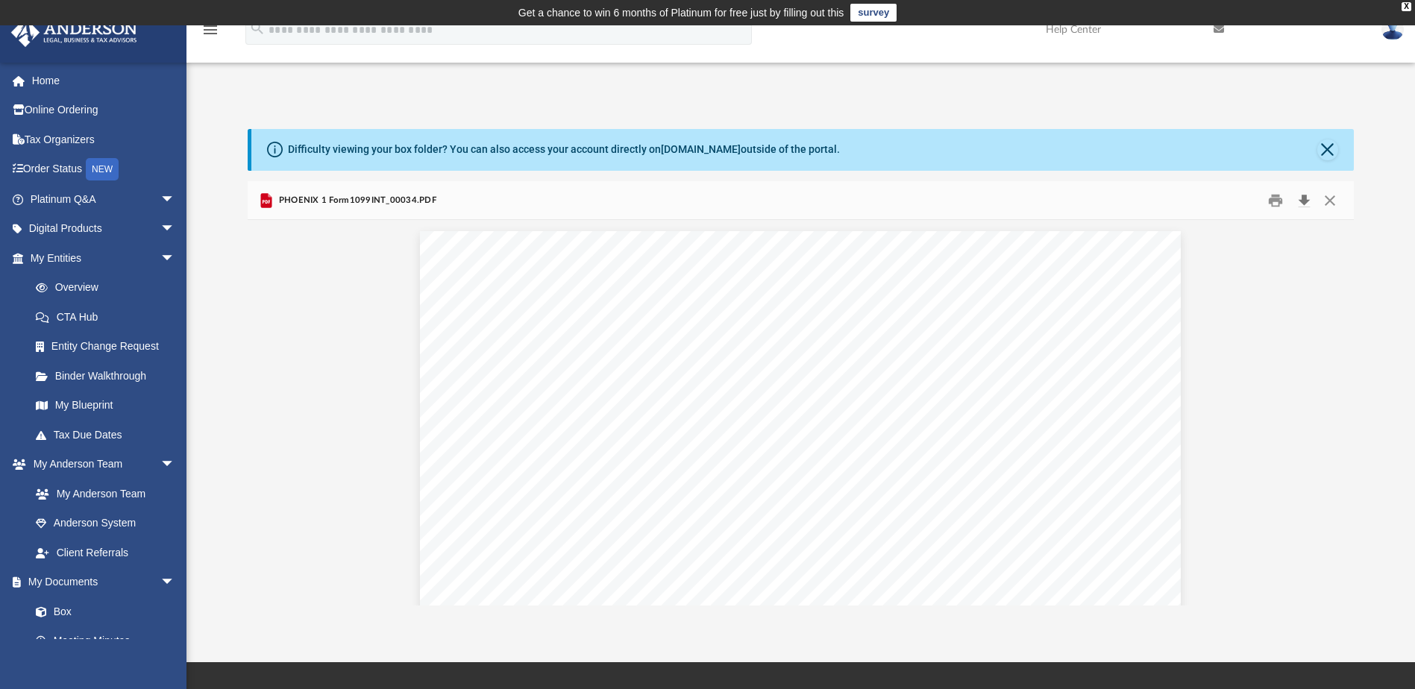
click at [1300, 200] on button "Download" at bounding box center [1304, 200] width 27 height 23
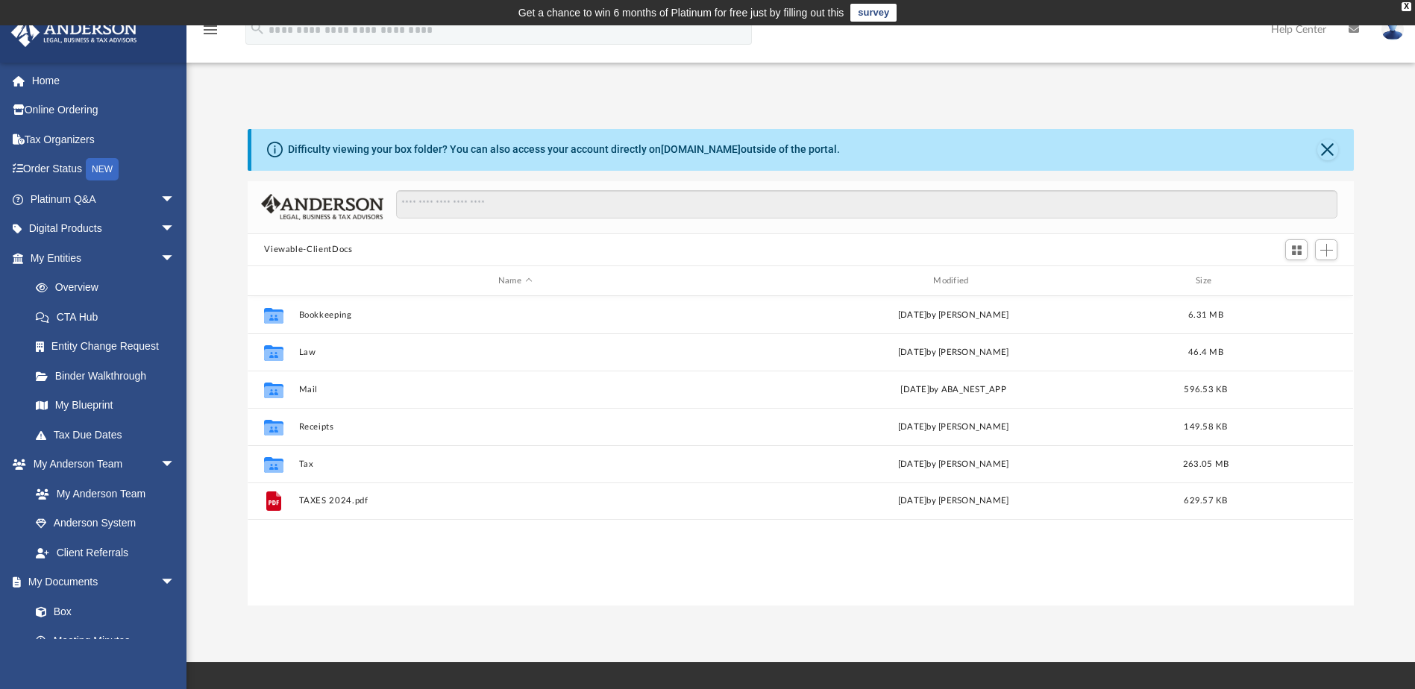
scroll to position [328, 1095]
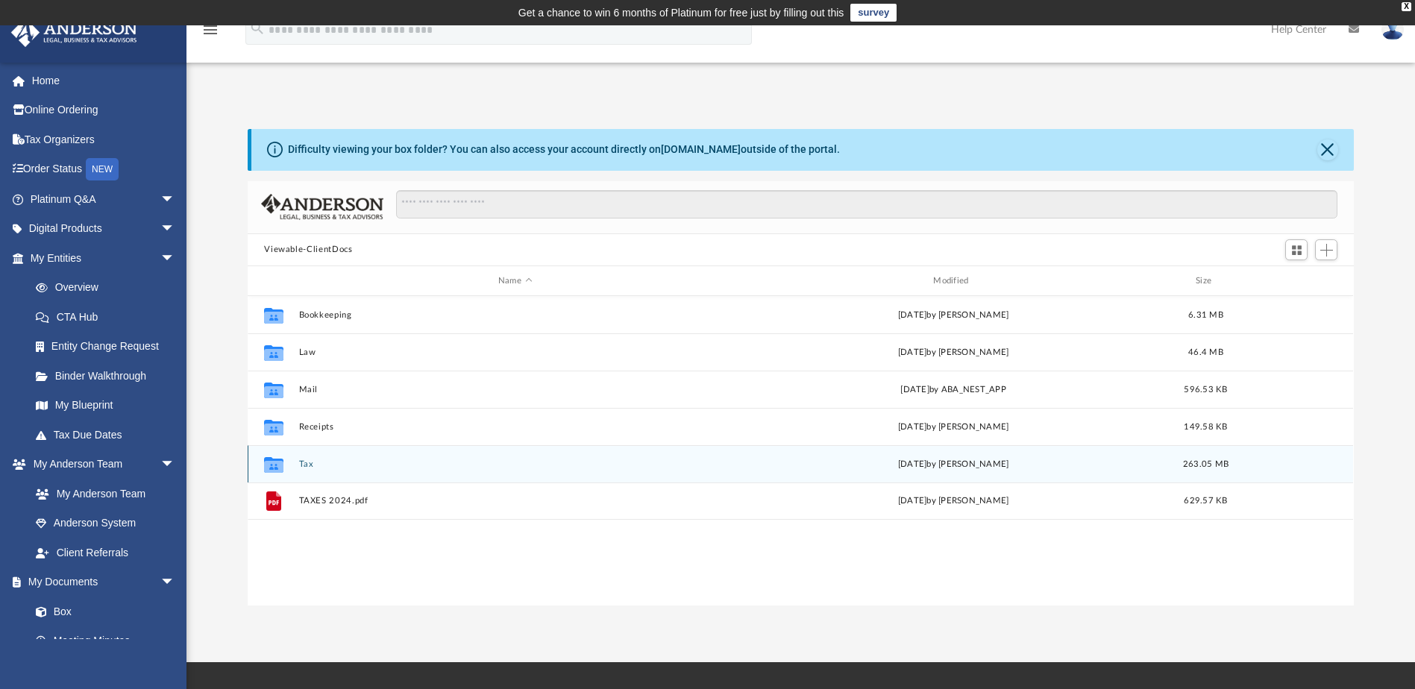
click at [308, 465] on button "Tax" at bounding box center [515, 465] width 432 height 10
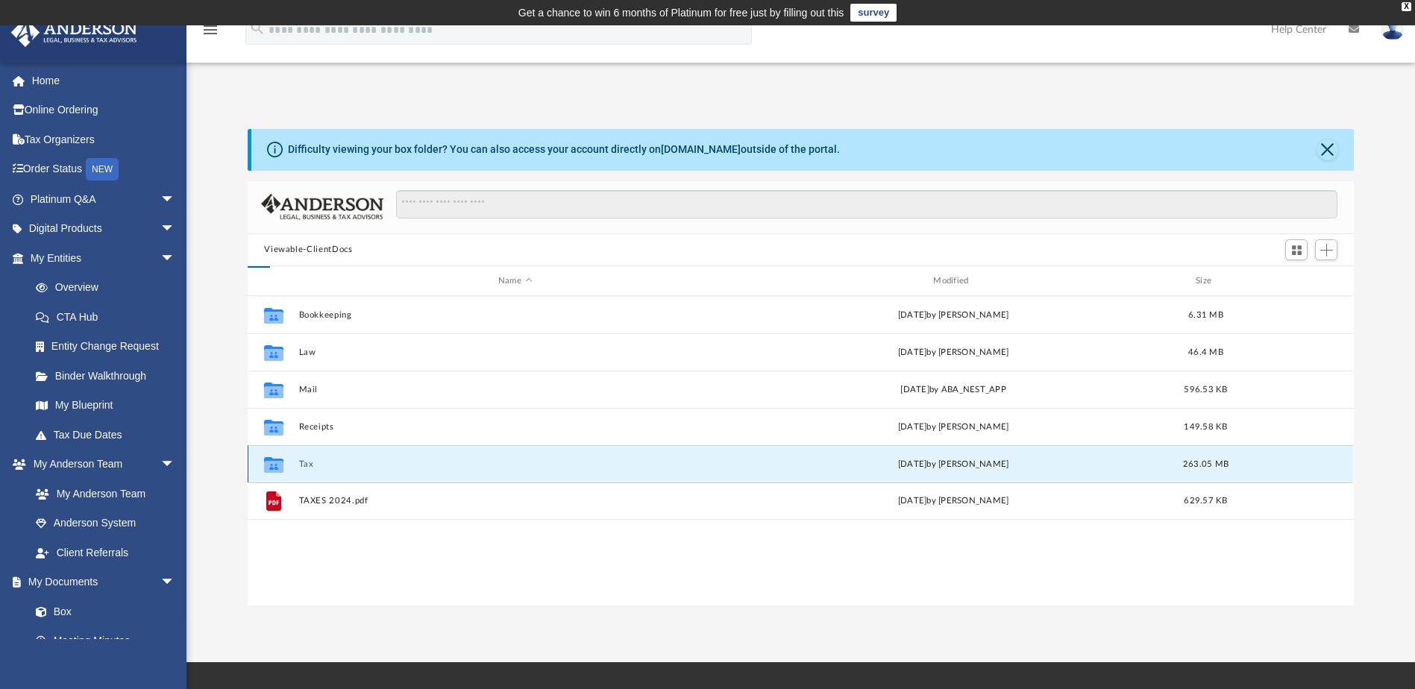
click at [308, 465] on button "Tax" at bounding box center [515, 465] width 432 height 10
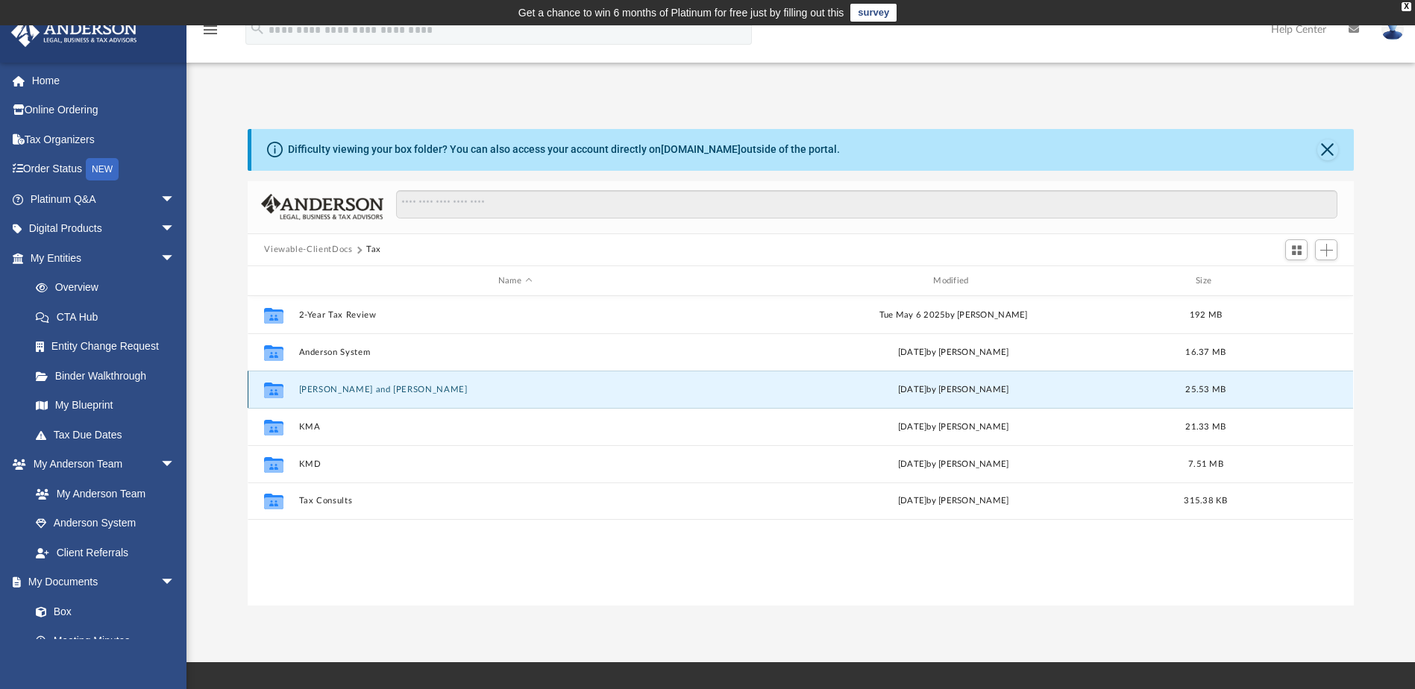
click at [366, 389] on button "[PERSON_NAME] and [PERSON_NAME]" at bounding box center [515, 390] width 432 height 10
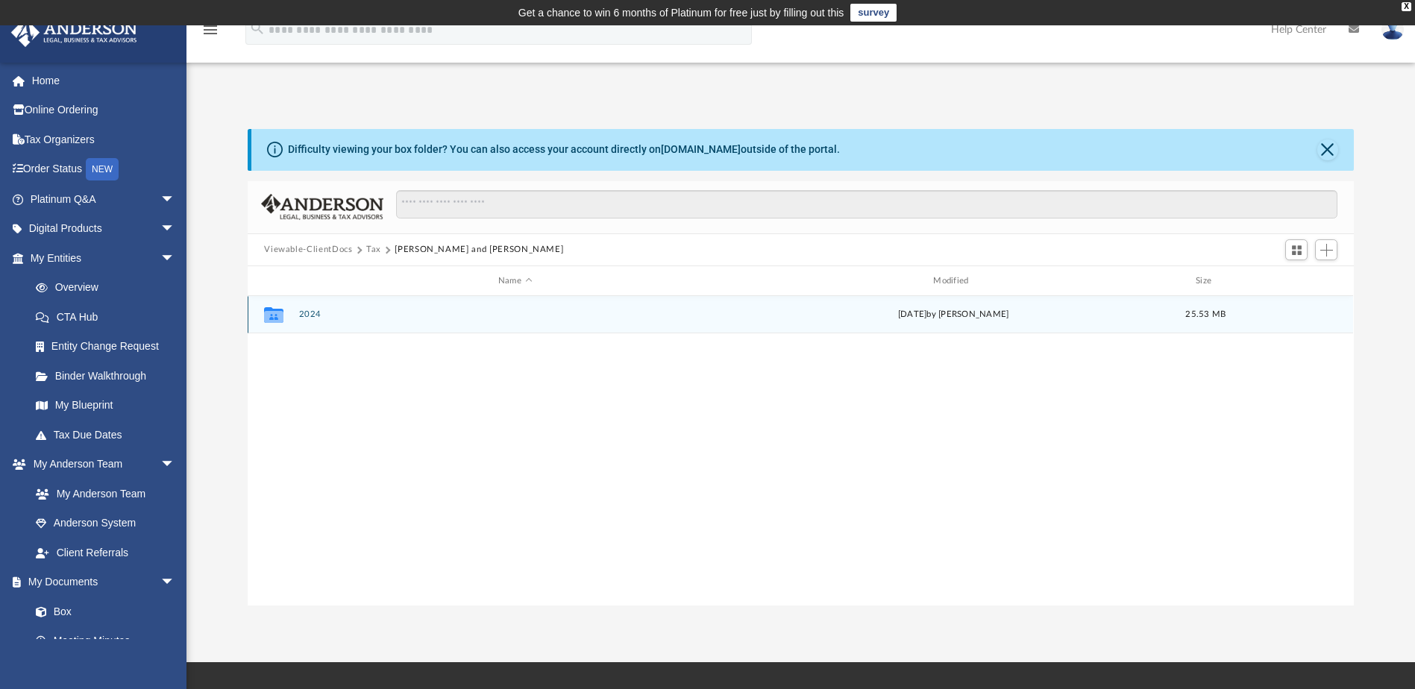
click at [299, 316] on button "2024" at bounding box center [515, 315] width 432 height 10
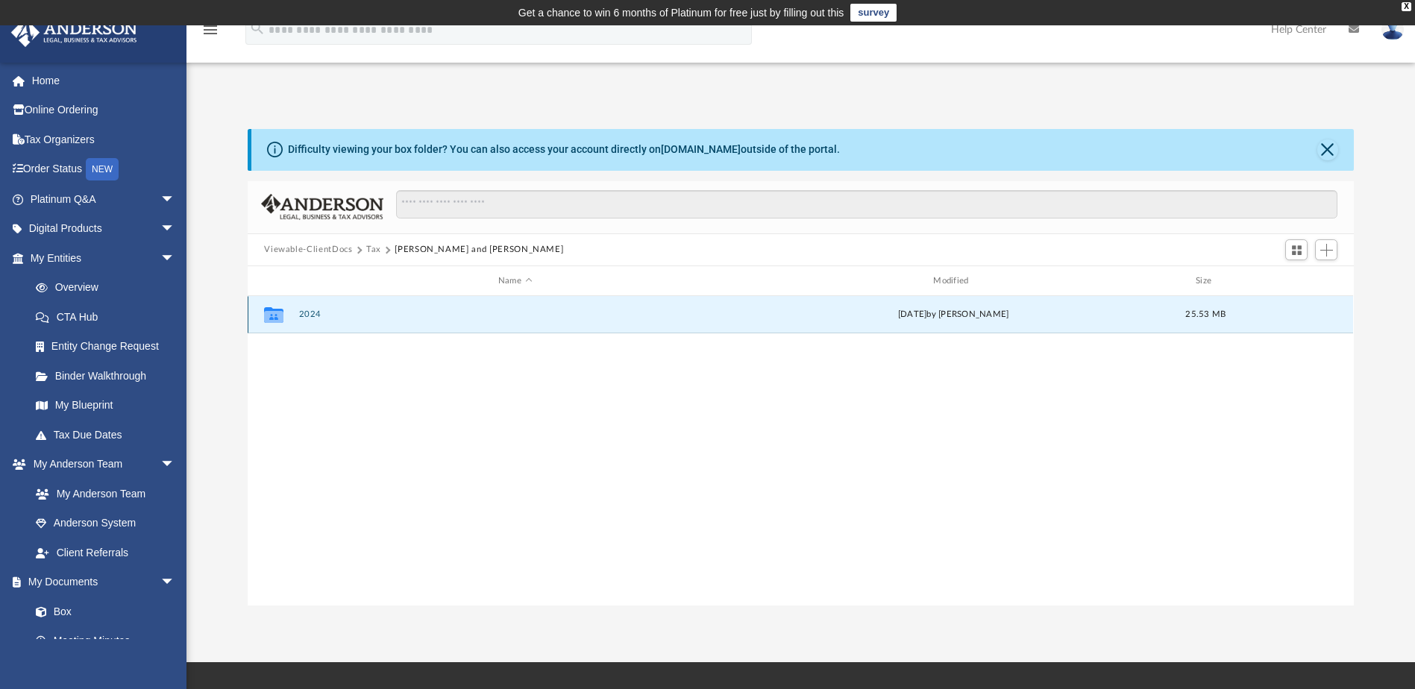
click at [299, 316] on button "2024" at bounding box center [515, 315] width 432 height 10
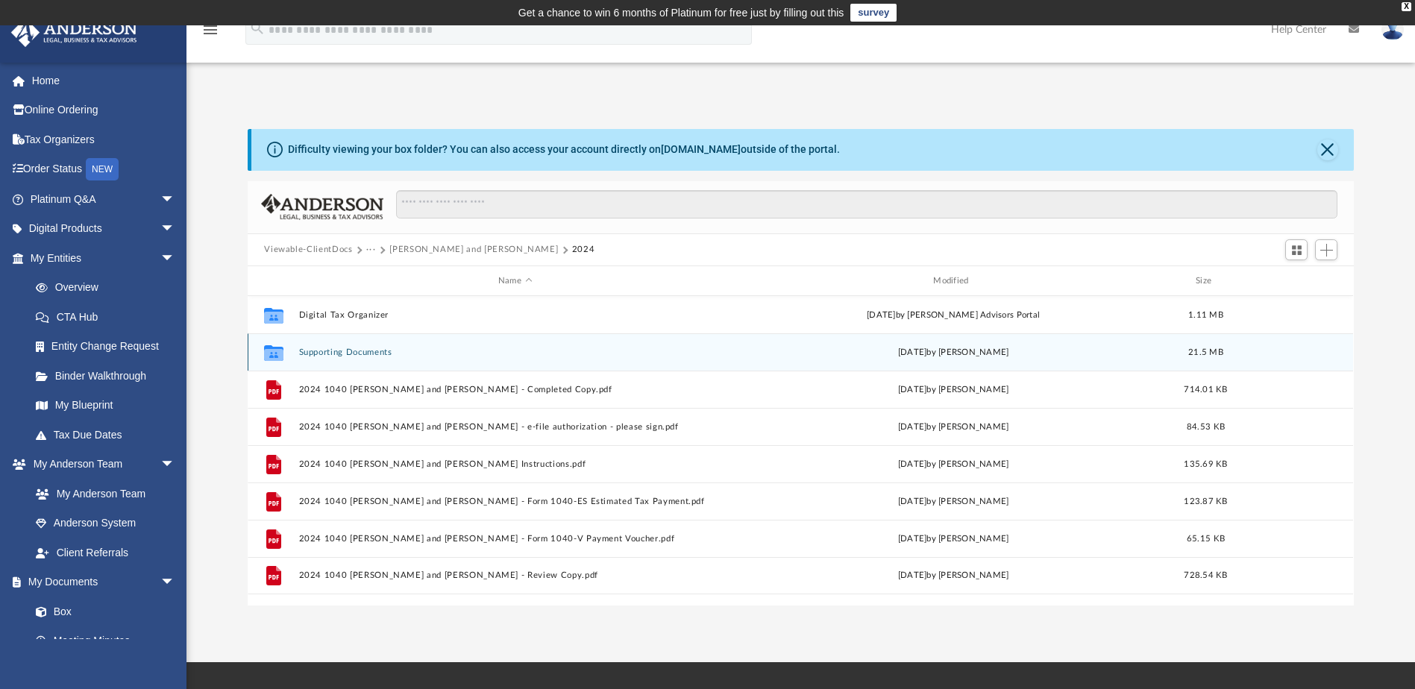
click at [327, 354] on button "Supporting Documents" at bounding box center [515, 353] width 432 height 10
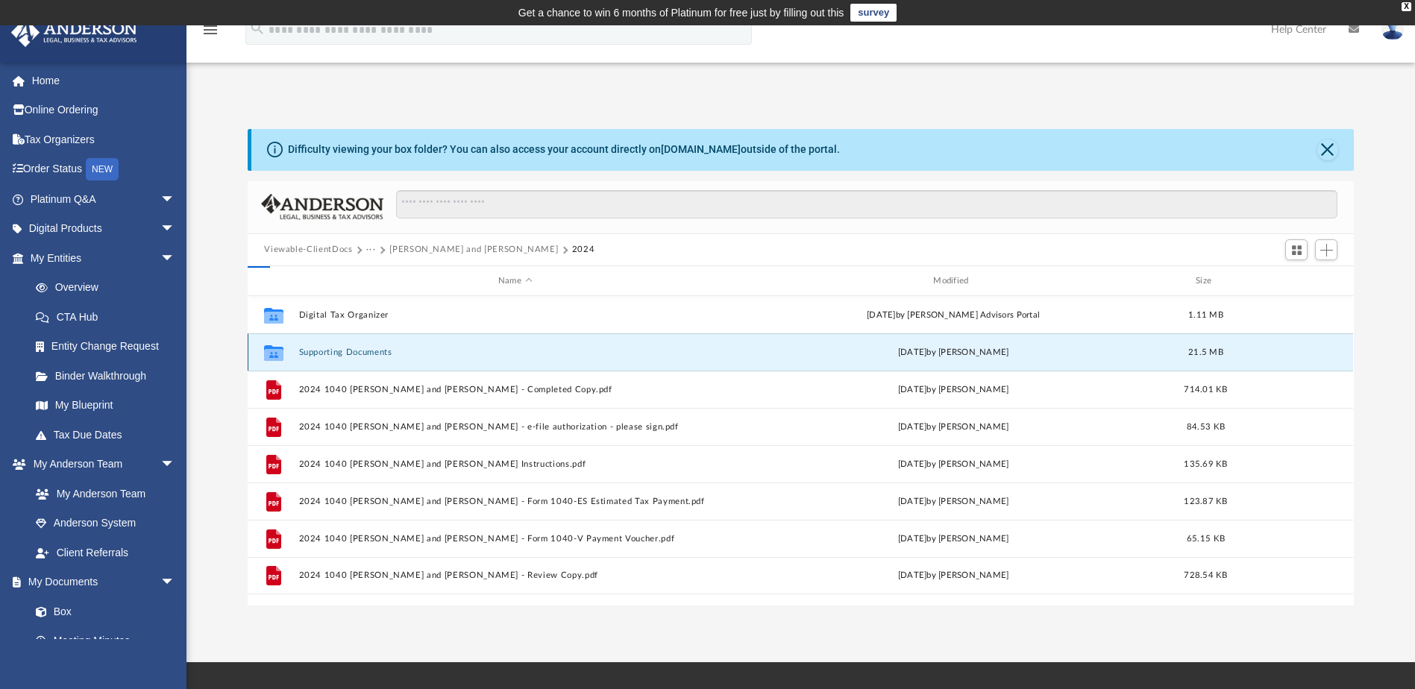
click at [331, 354] on button "Supporting Documents" at bounding box center [515, 353] width 432 height 10
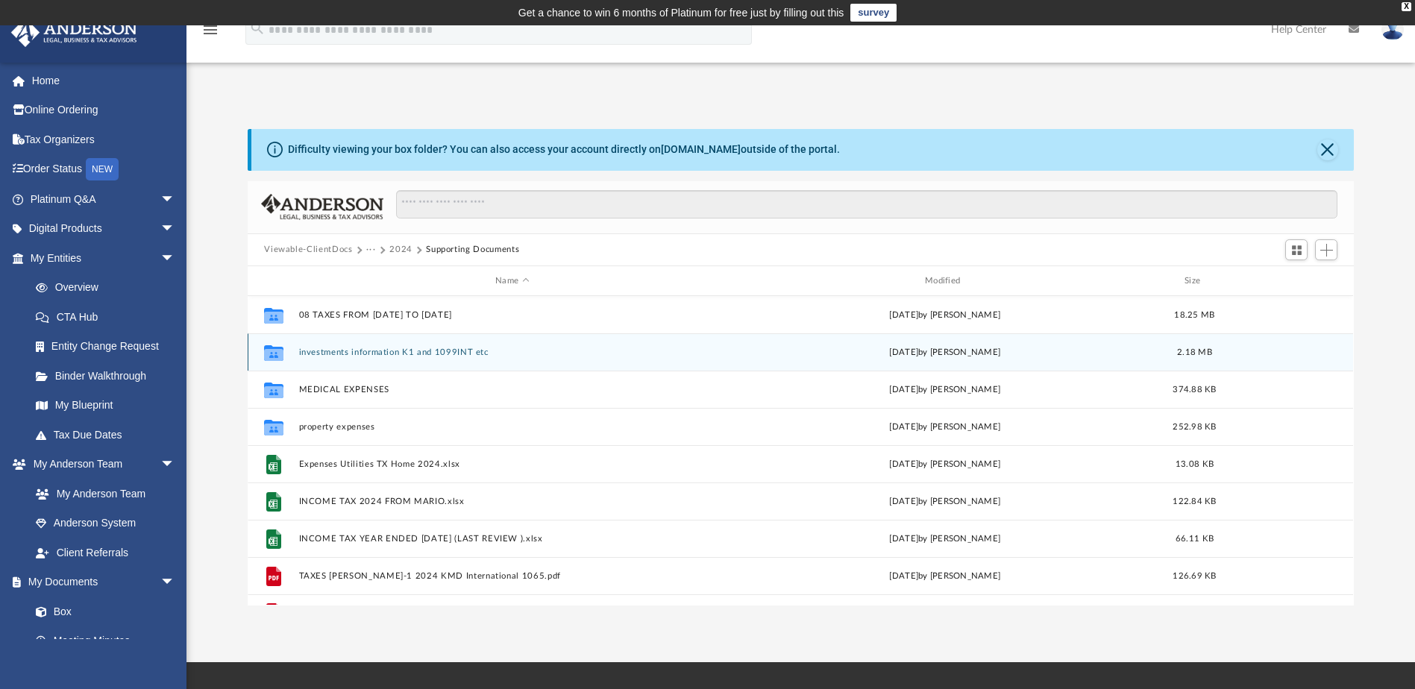
click at [341, 352] on button "investments information K1 and 1099INT etc" at bounding box center [512, 353] width 427 height 10
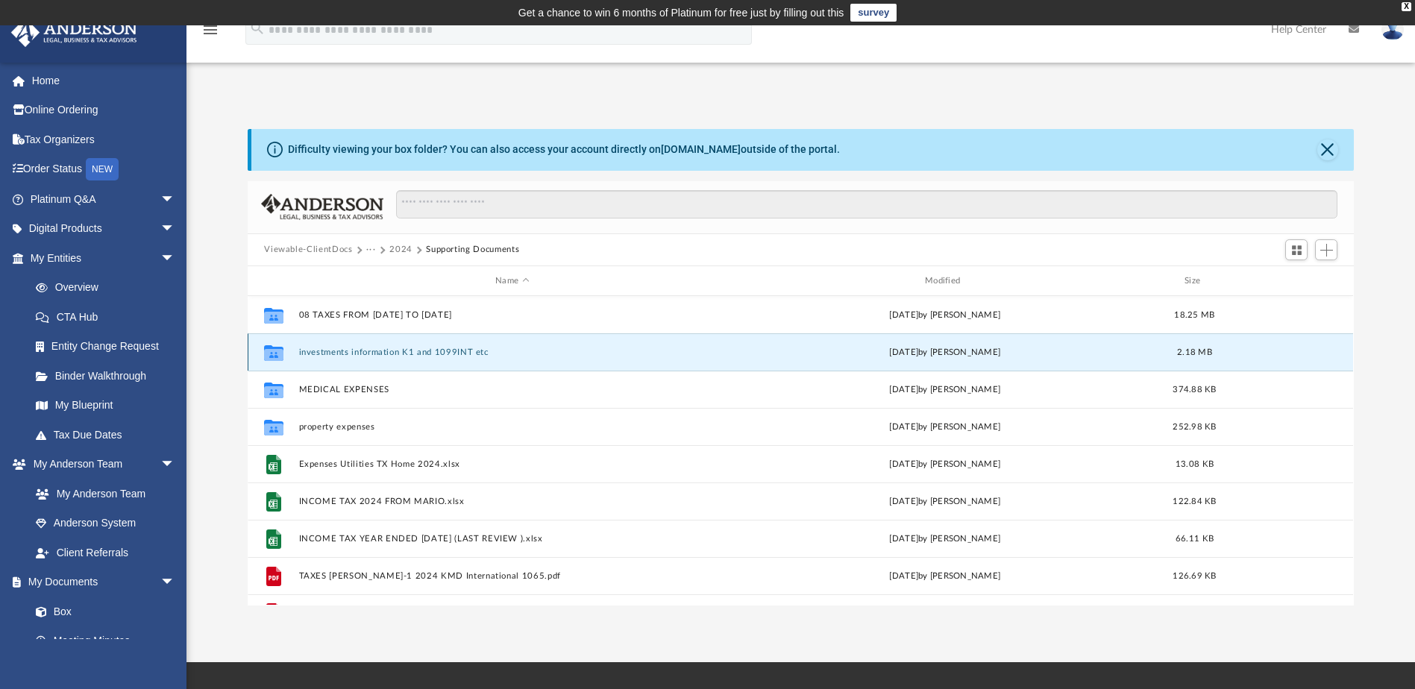
click at [341, 352] on button "investments information K1 and 1099INT etc" at bounding box center [512, 353] width 427 height 10
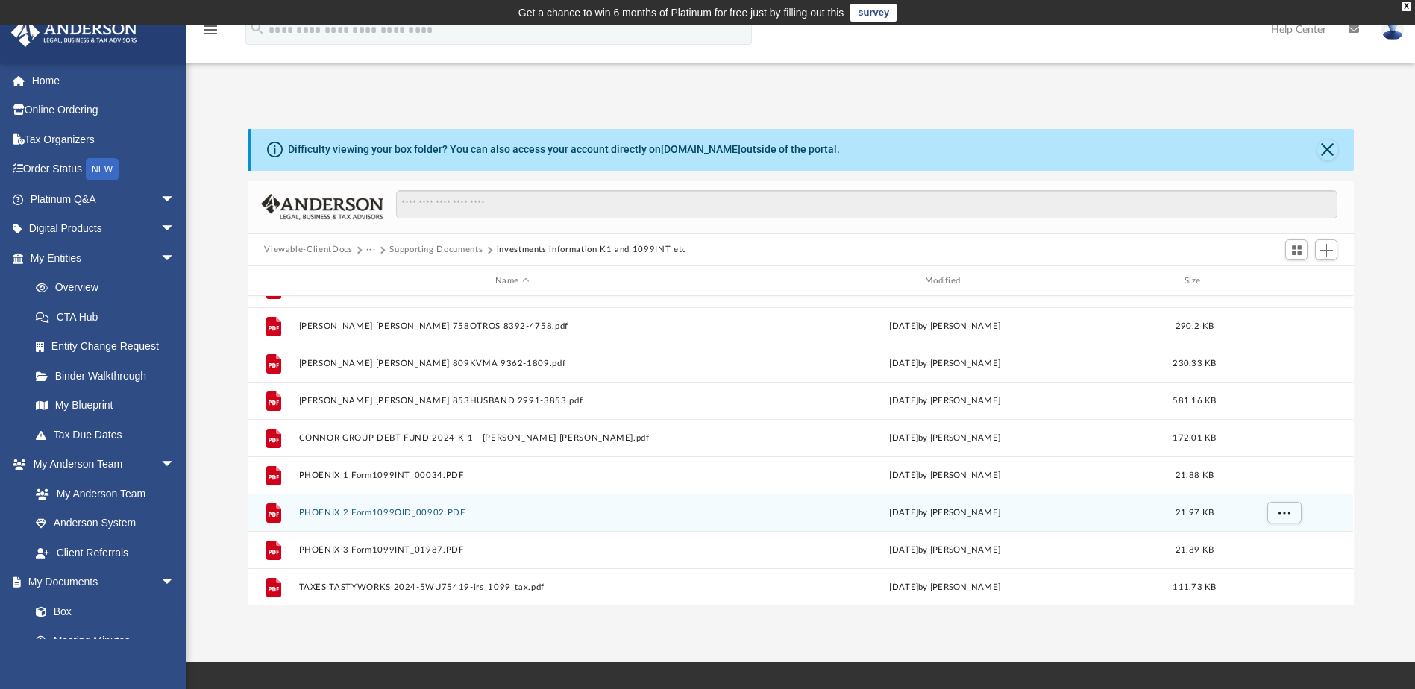
scroll to position [75, 0]
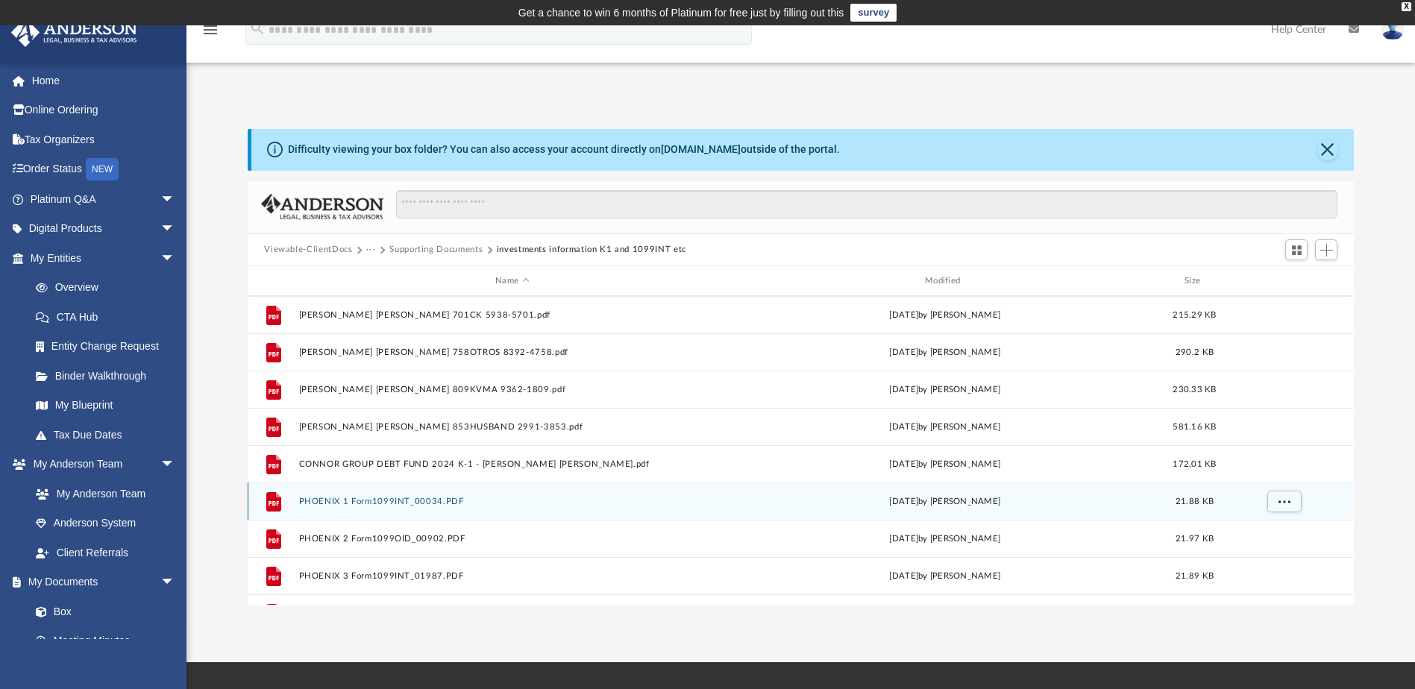
click at [433, 505] on button "PHOENIX 1 Form1099INT_00034.PDF" at bounding box center [512, 502] width 427 height 10
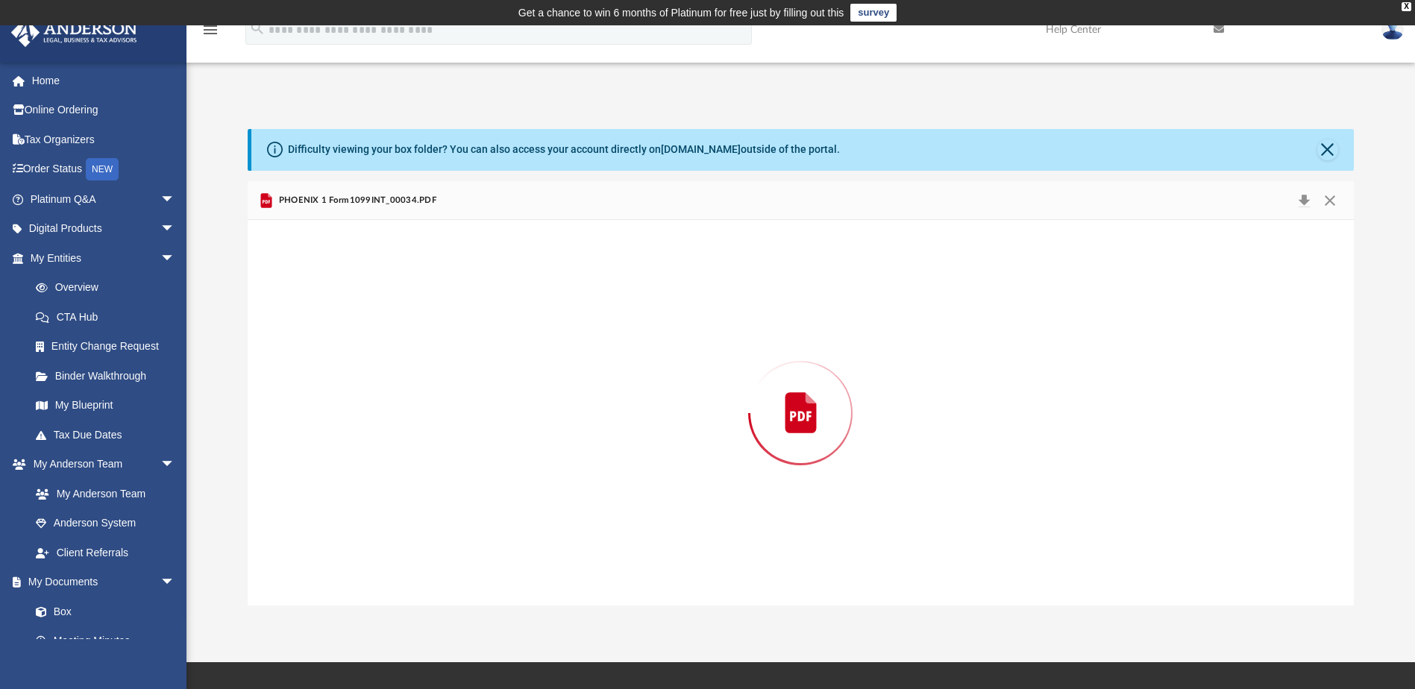
click at [433, 505] on div "Preview" at bounding box center [801, 412] width 1106 height 385
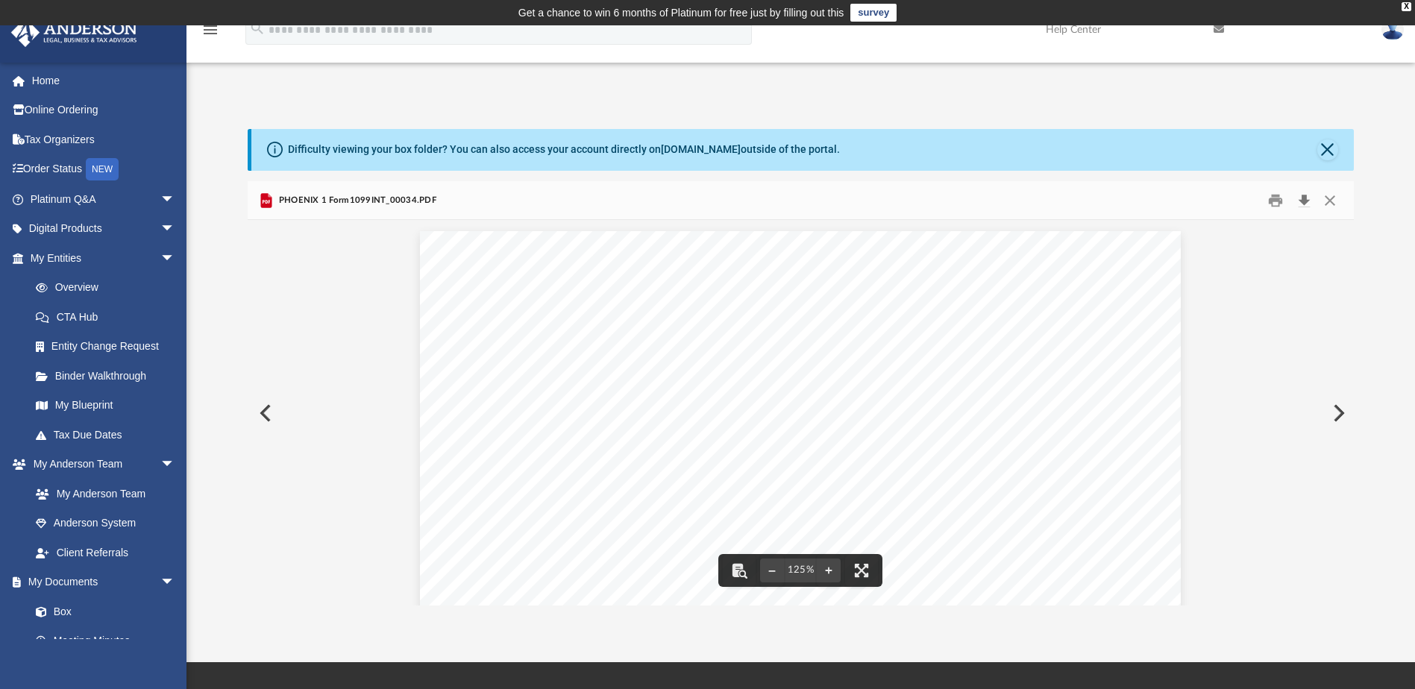
click at [1300, 202] on button "Download" at bounding box center [1304, 200] width 27 height 23
